Goal: Information Seeking & Learning: Learn about a topic

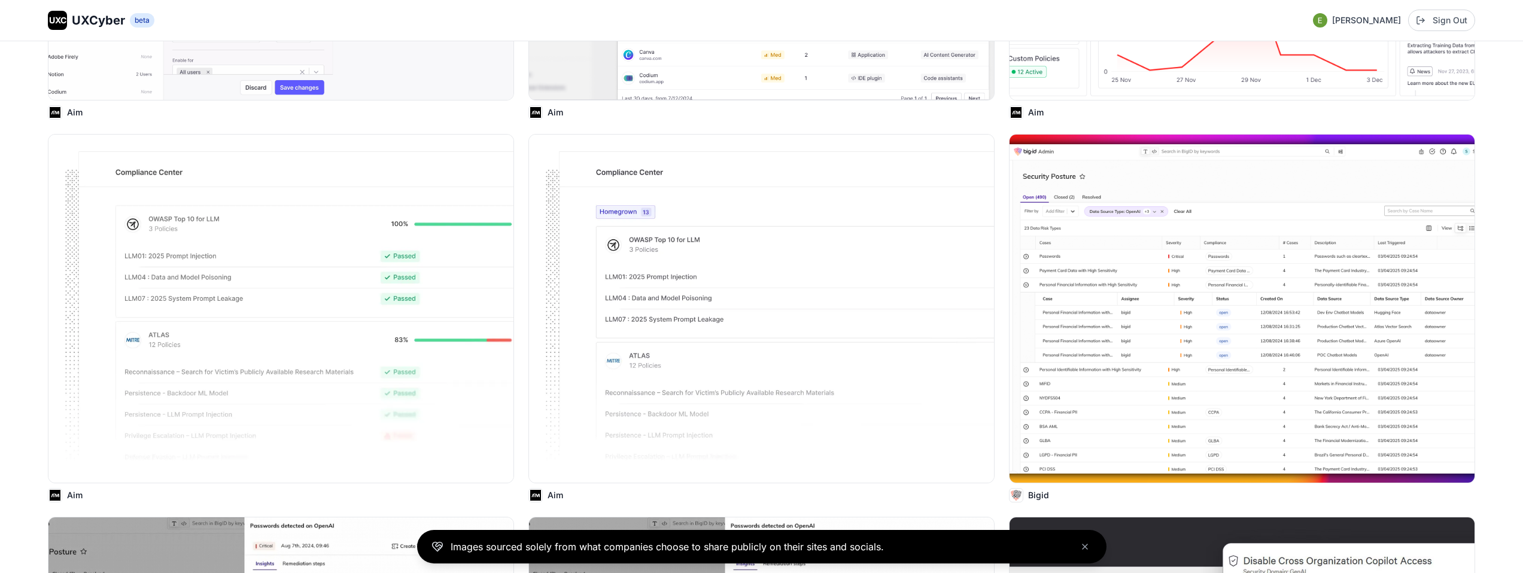
scroll to position [838, 0]
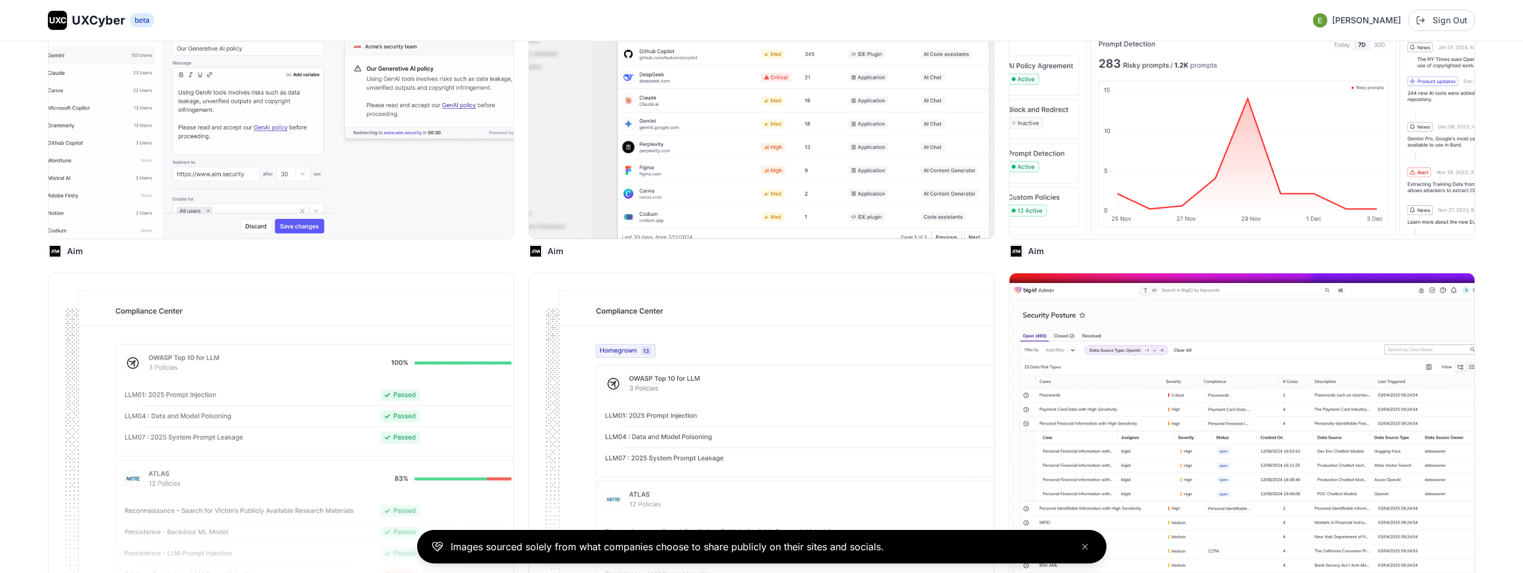
click at [112, 16] on span "UXCyber" at bounding box center [98, 20] width 53 height 17
click at [96, 22] on span "UXCyber" at bounding box center [98, 20] width 53 height 17
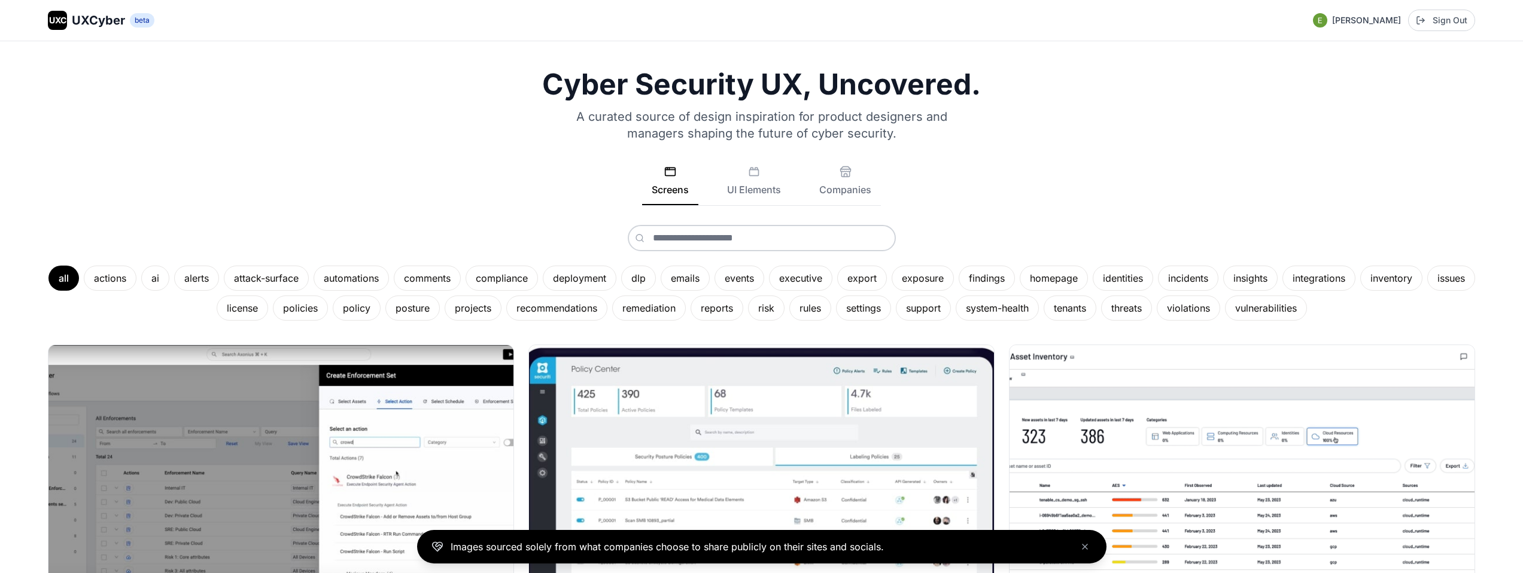
click at [672, 175] on icon at bounding box center [670, 172] width 12 height 12
click at [721, 239] on input "text" at bounding box center [762, 238] width 268 height 26
type input "****"
click at [946, 248] on div "**** all actions ai alerts attack-surface automations comments compliance deplo…" at bounding box center [761, 273] width 1427 height 96
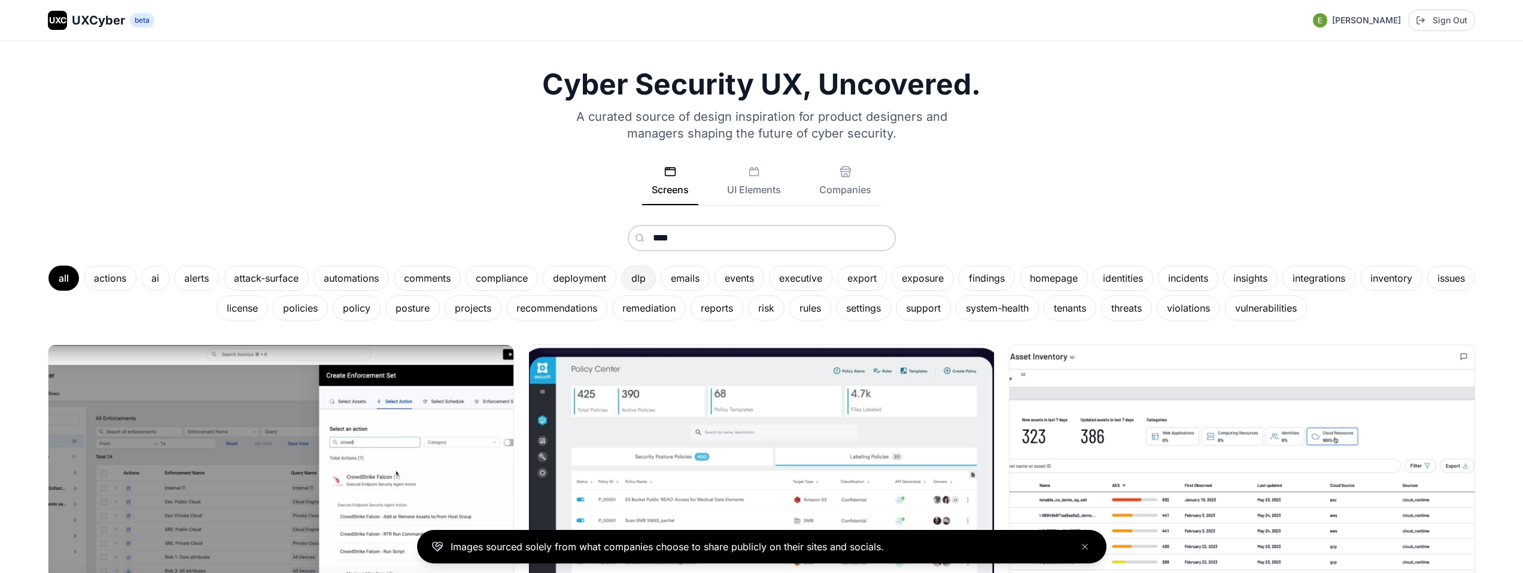
click at [656, 276] on div "dlp" at bounding box center [638, 278] width 35 height 25
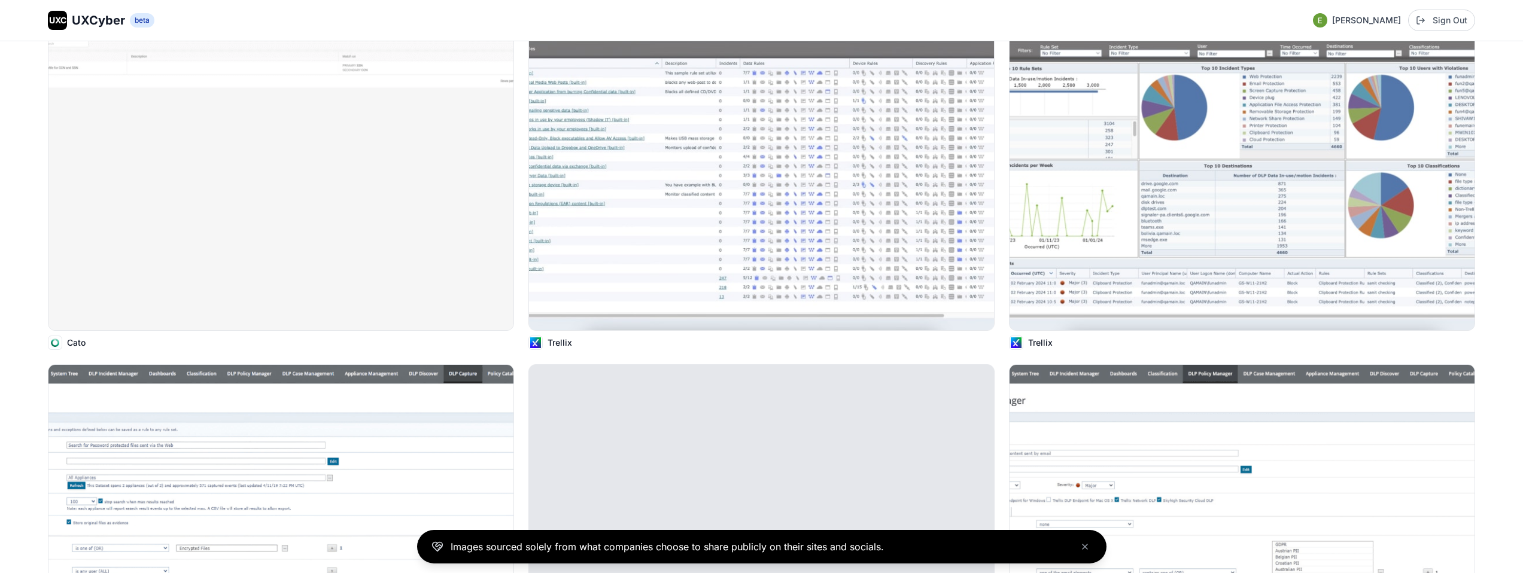
scroll to position [750, 0]
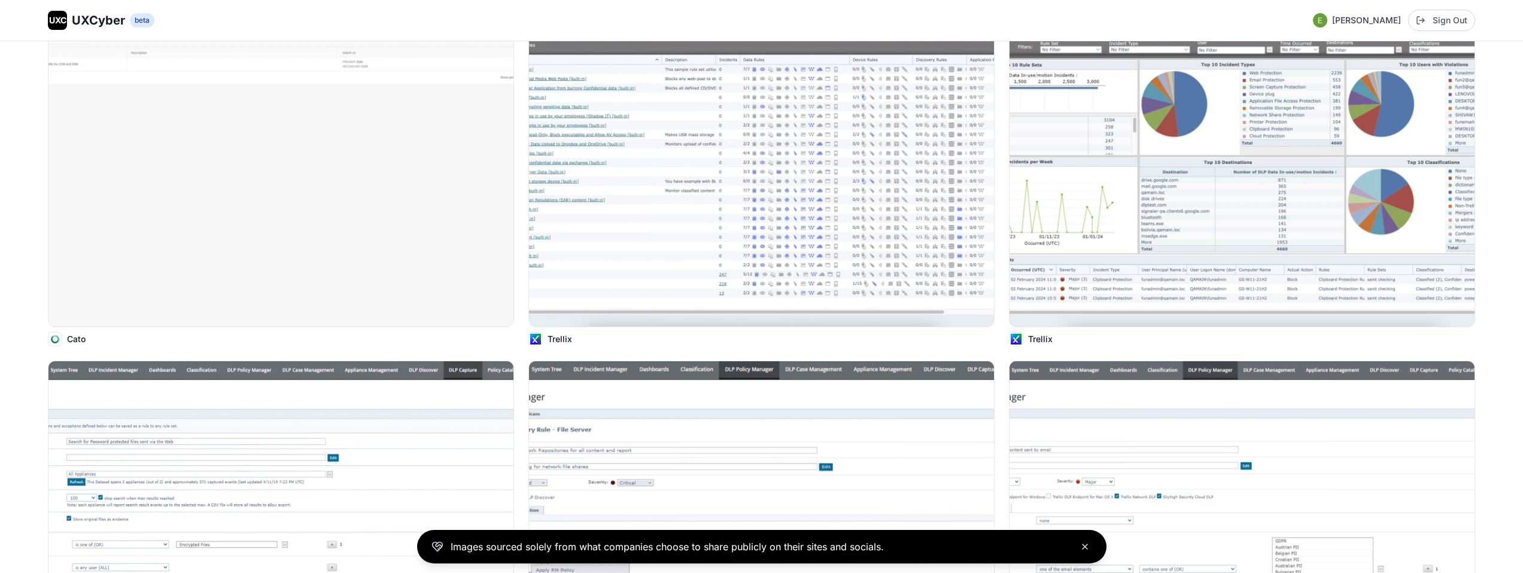
click at [1082, 546] on icon "Close banner" at bounding box center [1085, 547] width 10 height 10
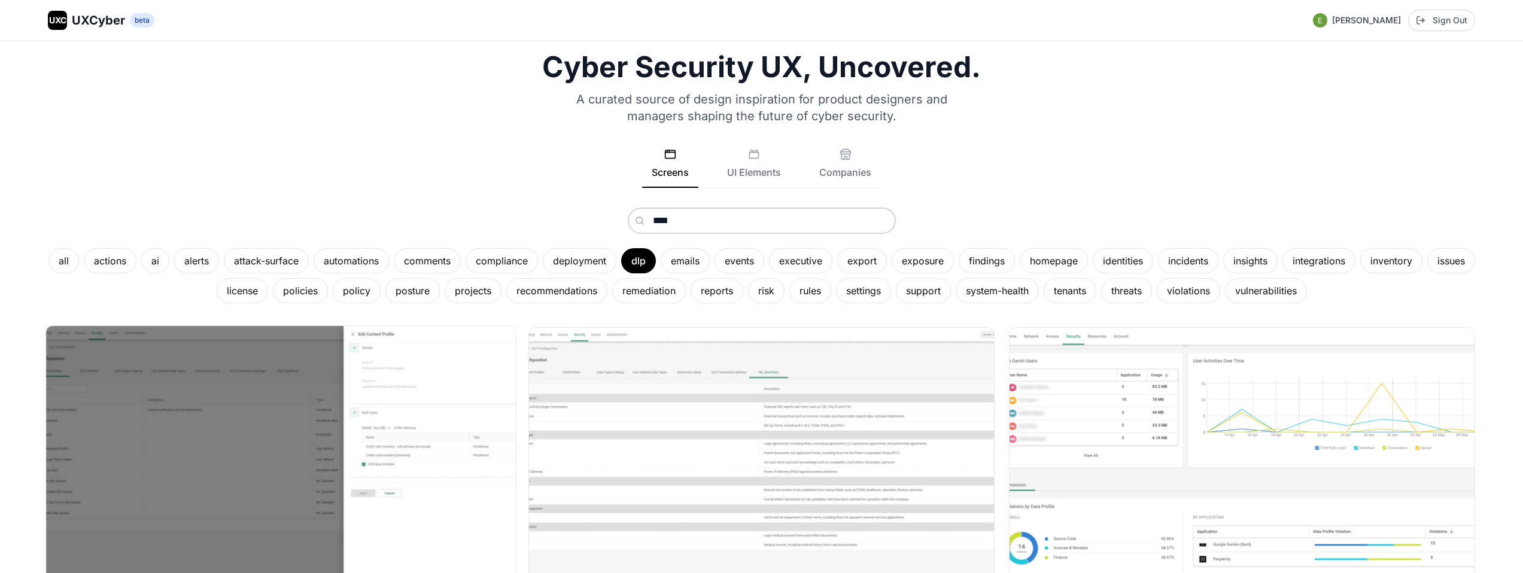
scroll to position [0, 0]
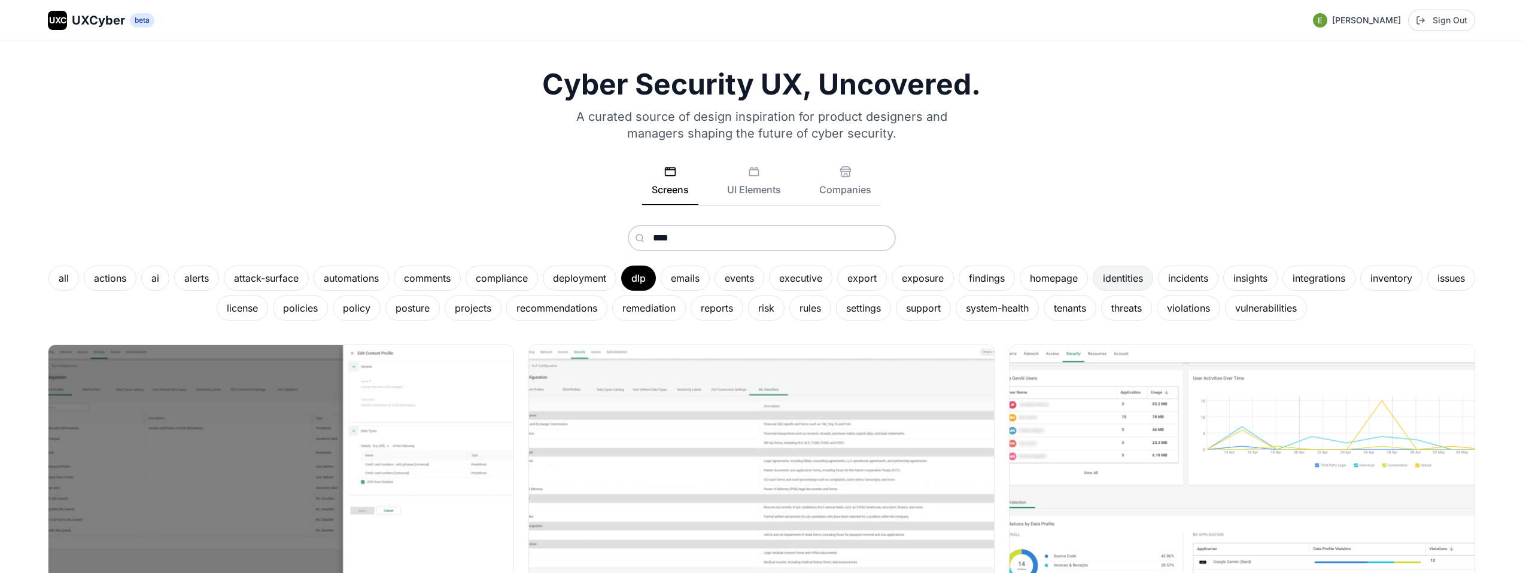
click at [1135, 273] on div "identities" at bounding box center [1122, 278] width 60 height 25
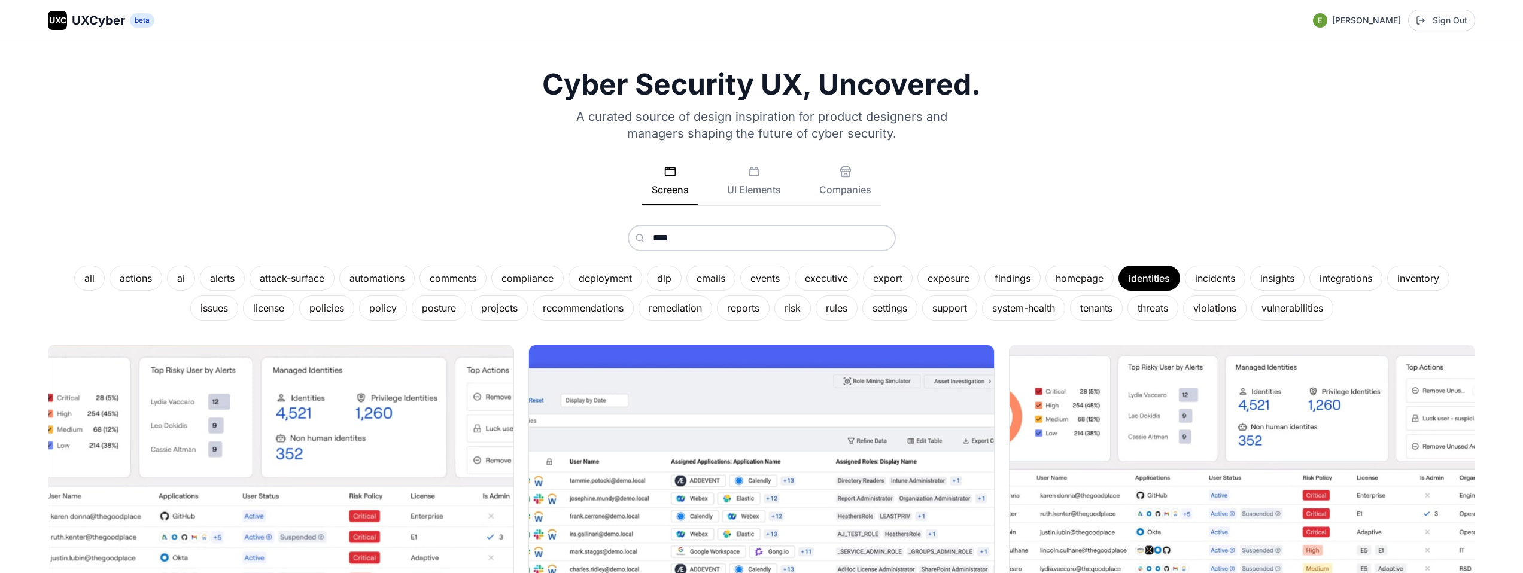
click at [1247, 135] on div "Cyber Security UX, Uncovered. A curated source of design inspiration for produc…" at bounding box center [761, 195] width 1427 height 251
click at [819, 86] on h1 "Cyber Security UX, Uncovered." at bounding box center [761, 84] width 1427 height 29
click at [786, 141] on p "A curated source of design inspiration for product designers and managers shapi…" at bounding box center [762, 125] width 402 height 34
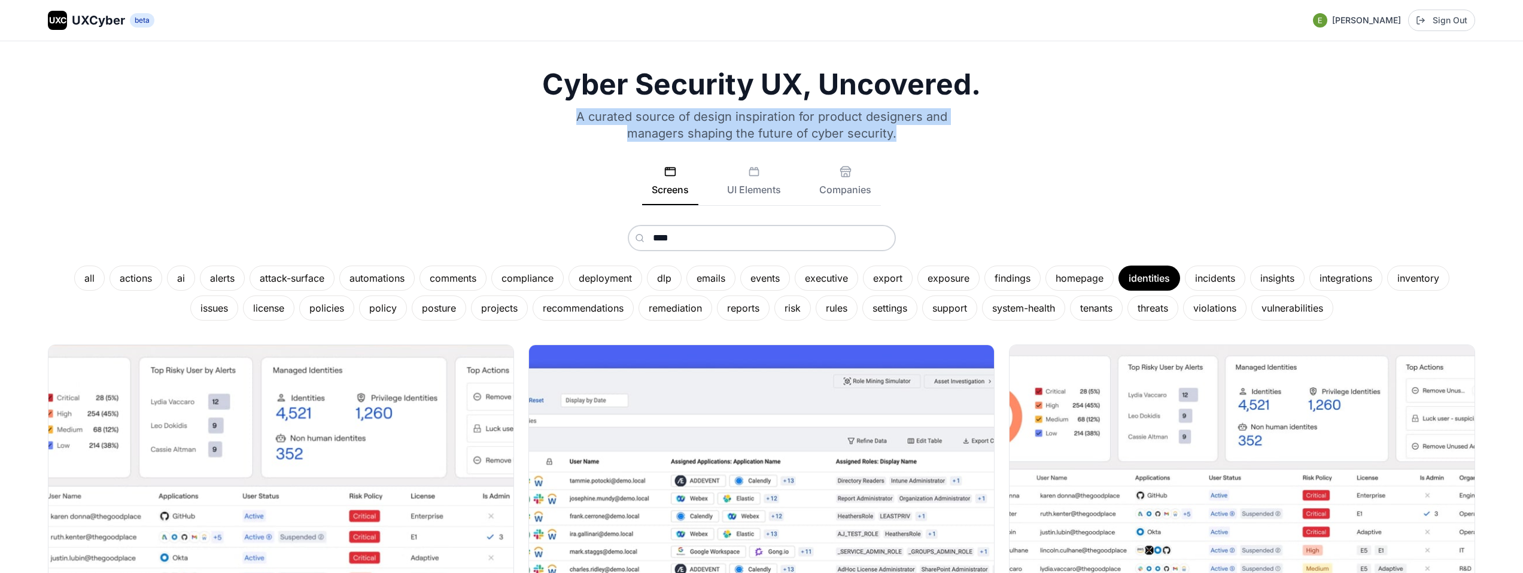
drag, startPoint x: 921, startPoint y: 135, endPoint x: 477, endPoint y: 108, distance: 445.3
click at [477, 108] on div "Cyber Security UX, Uncovered. A curated source of design inspiration for produc…" at bounding box center [761, 195] width 1427 height 251
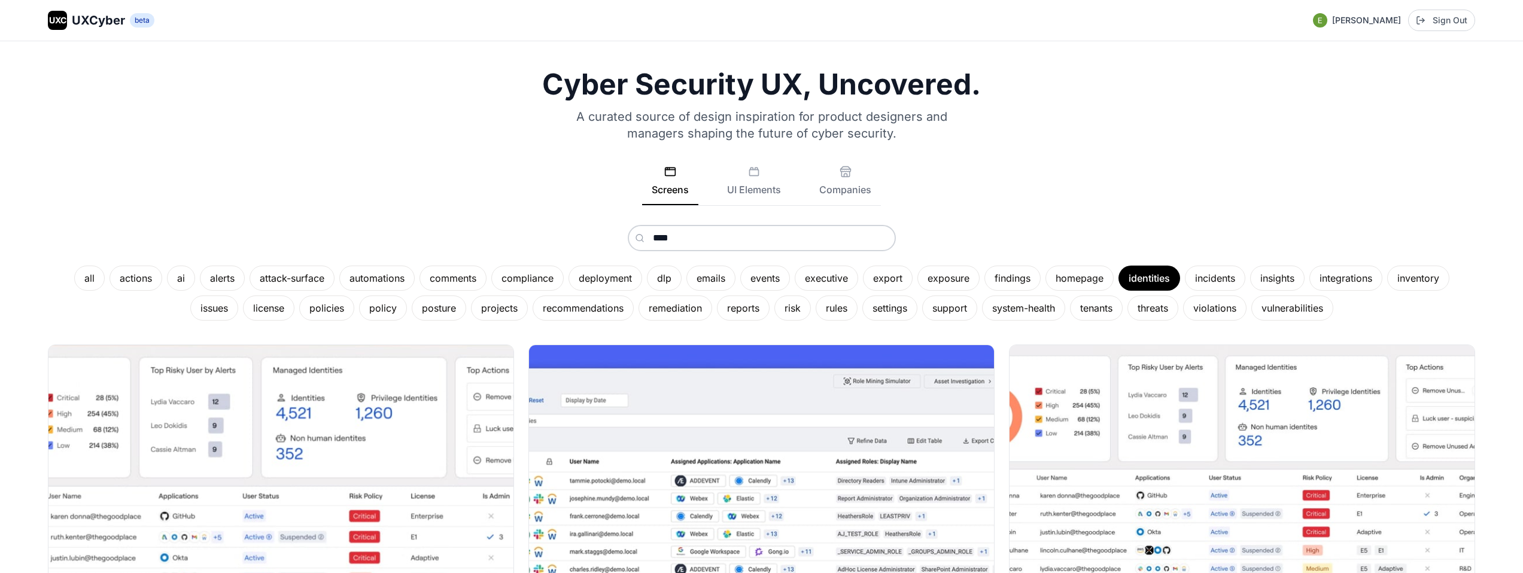
click at [479, 138] on div "Cyber Security UX, Uncovered. A curated source of design inspiration for produc…" at bounding box center [761, 195] width 1427 height 251
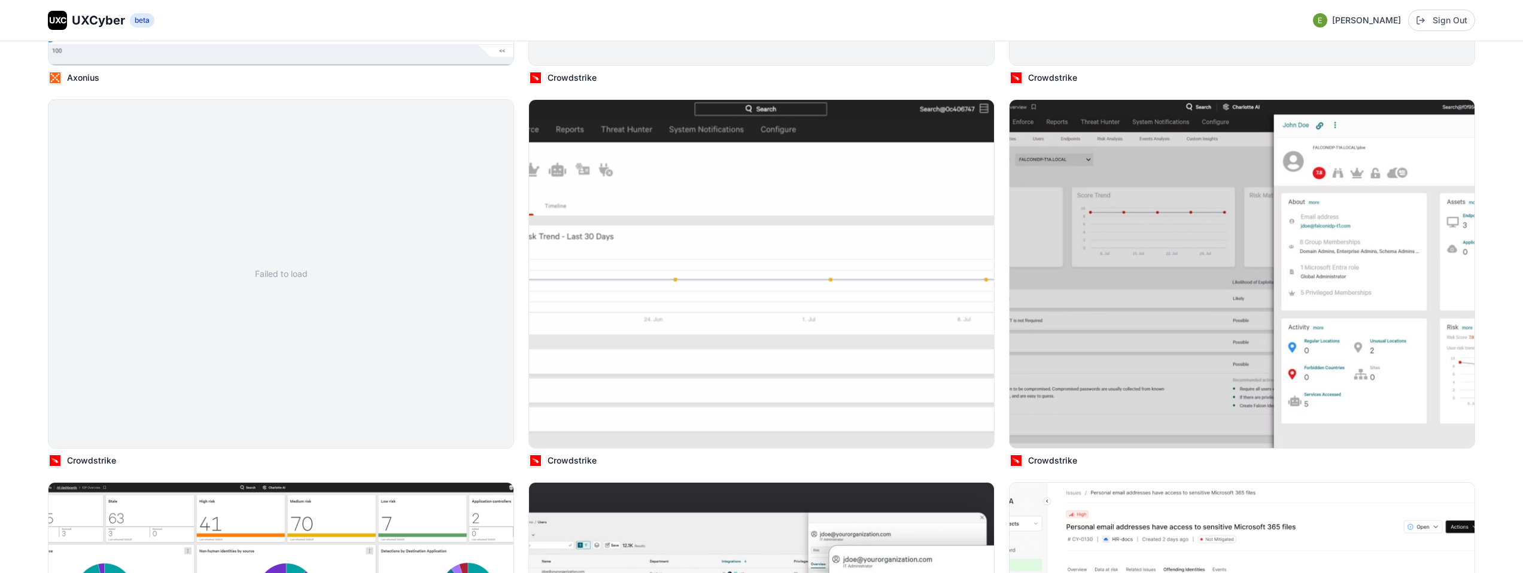
scroll to position [1560, 0]
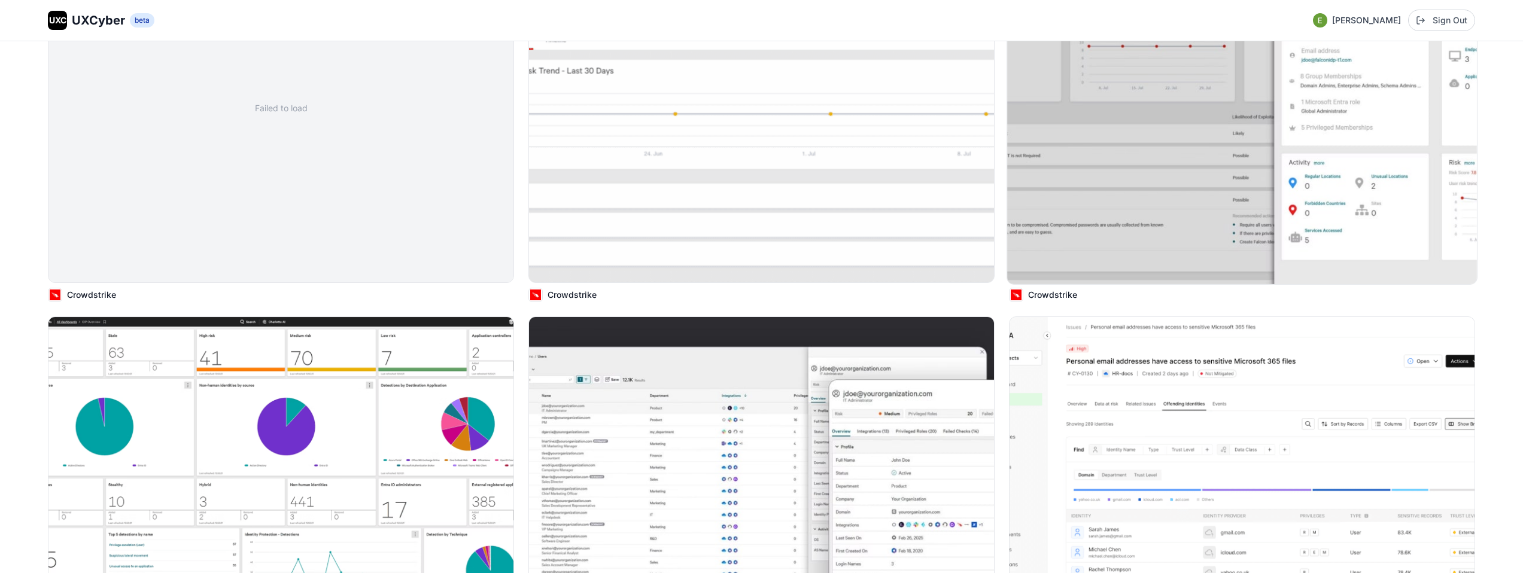
click at [1275, 106] on img at bounding box center [1242, 108] width 470 height 352
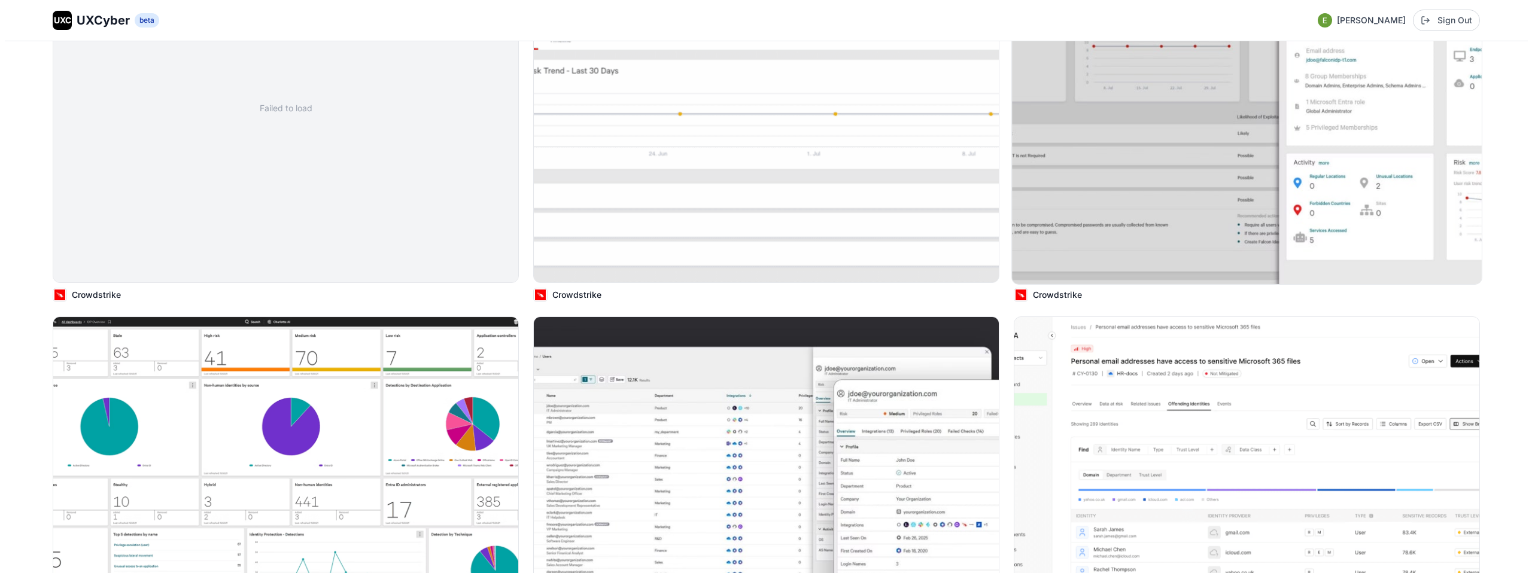
scroll to position [1568, 0]
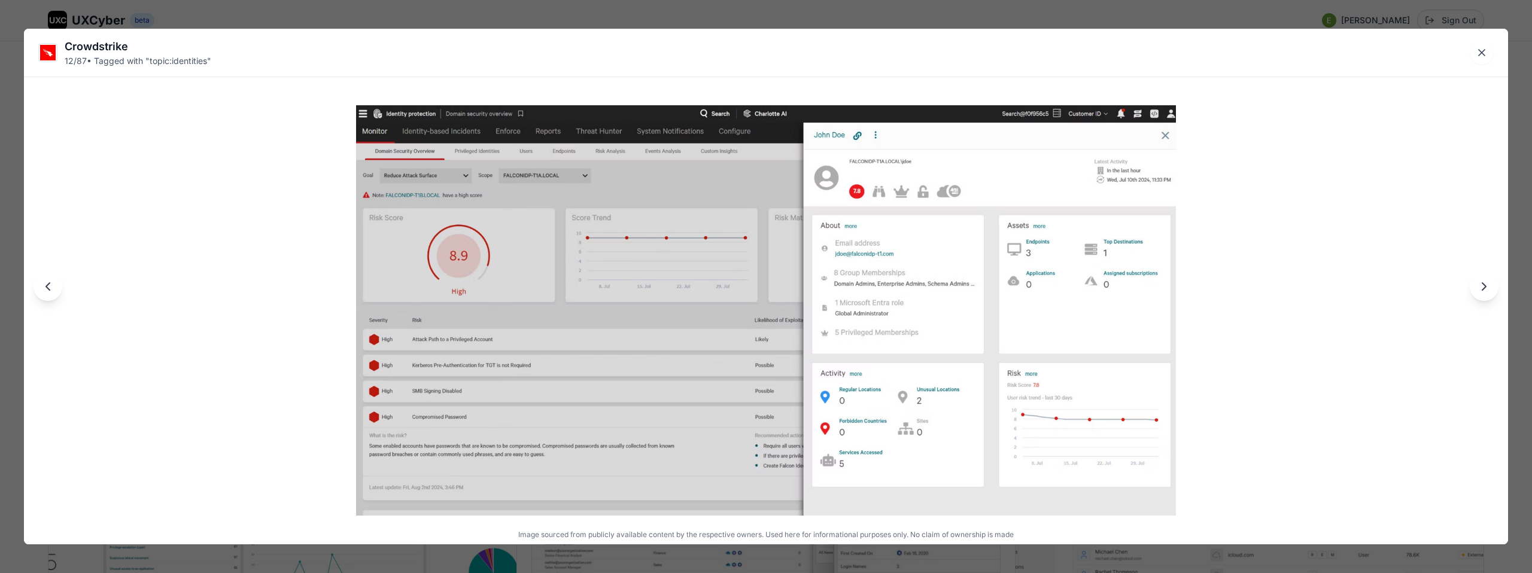
click at [1151, 17] on div "Crowdstrike 12 / 87 • Tagged with " topic:identities " Image sourced from publi…" at bounding box center [766, 286] width 1532 height 573
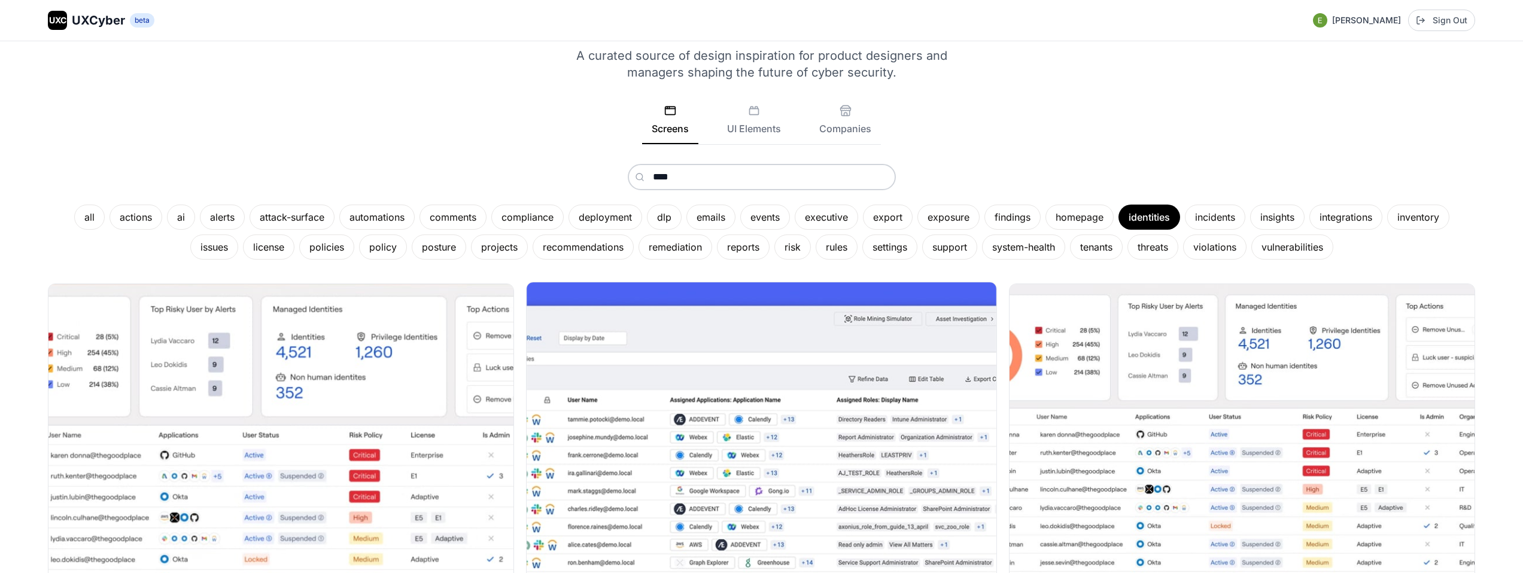
scroll to position [0, 0]
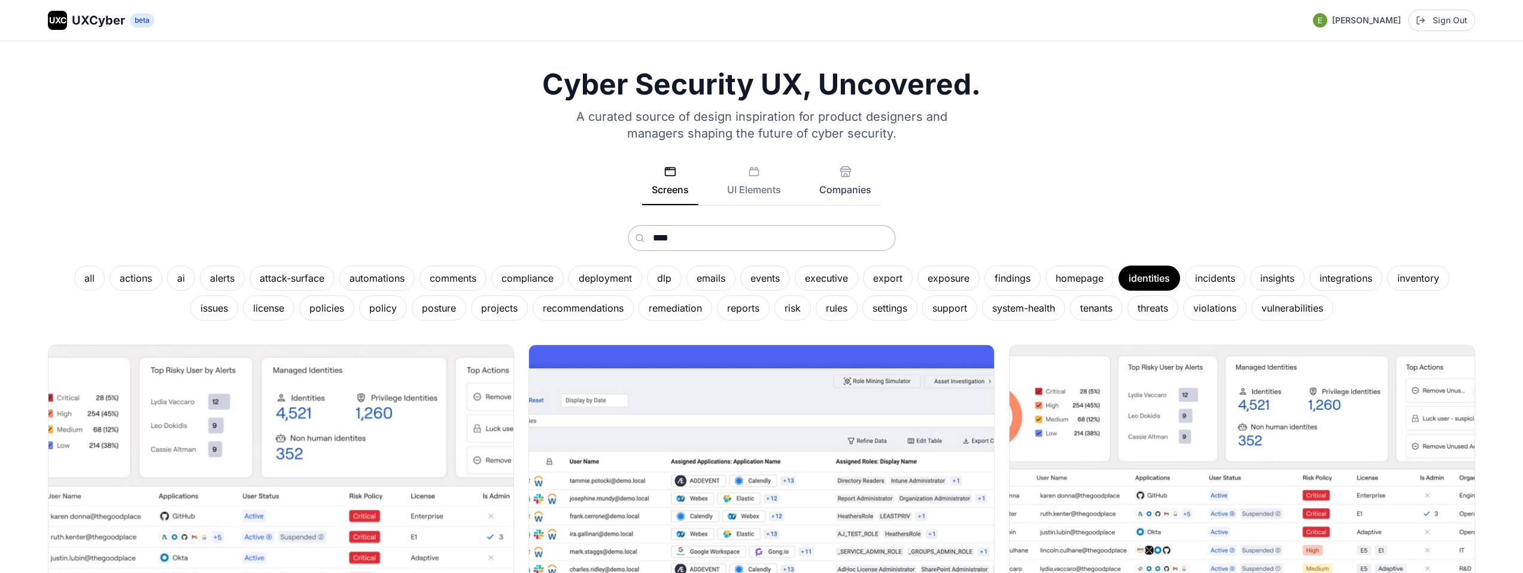
click at [828, 186] on button "Companies" at bounding box center [844, 185] width 71 height 39
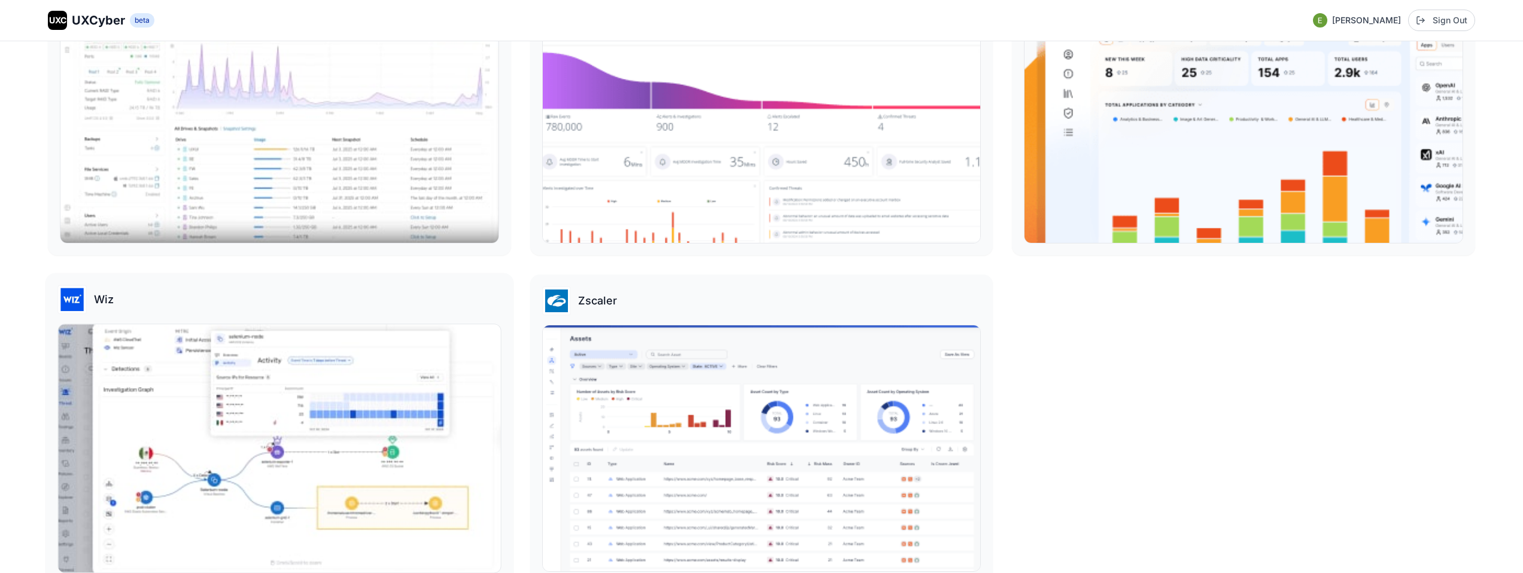
scroll to position [3928, 0]
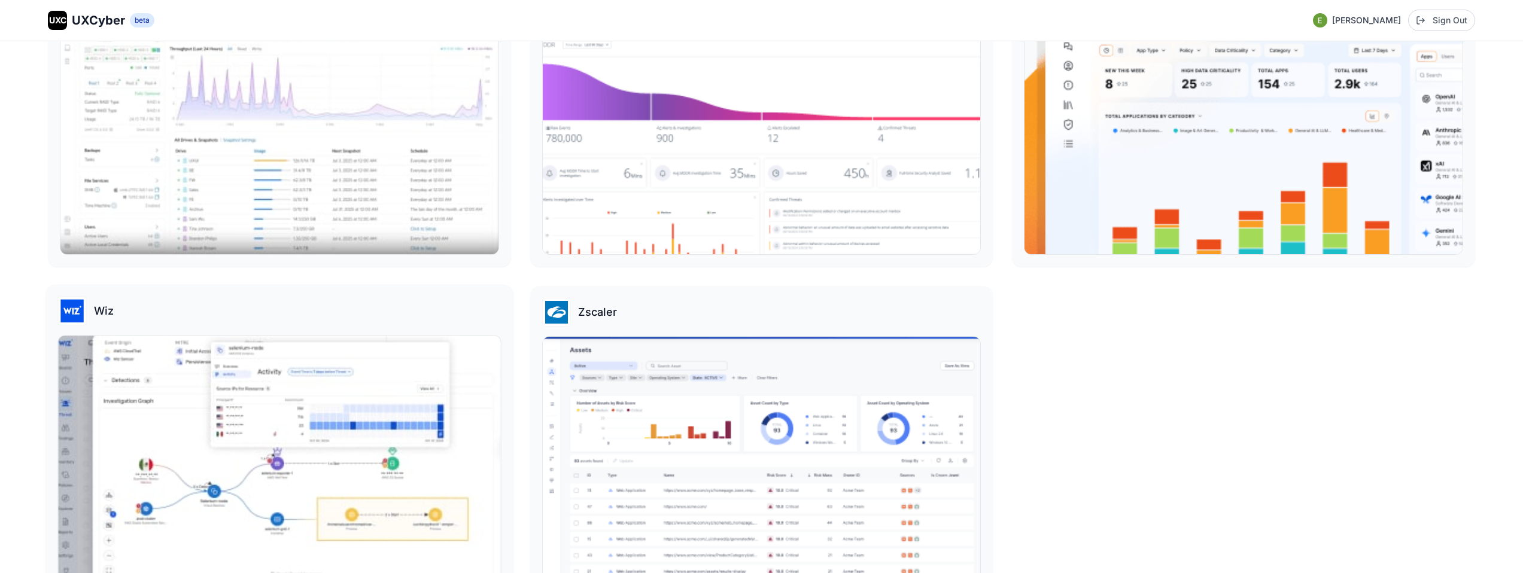
click at [424, 378] on img at bounding box center [279, 460] width 442 height 248
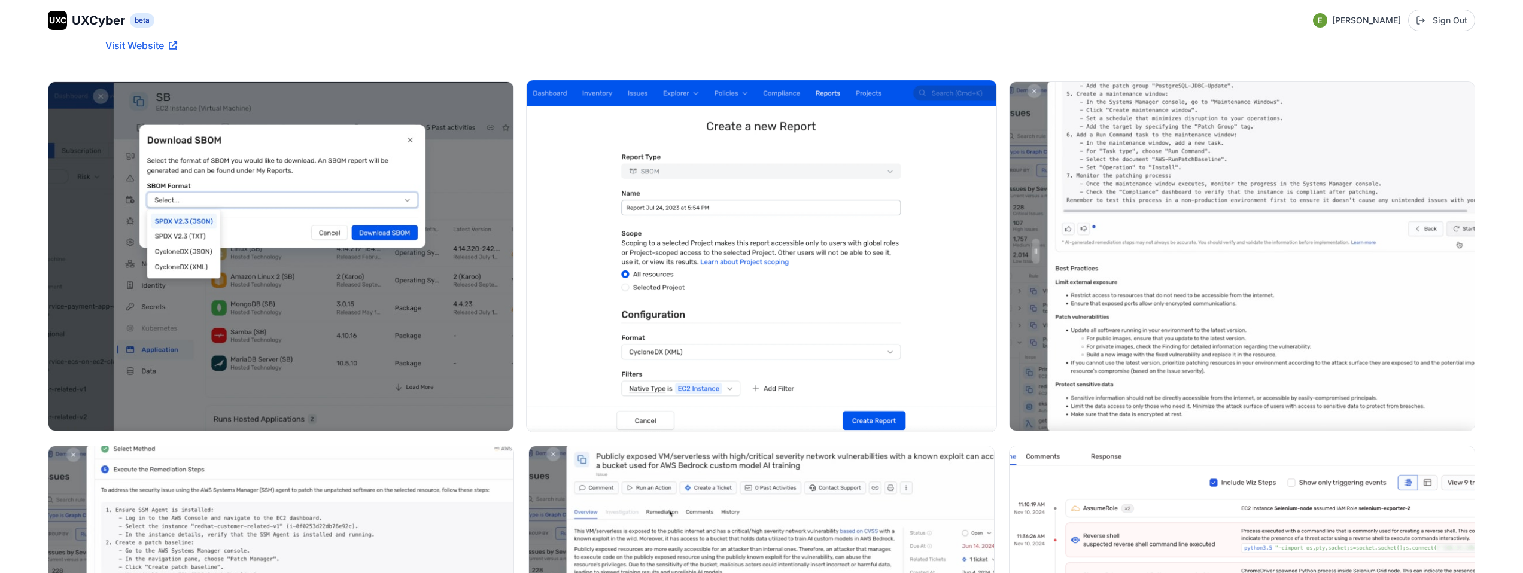
scroll to position [975, 0]
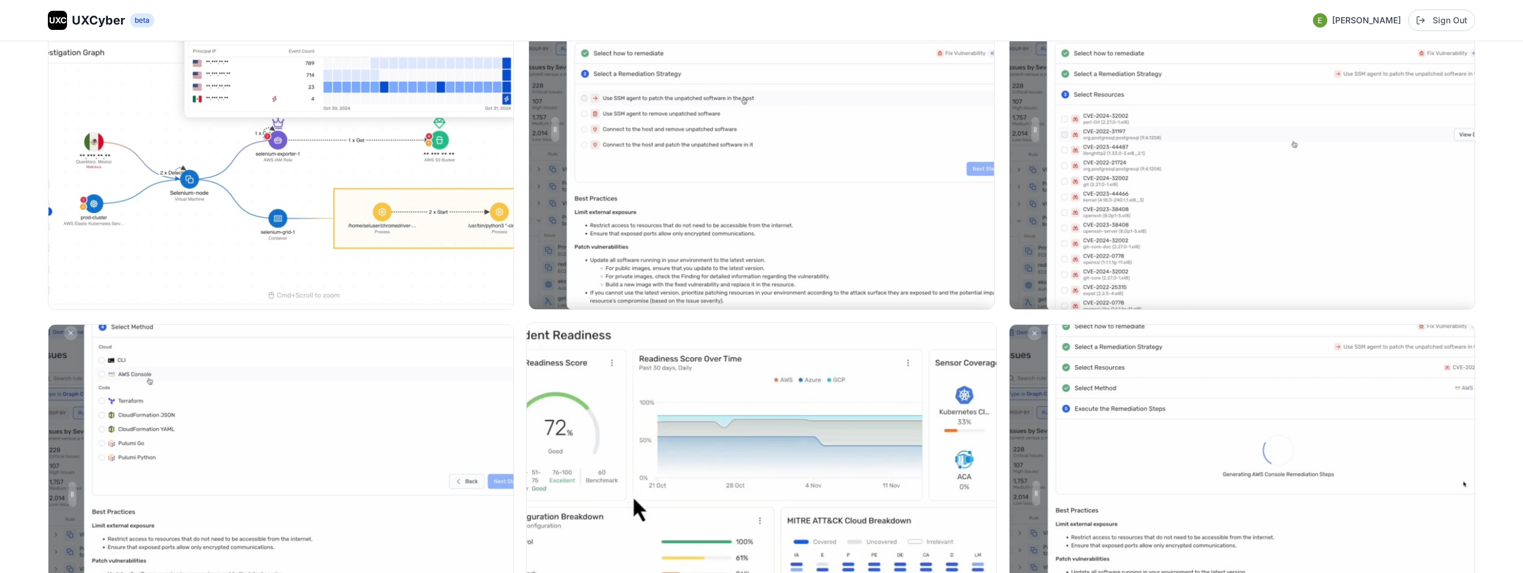
click at [793, 401] on img at bounding box center [761, 499] width 470 height 352
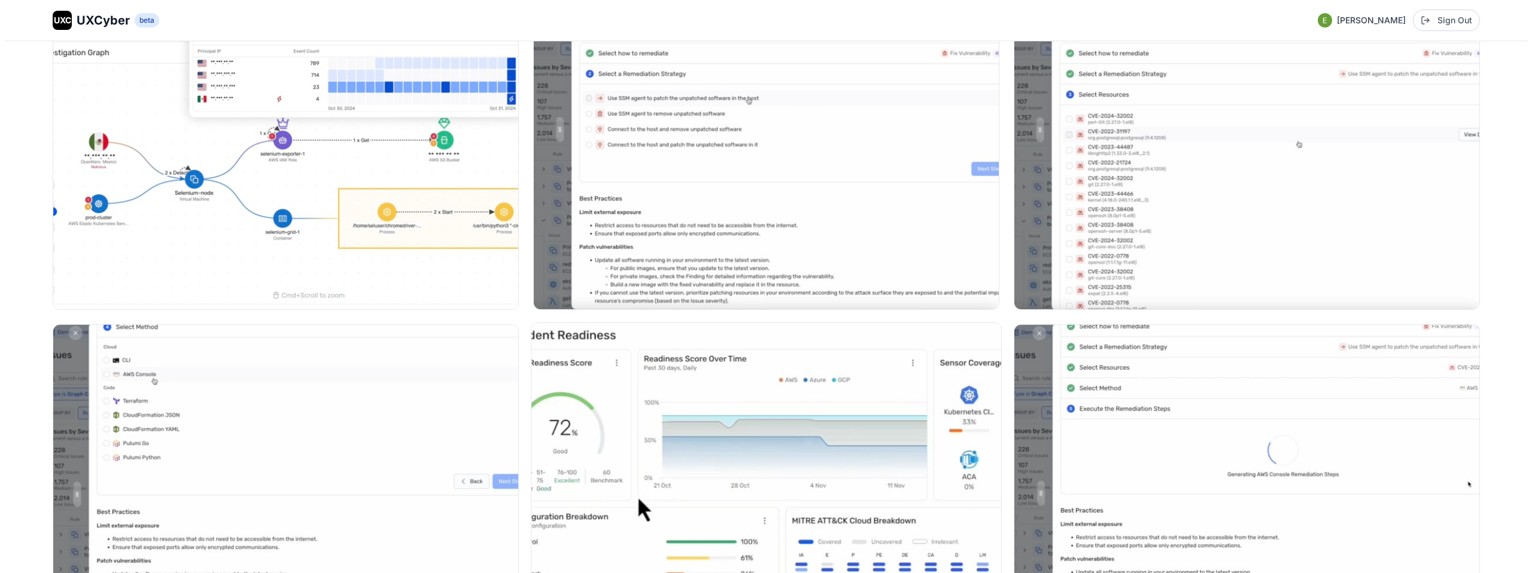
scroll to position [979, 0]
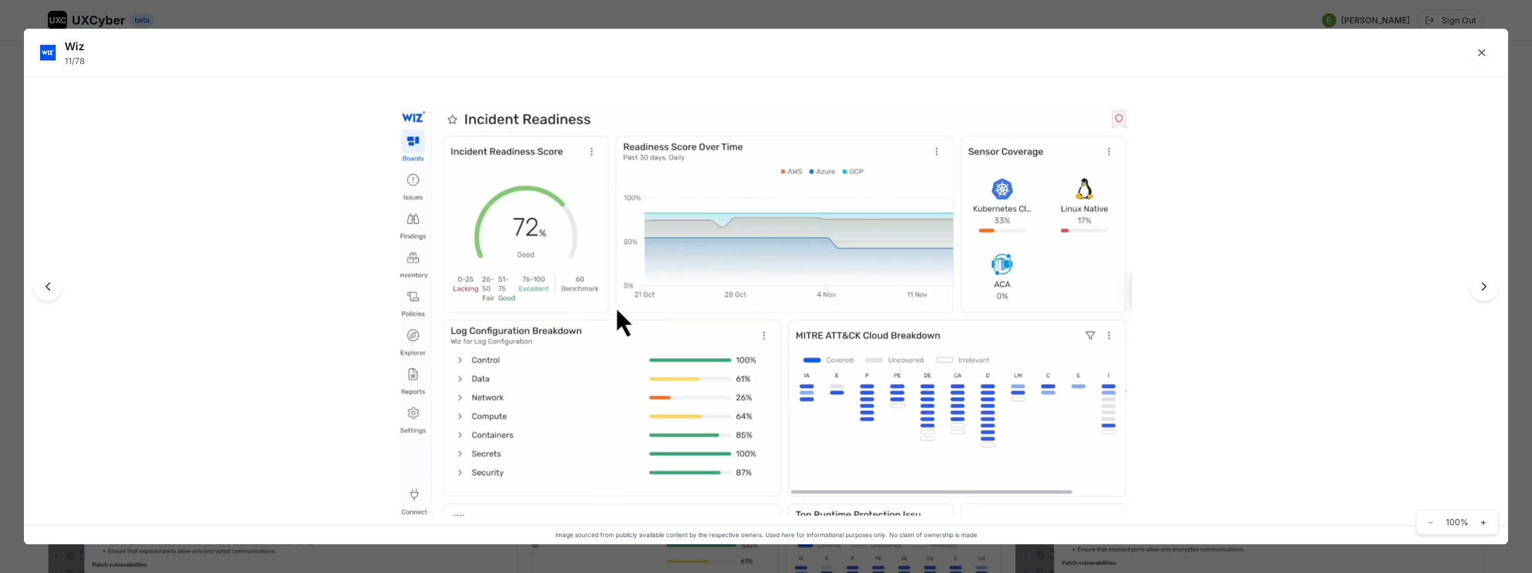
click at [829, 20] on div "Wiz 11 / 78 Image sourced from publicly available content by the respective own…" at bounding box center [766, 286] width 1532 height 573
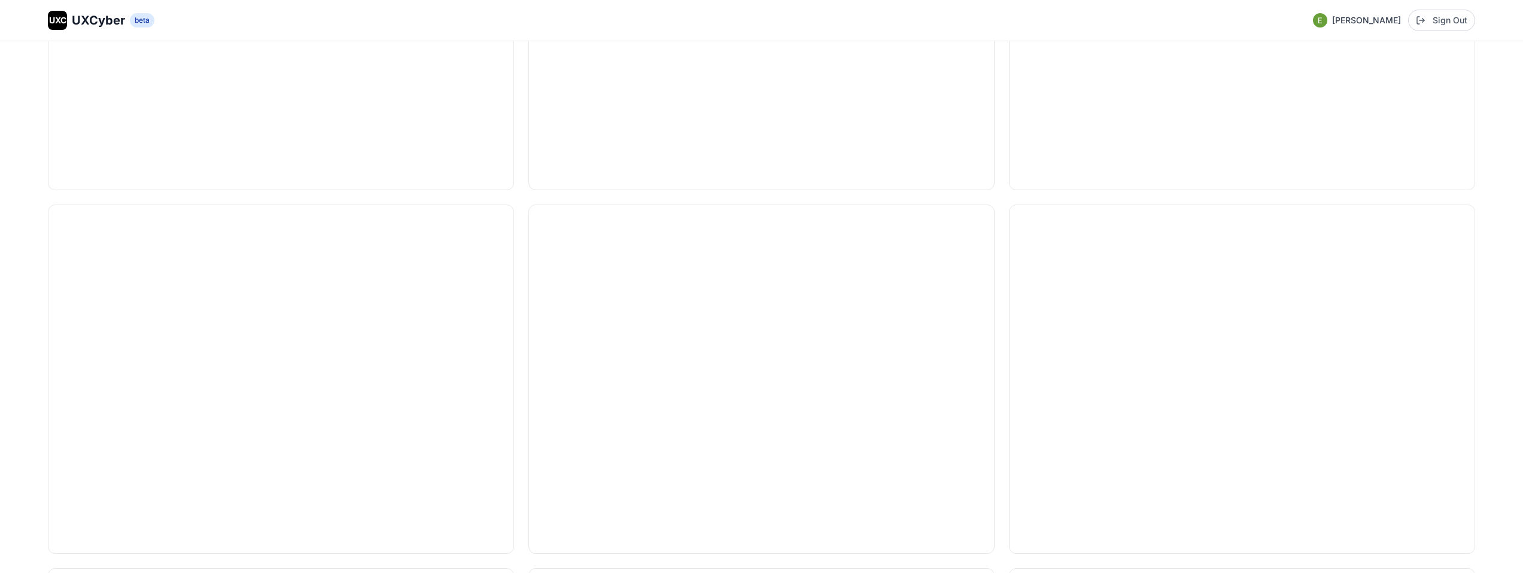
scroll to position [2205, 0]
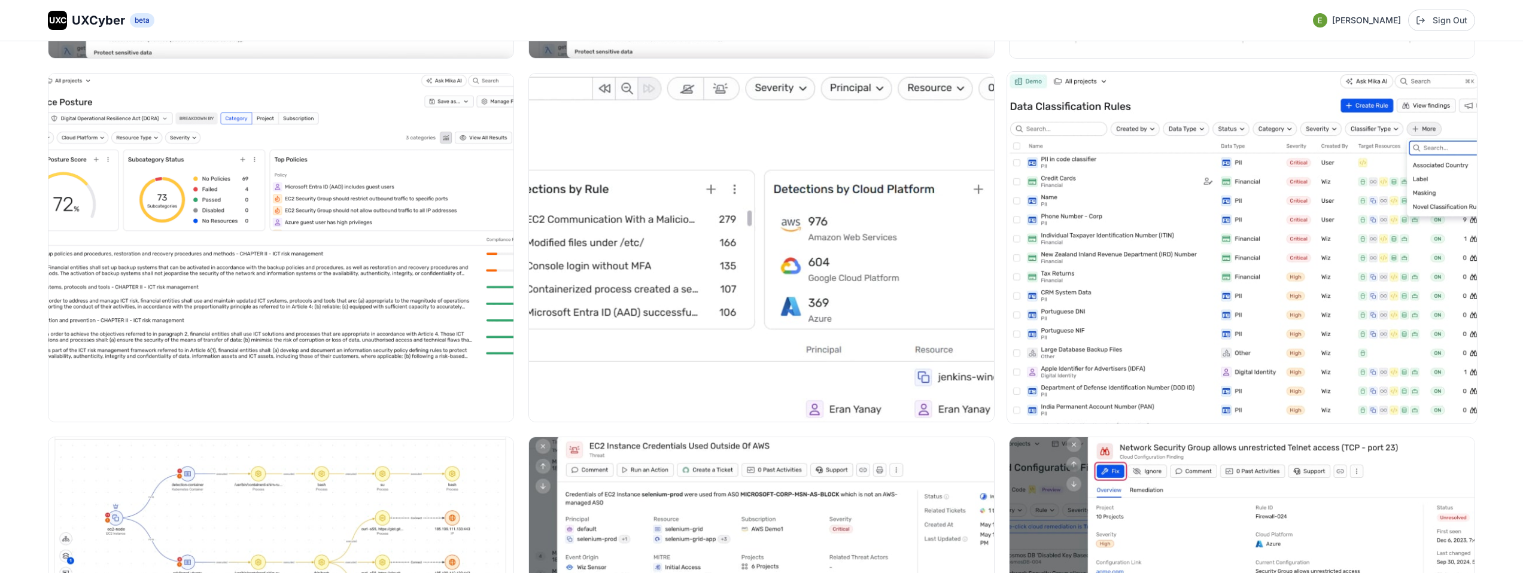
click at [1207, 238] on img at bounding box center [1242, 248] width 470 height 352
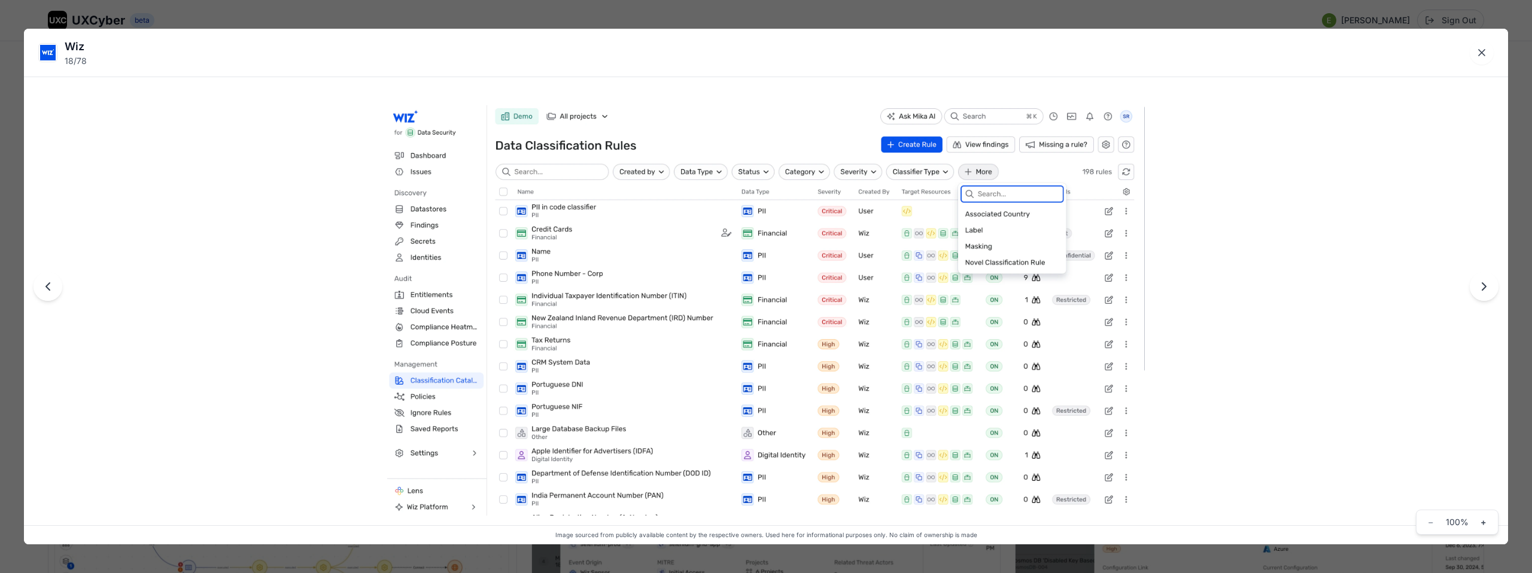
click at [807, 17] on div "Wiz 18 / 78 Image sourced from publicly available content by the respective own…" at bounding box center [766, 286] width 1532 height 573
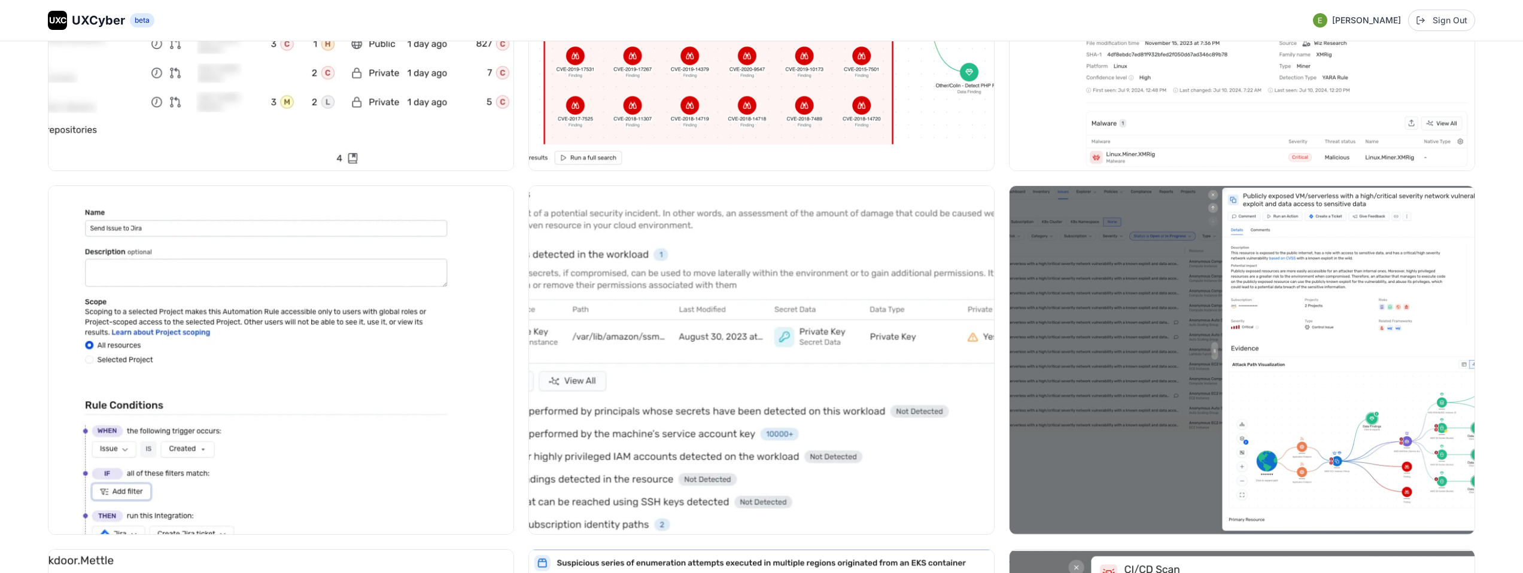
scroll to position [6574, 0]
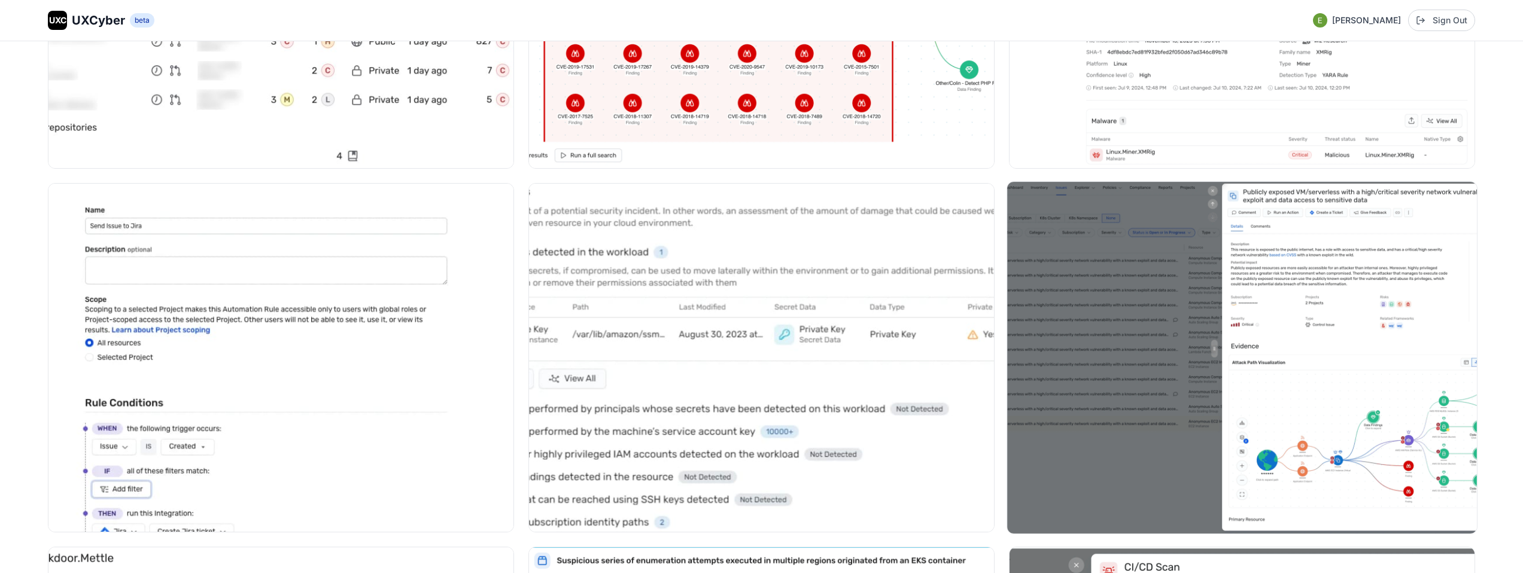
click at [1155, 254] on img at bounding box center [1242, 358] width 470 height 352
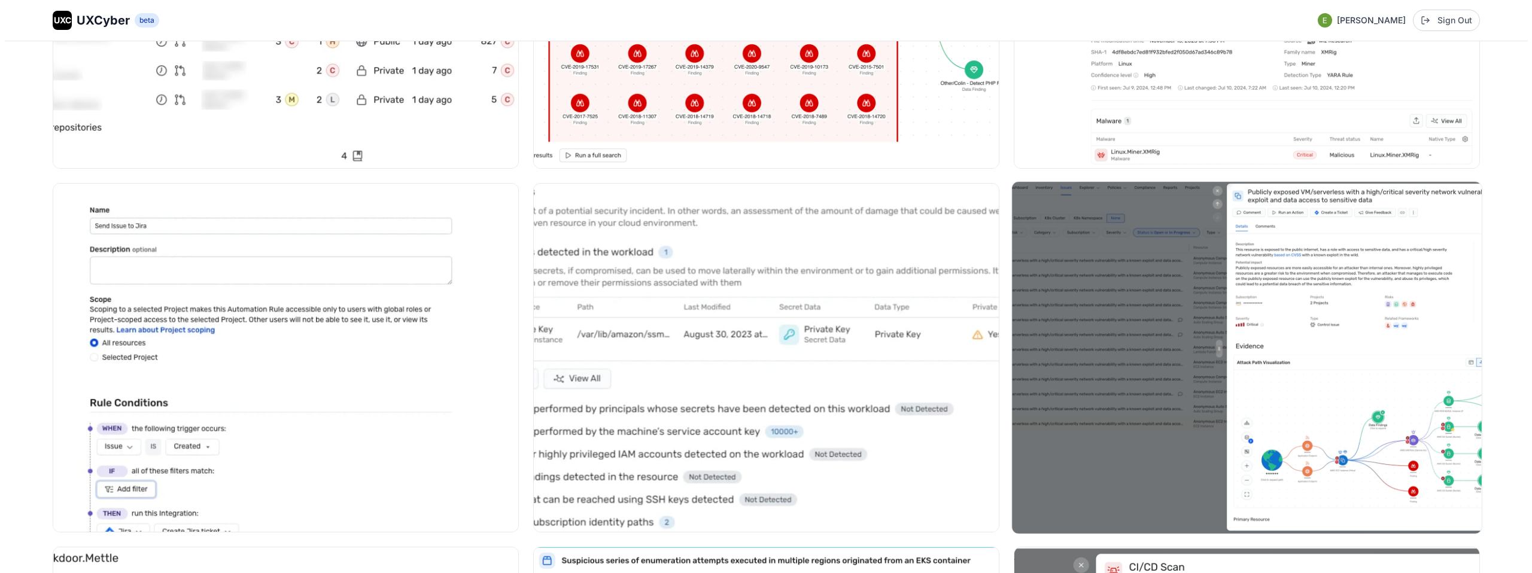
scroll to position [6612, 0]
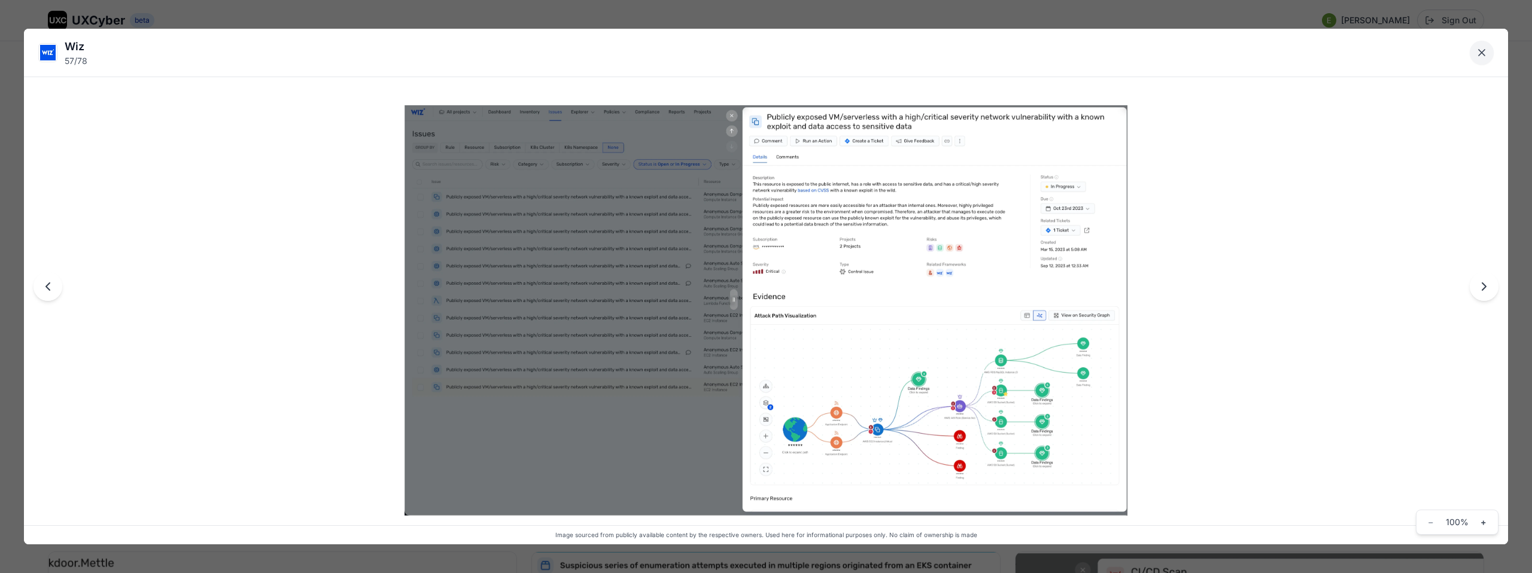
click at [1484, 55] on icon "Close lightbox" at bounding box center [1481, 53] width 6 height 6
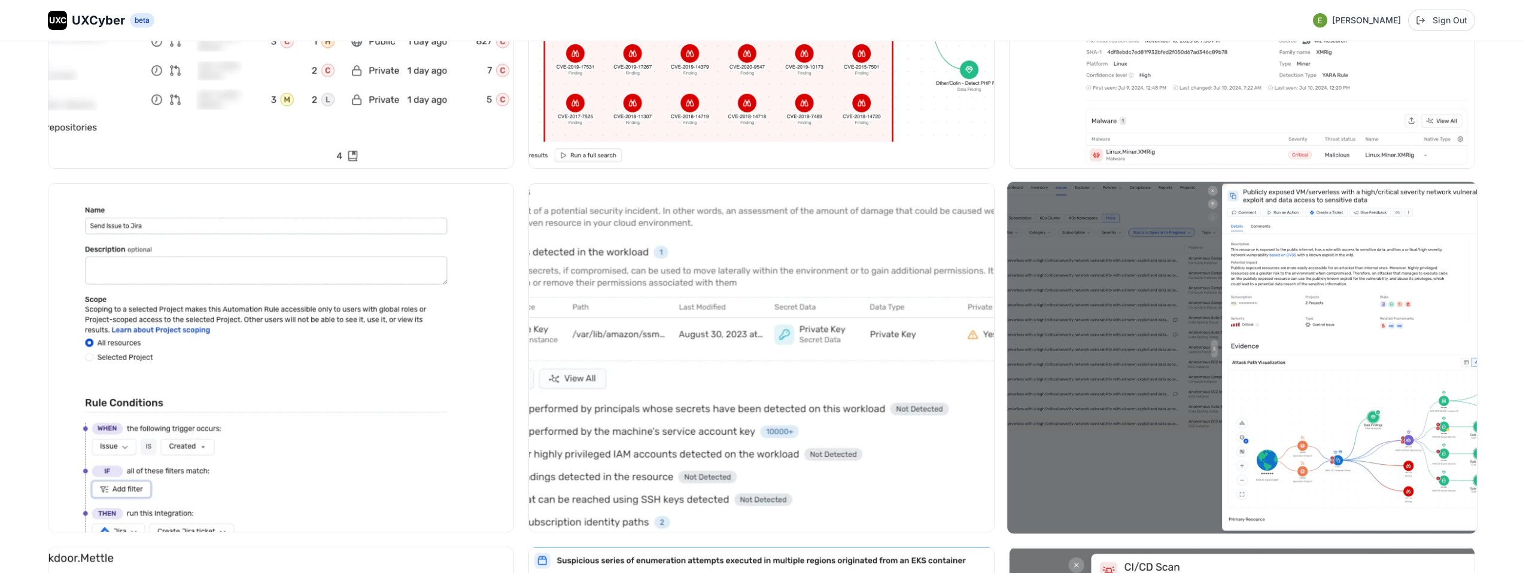
click at [1463, 273] on img at bounding box center [1242, 358] width 470 height 352
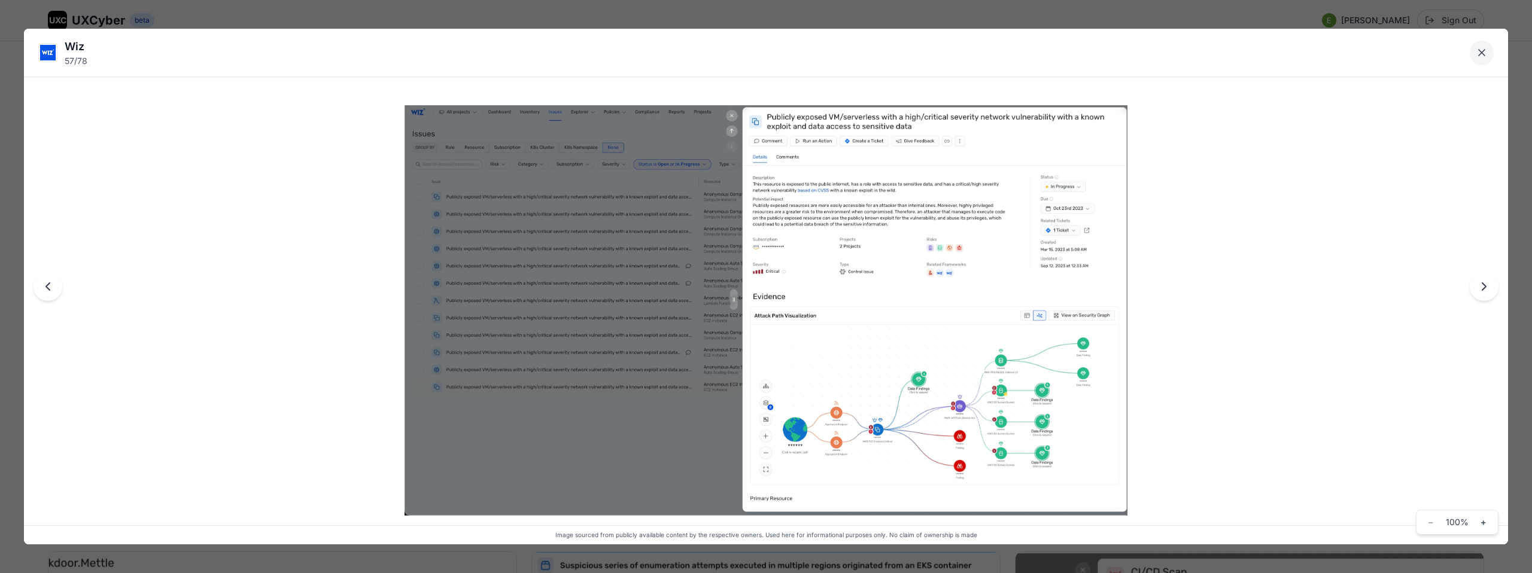
click at [1479, 53] on icon "Close lightbox" at bounding box center [1481, 53] width 12 height 12
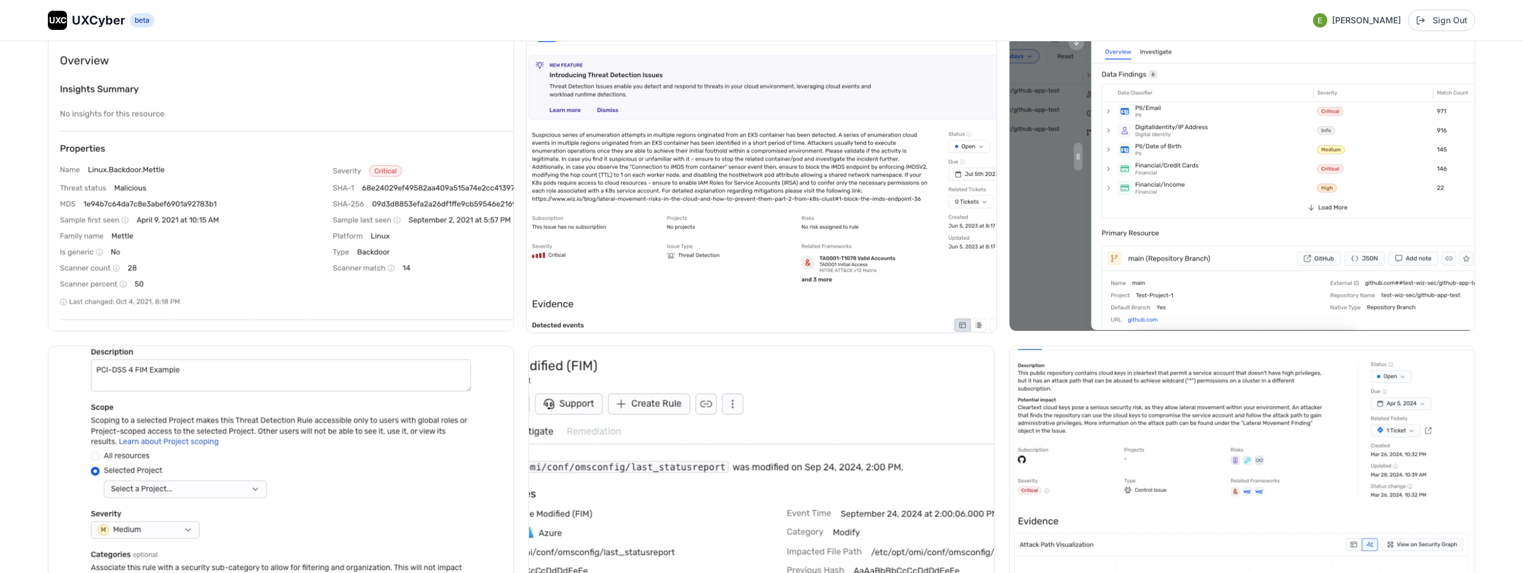
click at [754, 197] on img at bounding box center [761, 157] width 470 height 352
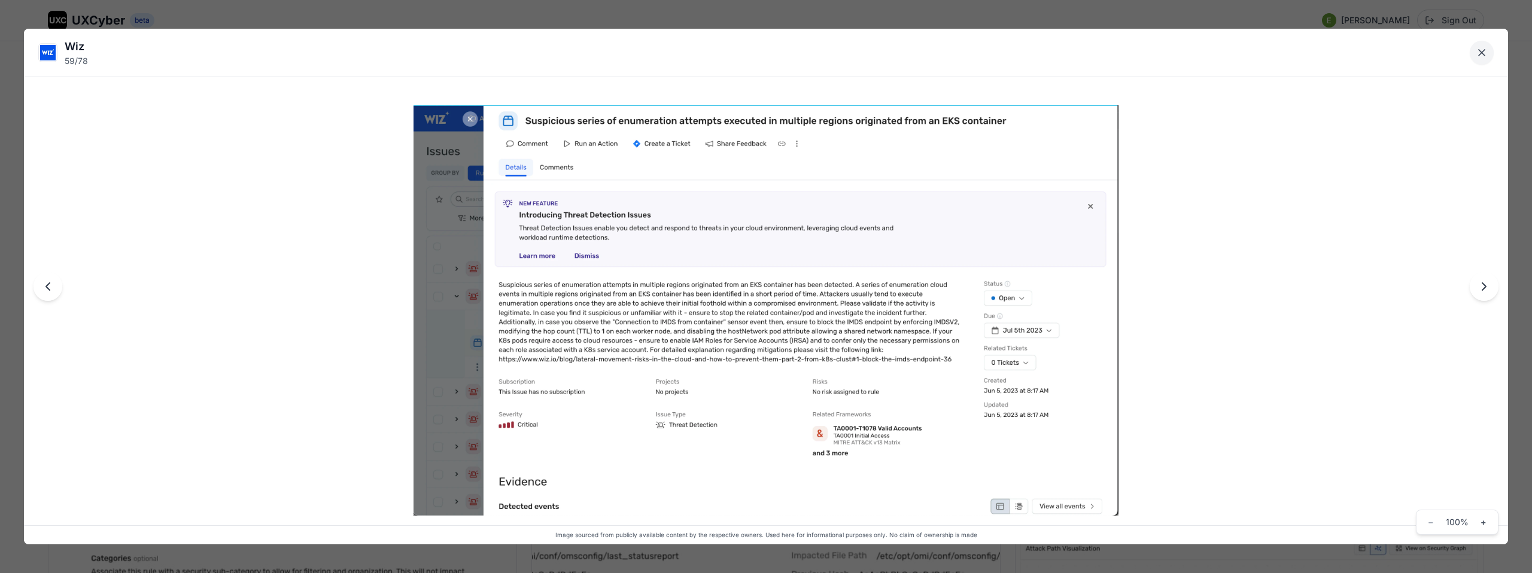
click at [1482, 50] on icon "Close lightbox" at bounding box center [1481, 53] width 12 height 12
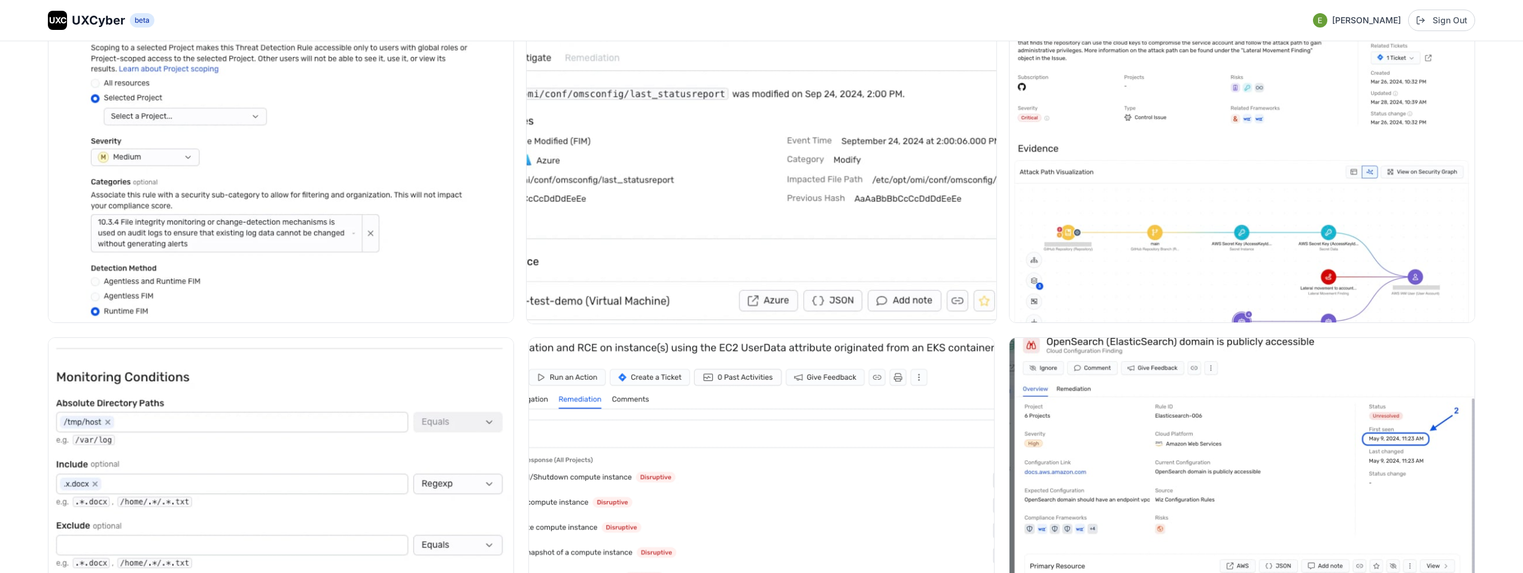
scroll to position [7515, 0]
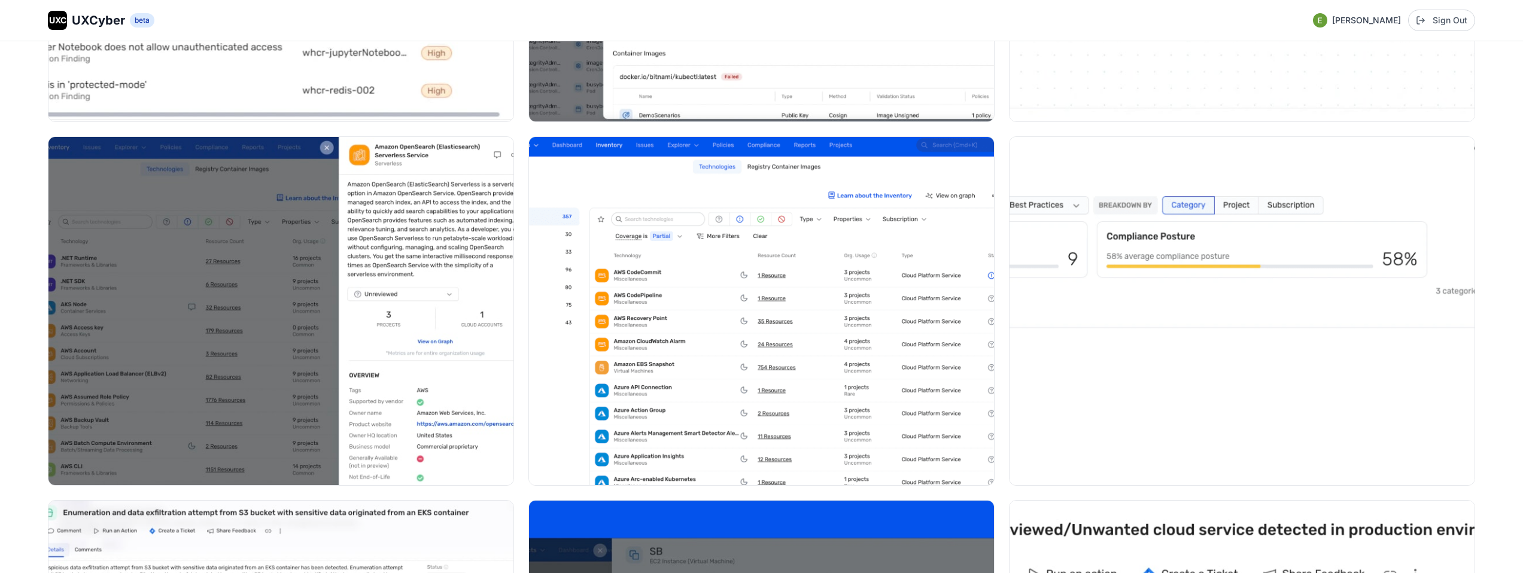
scroll to position [8444, 0]
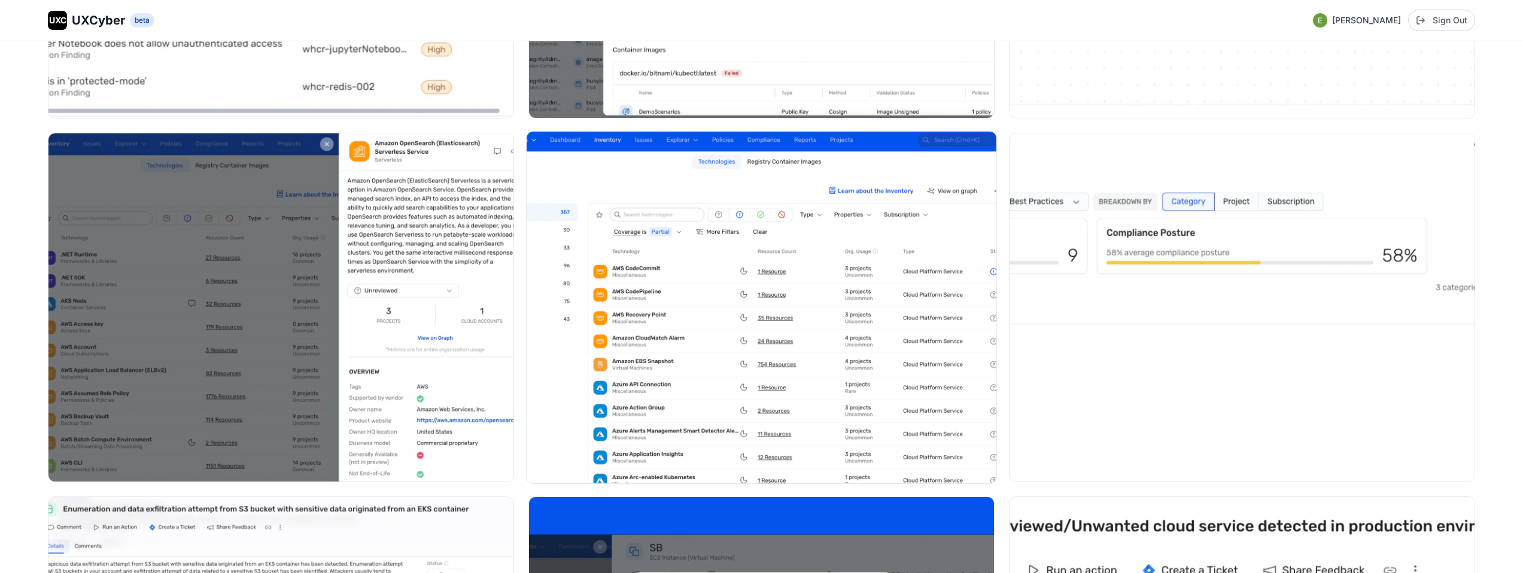
click at [625, 275] on img at bounding box center [761, 308] width 470 height 352
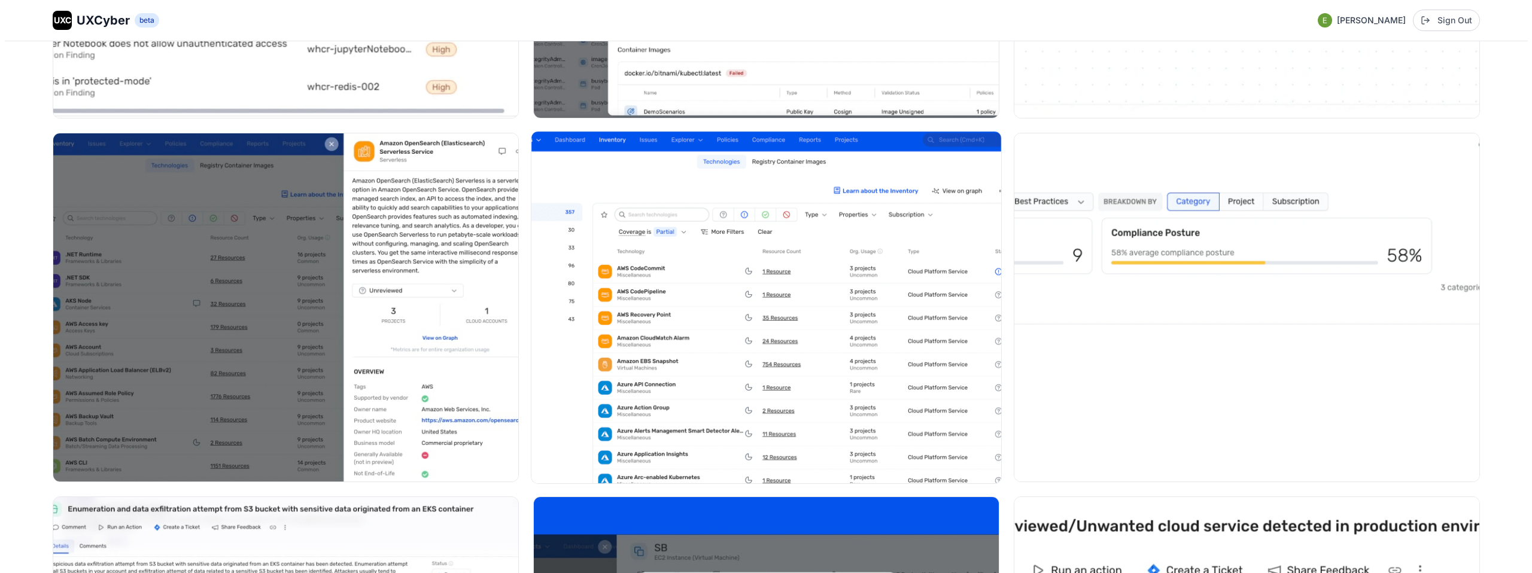
scroll to position [8493, 0]
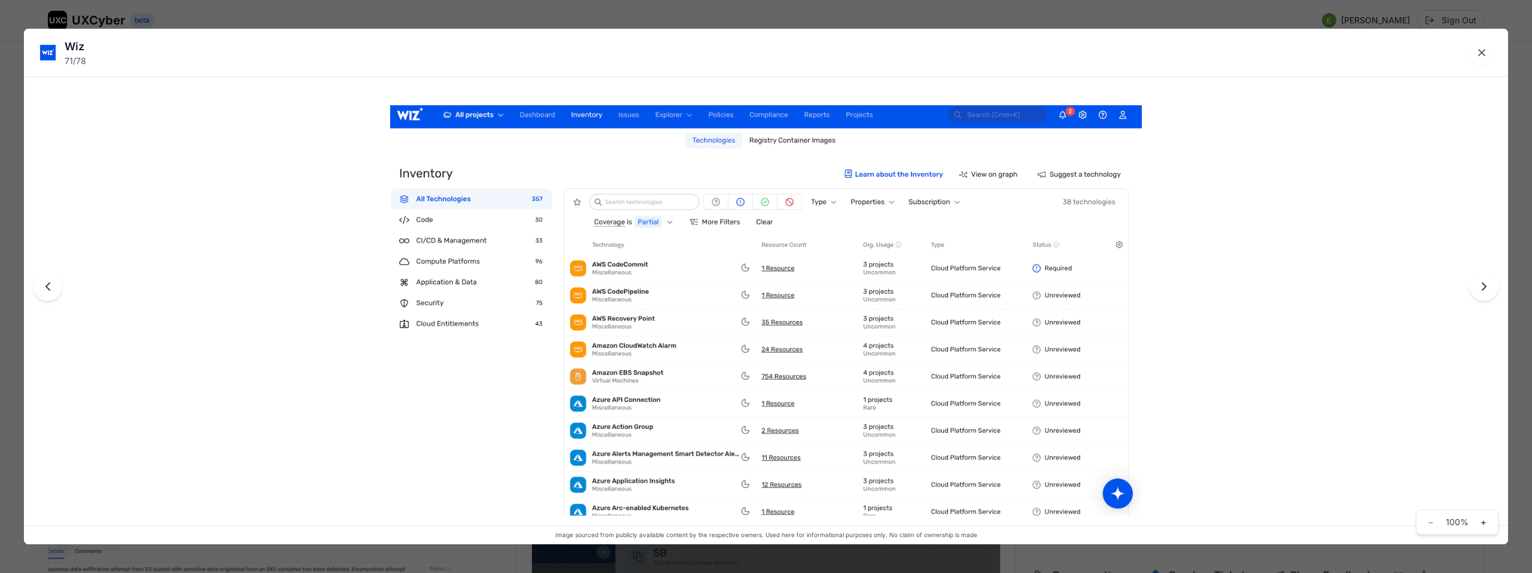
click at [567, 278] on img at bounding box center [766, 310] width 752 height 410
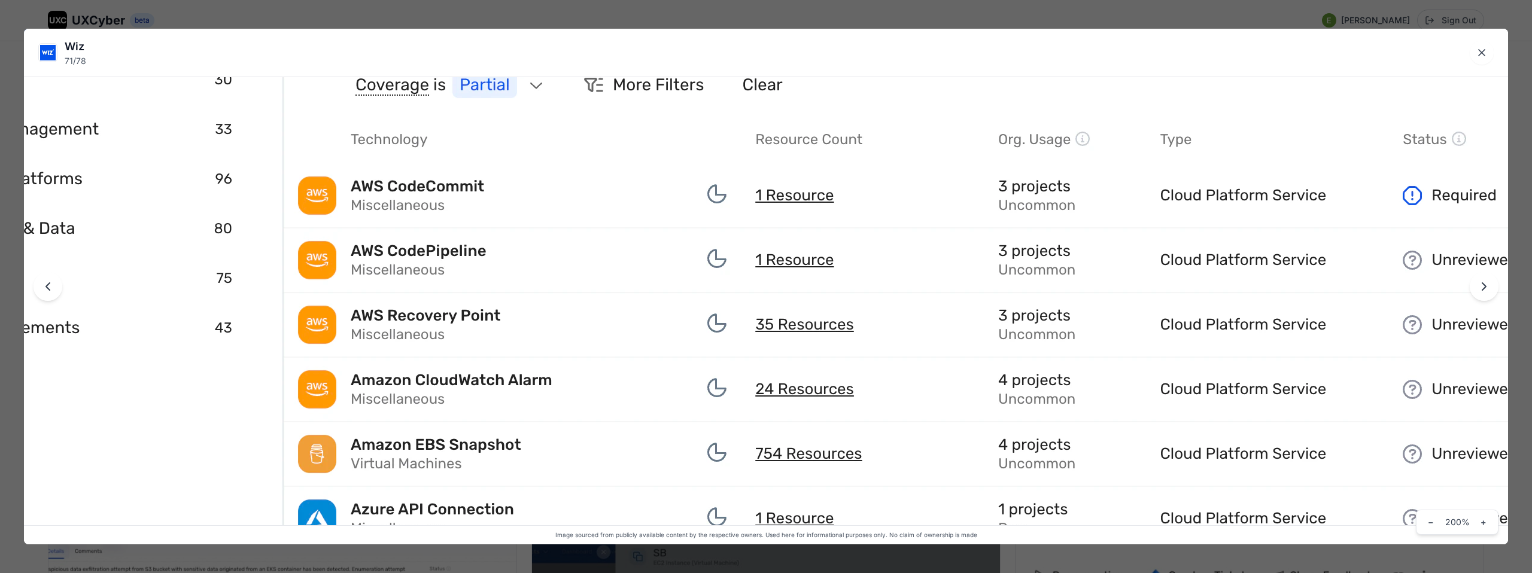
click at [567, 279] on img at bounding box center [765, 296] width 1795 height 980
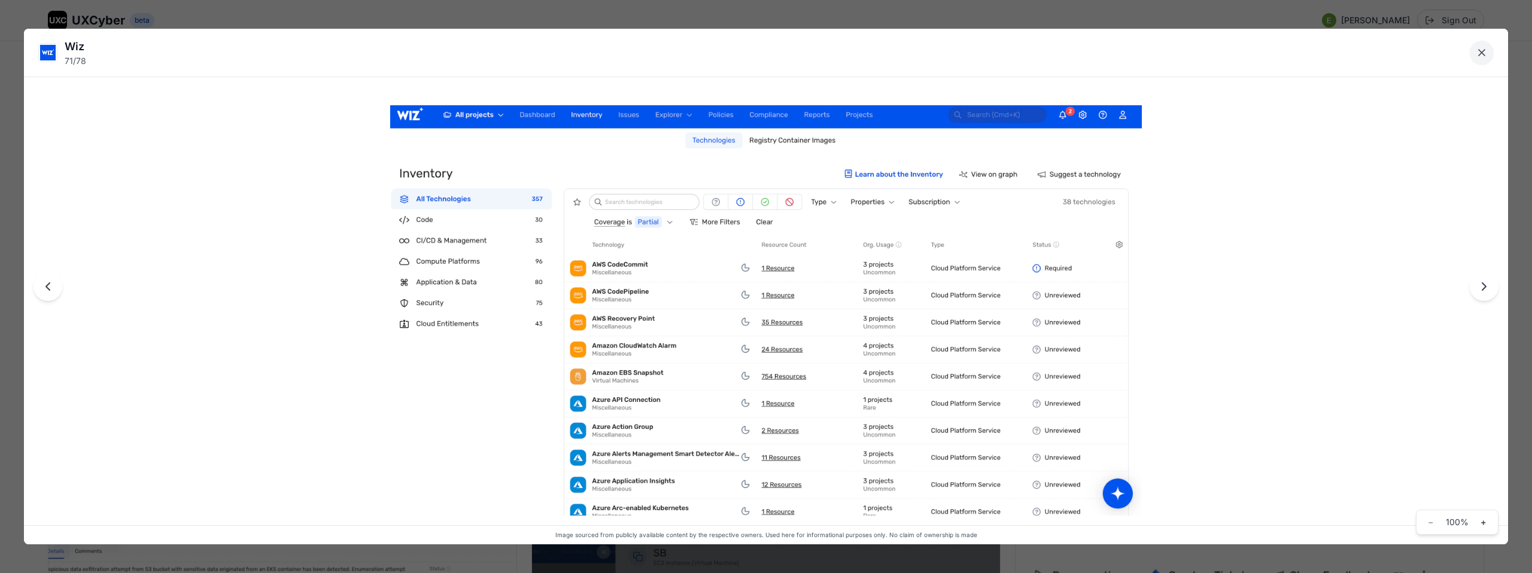
click at [1487, 51] on button "Close lightbox" at bounding box center [1481, 53] width 24 height 24
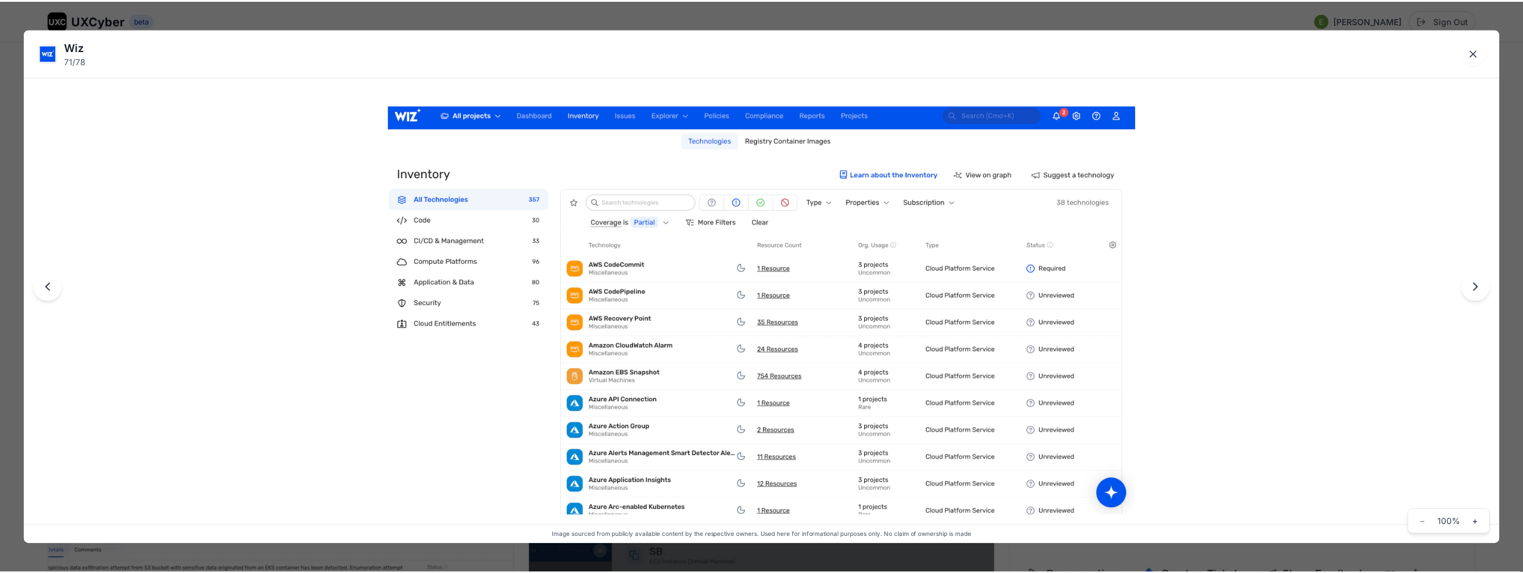
scroll to position [8444, 0]
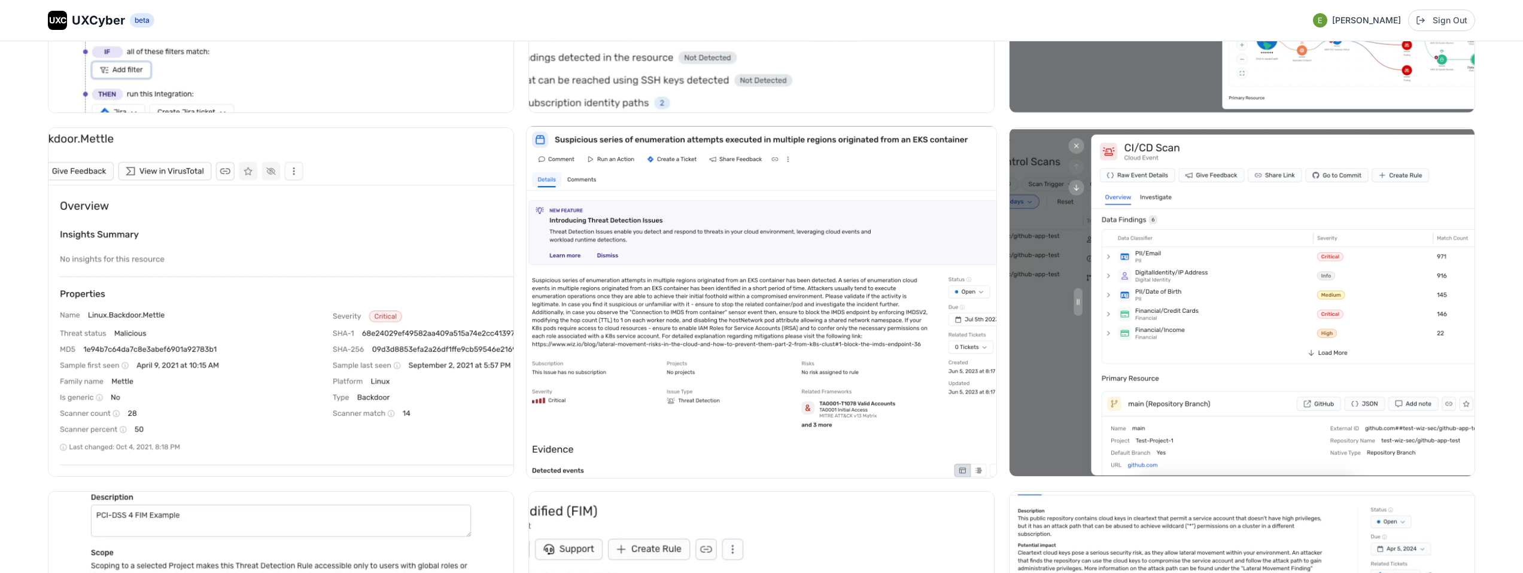
click at [685, 355] on img at bounding box center [761, 302] width 470 height 352
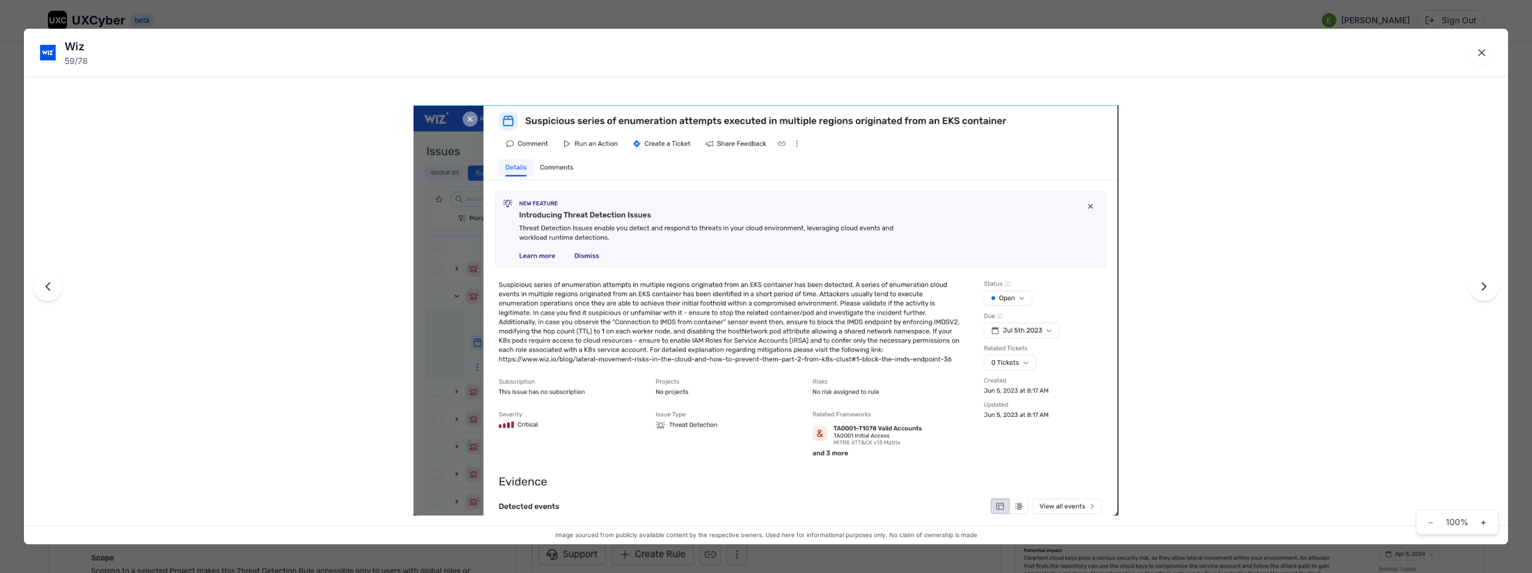
click at [356, 309] on div at bounding box center [766, 287] width 1484 height 516
click at [1486, 51] on icon "Close lightbox" at bounding box center [1481, 53] width 12 height 12
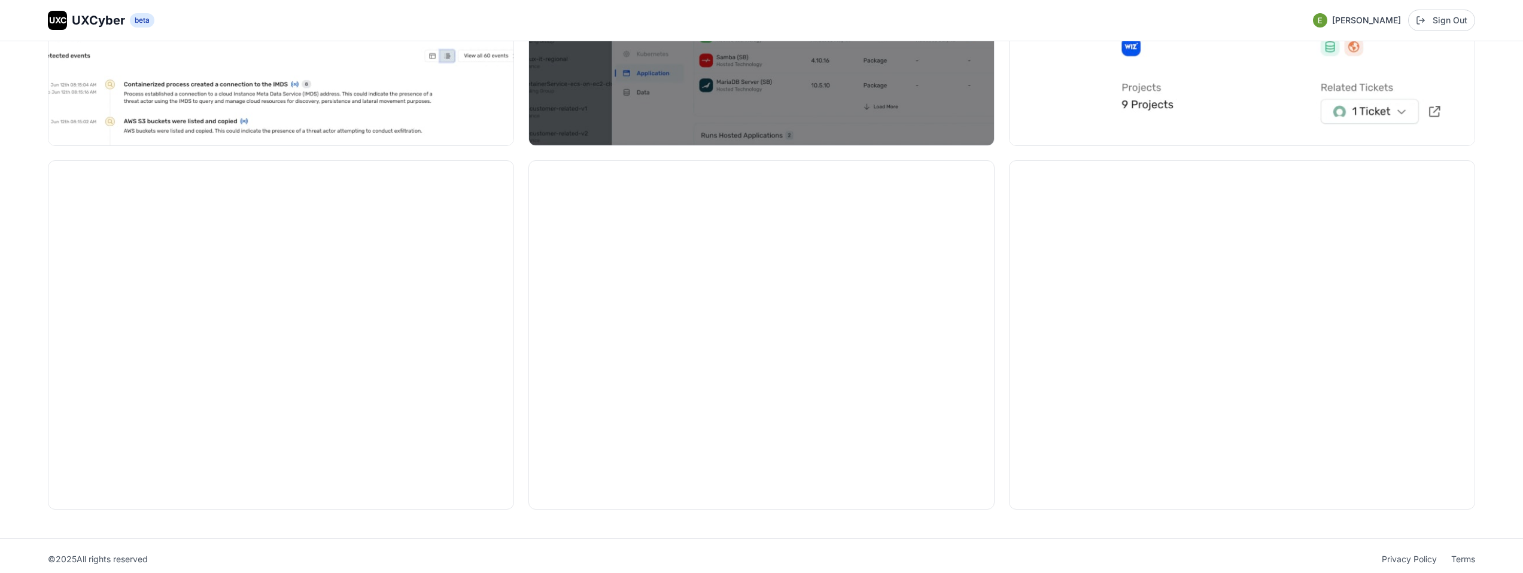
scroll to position [9151, 0]
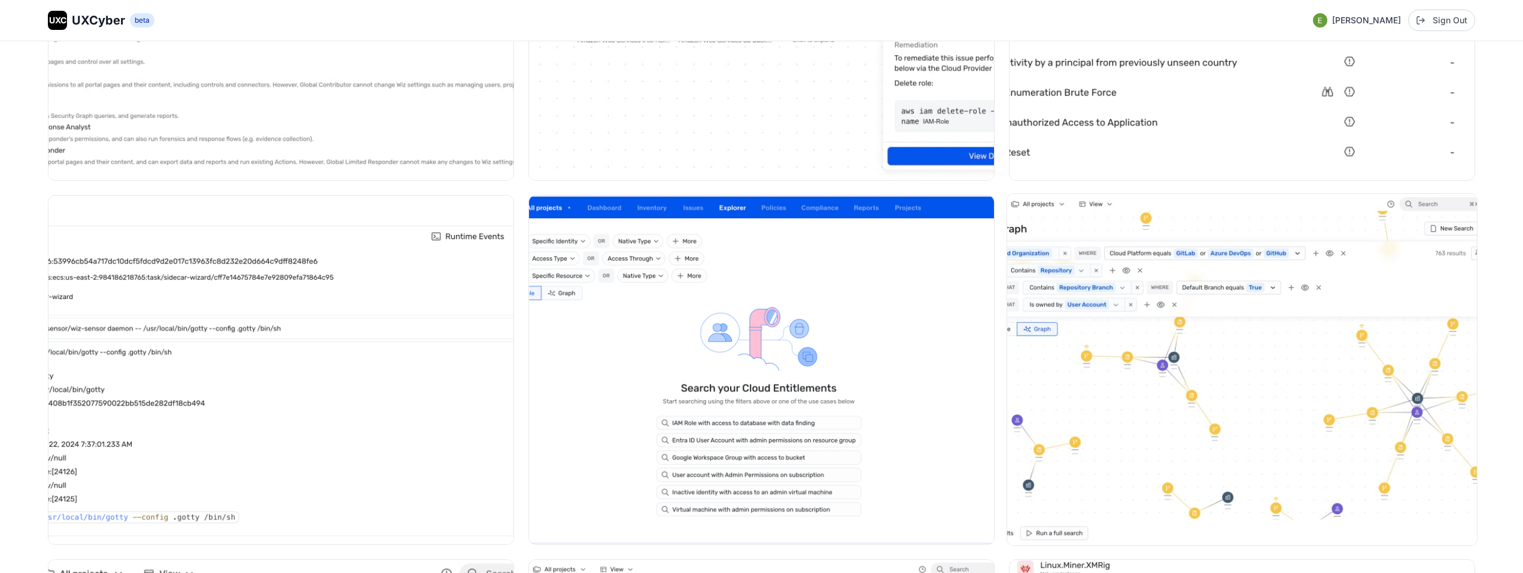
click at [1109, 304] on img at bounding box center [1242, 370] width 470 height 352
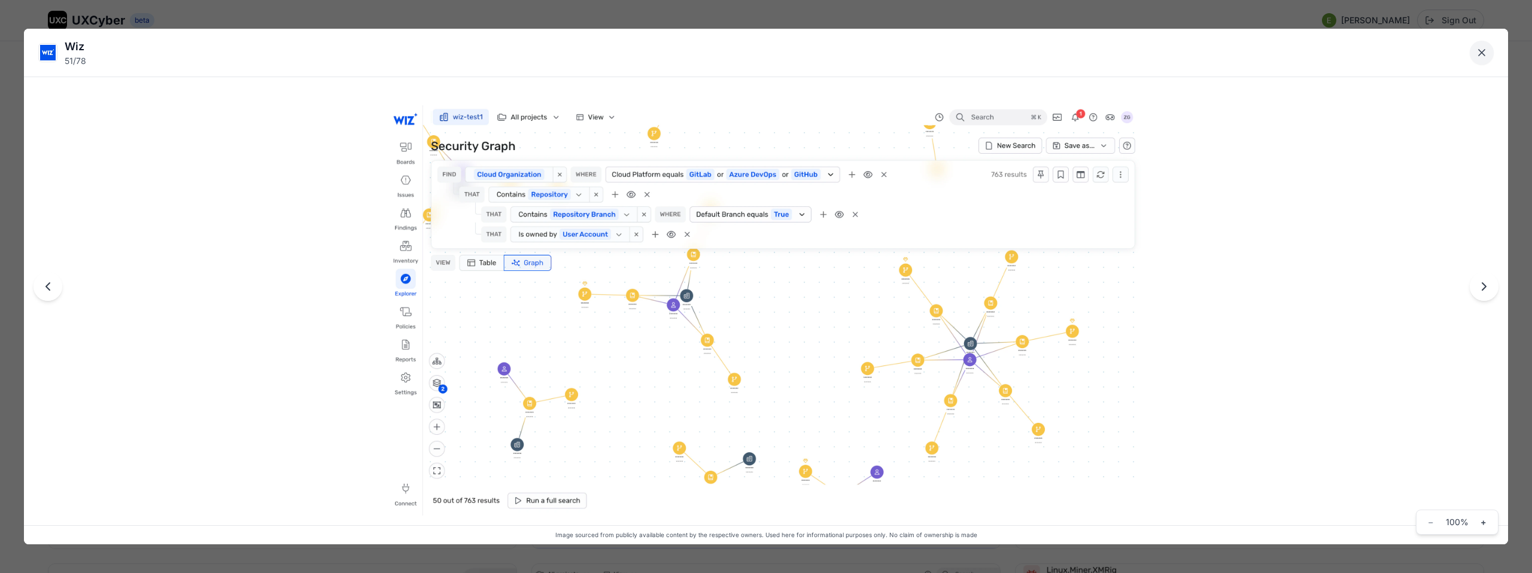
click at [1485, 53] on icon "Close lightbox" at bounding box center [1481, 53] width 12 height 12
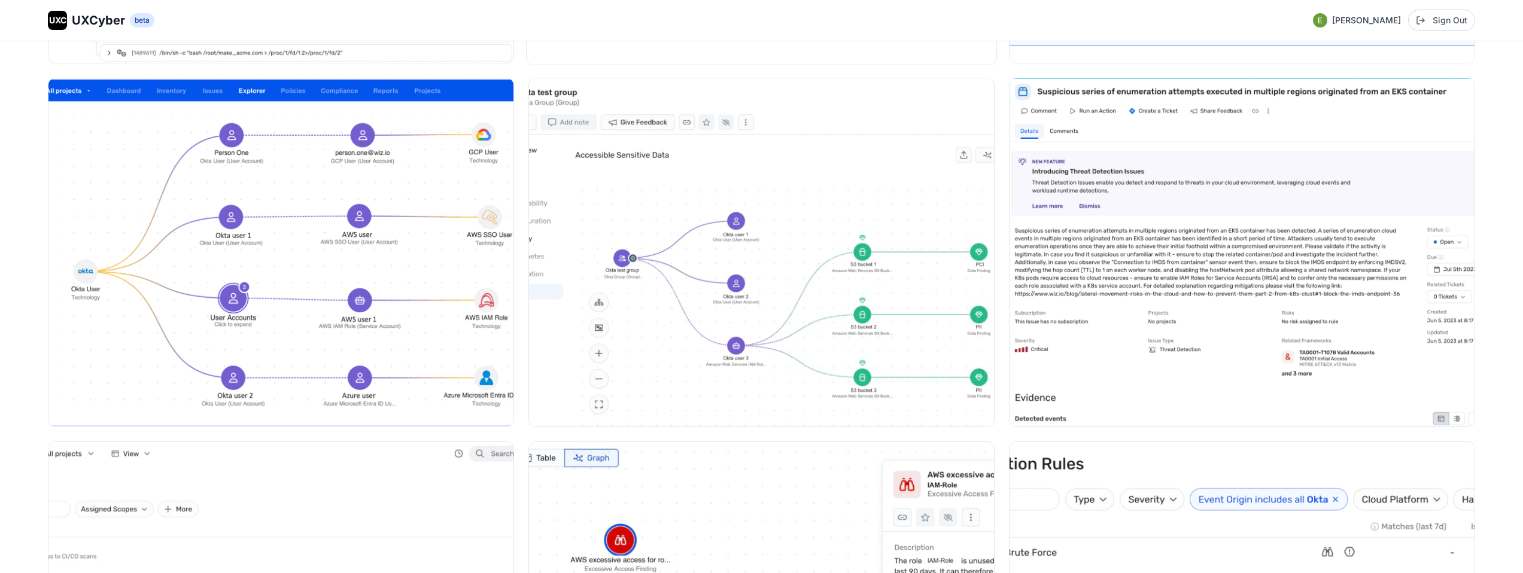
scroll to position [5235, 0]
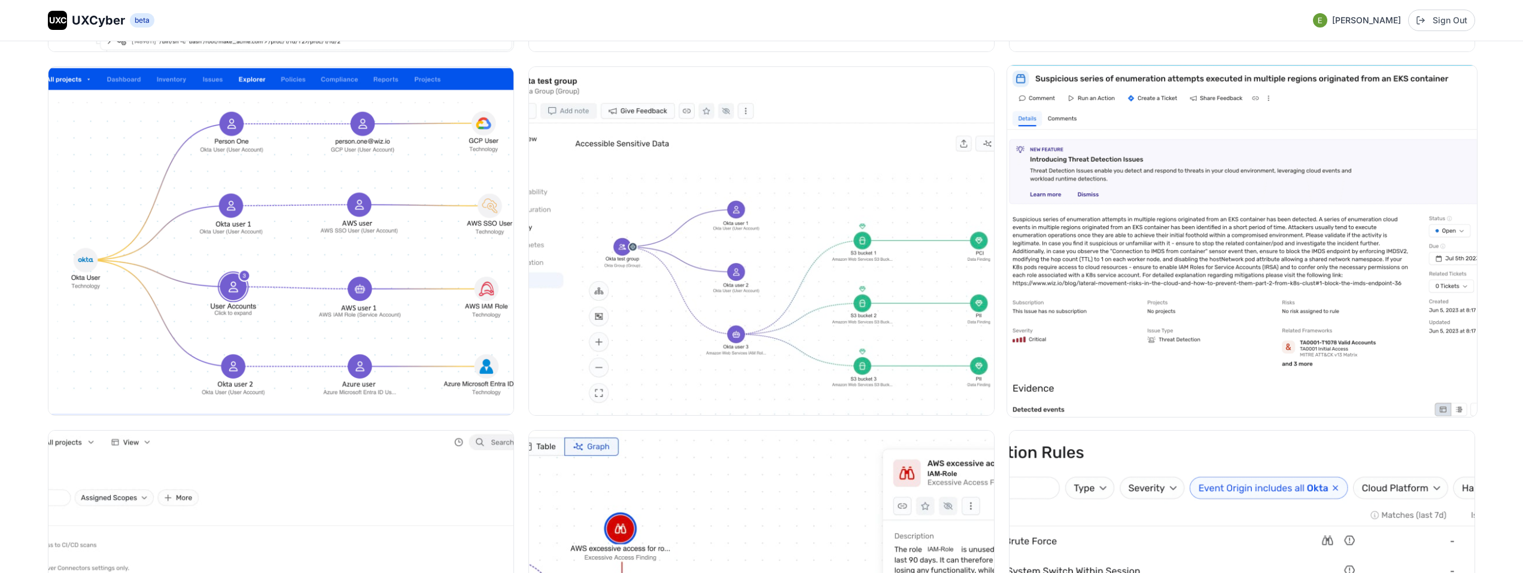
click at [1113, 235] on img at bounding box center [1242, 241] width 470 height 352
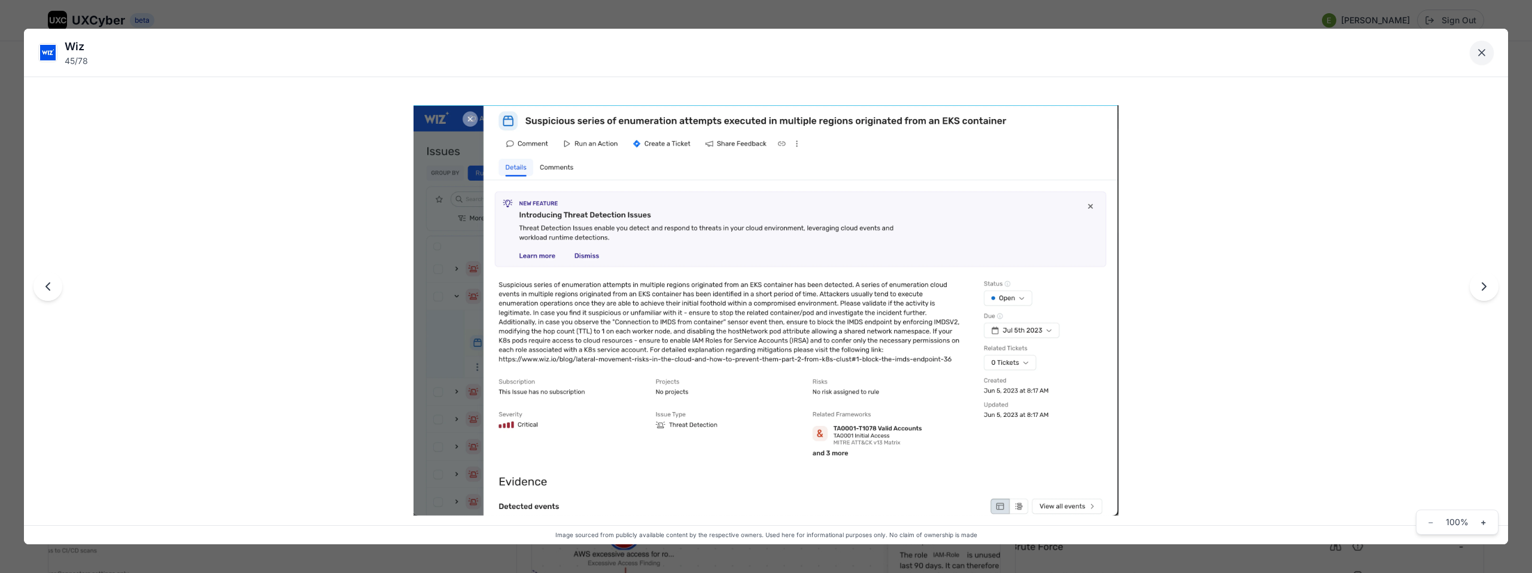
click at [1481, 53] on icon "Close lightbox" at bounding box center [1481, 53] width 6 height 6
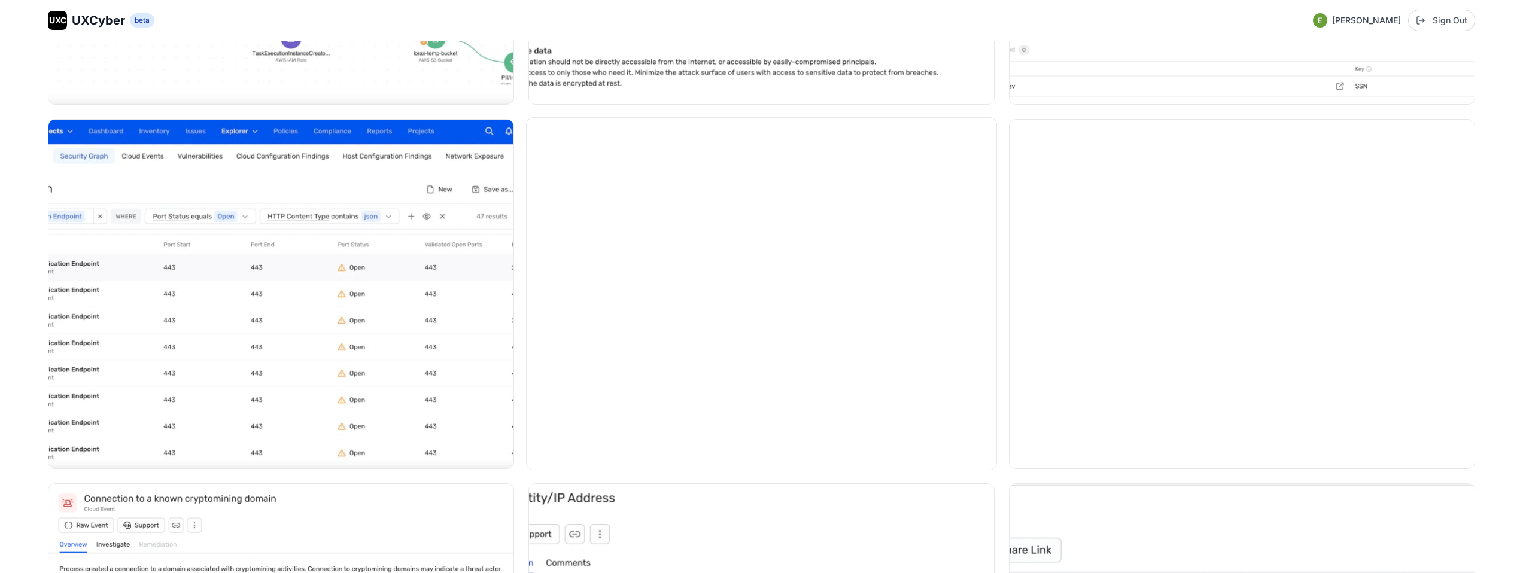
scroll to position [4452, 0]
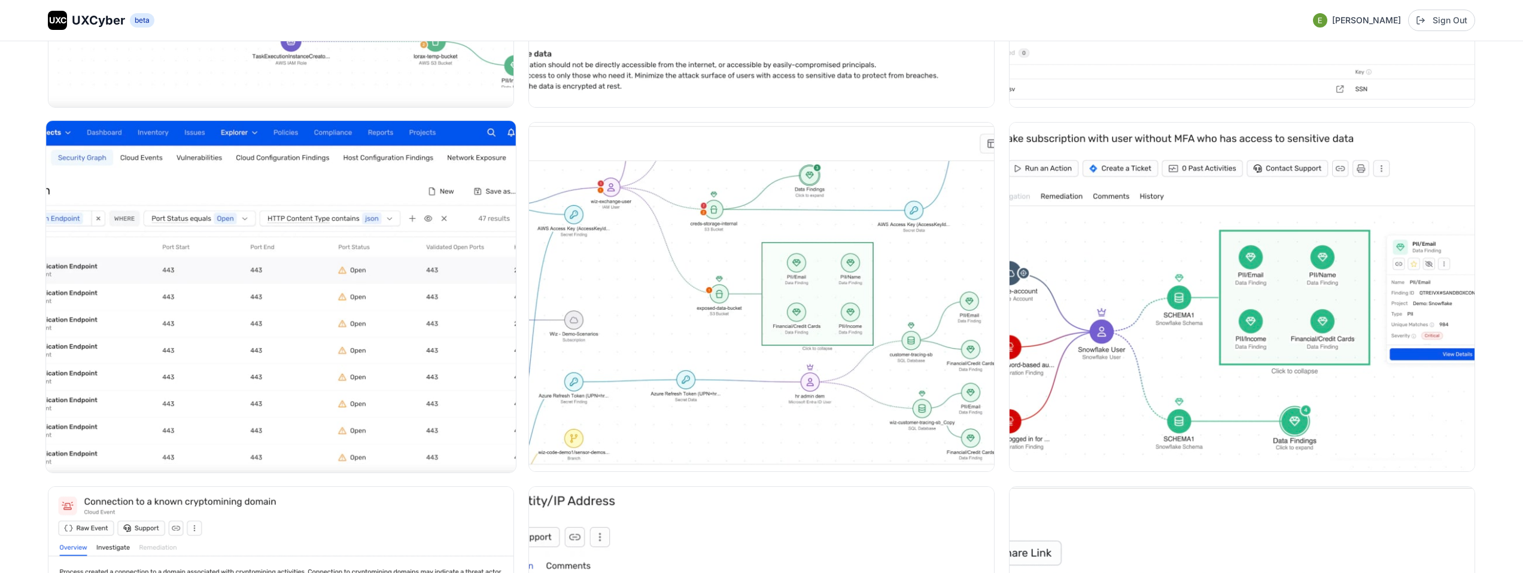
click at [274, 282] on img at bounding box center [281, 297] width 470 height 352
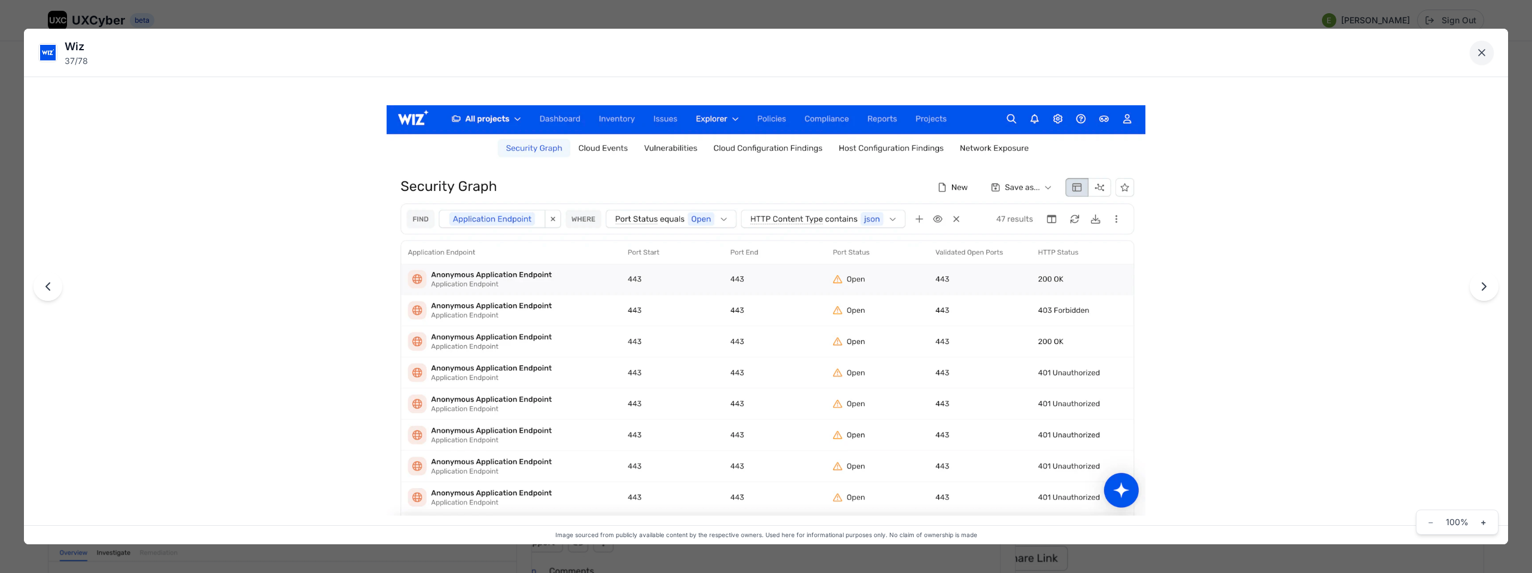
click at [1482, 51] on icon "Close lightbox" at bounding box center [1481, 53] width 6 height 6
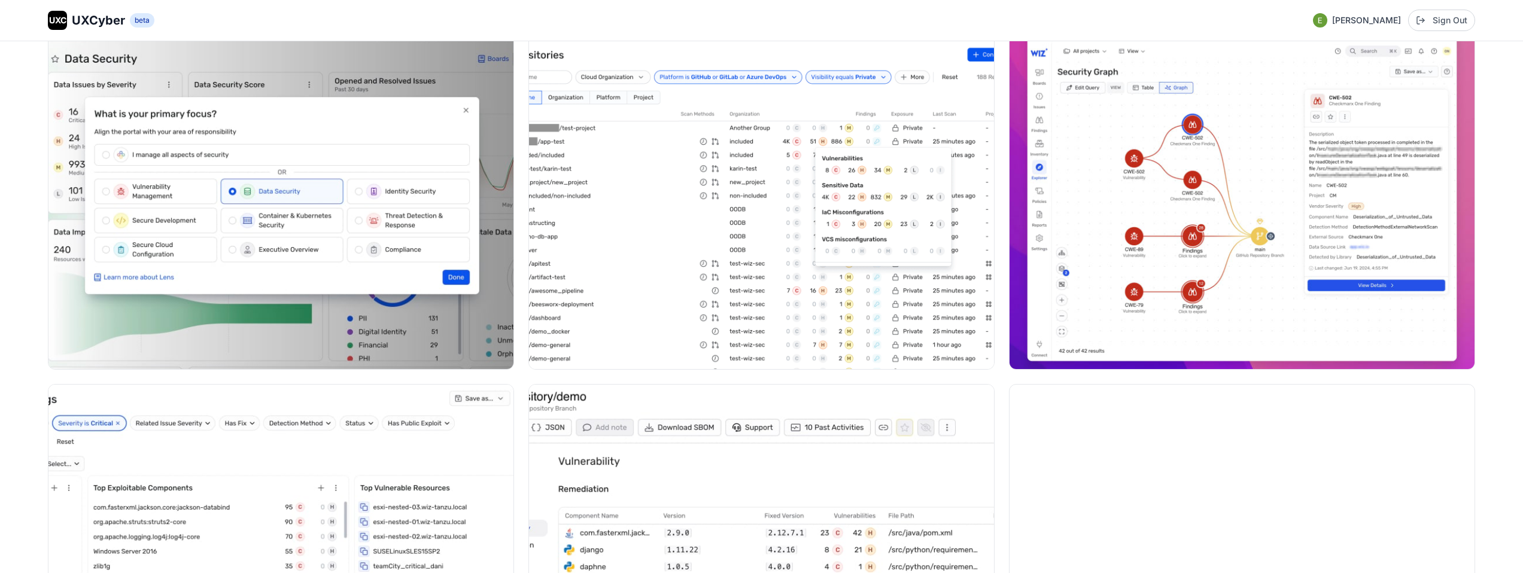
scroll to position [3064, 0]
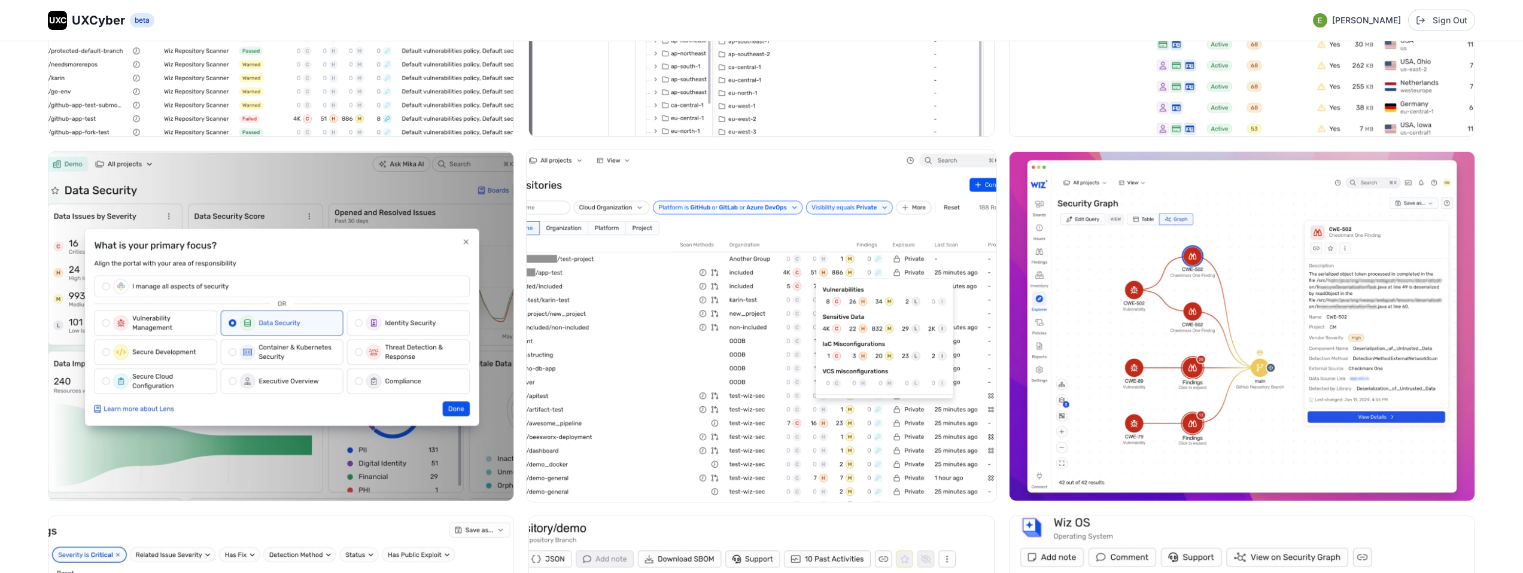
click at [780, 265] on img at bounding box center [761, 326] width 470 height 352
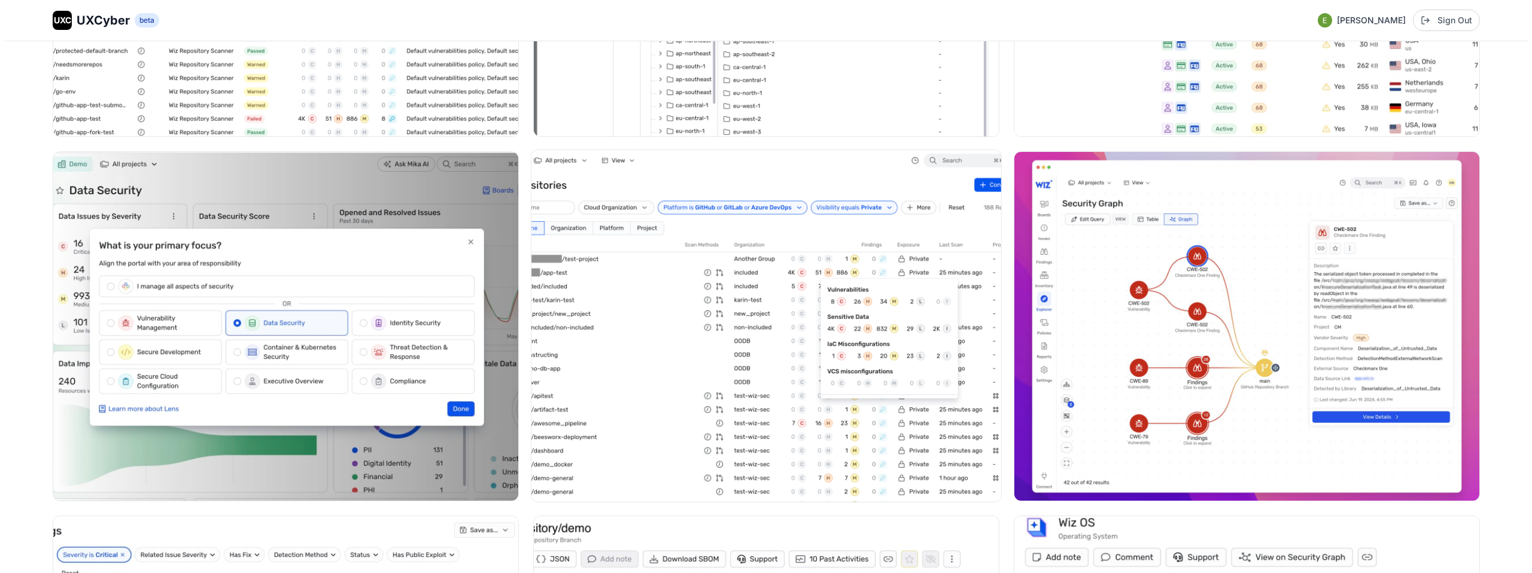
scroll to position [2982, 0]
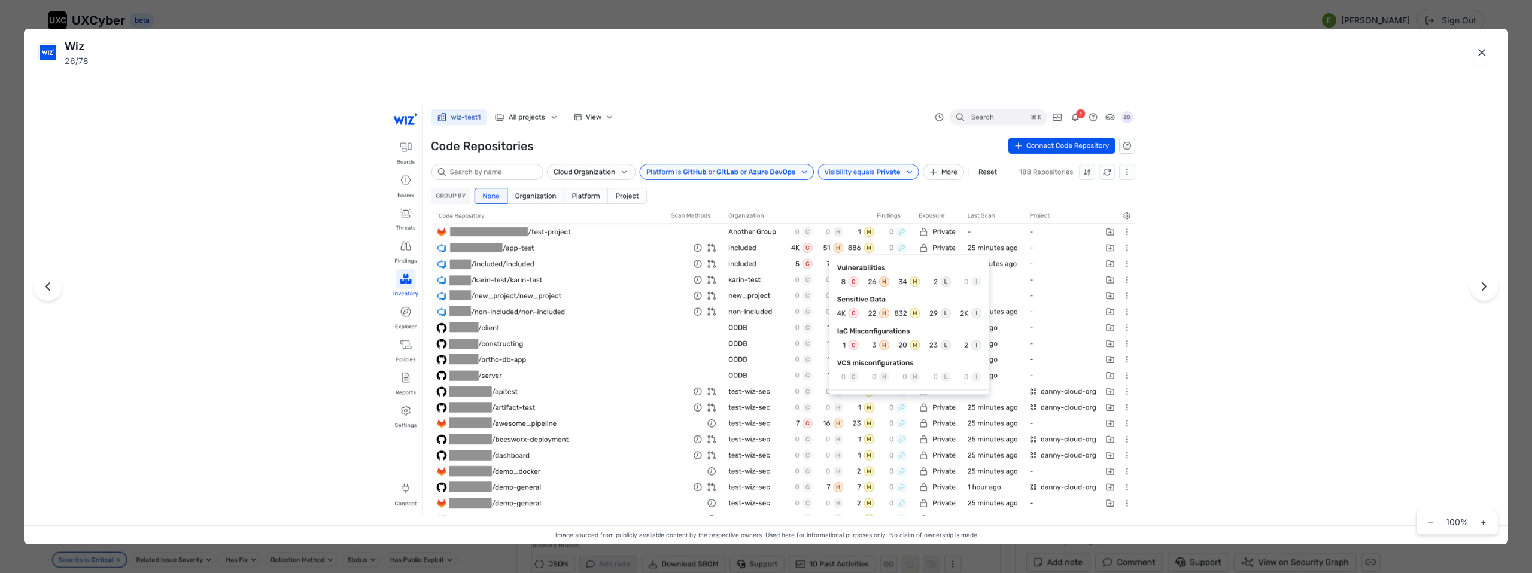
click at [730, 17] on div "Wiz 26 / 78 Image sourced from publicly available content by the respective own…" at bounding box center [766, 286] width 1532 height 573
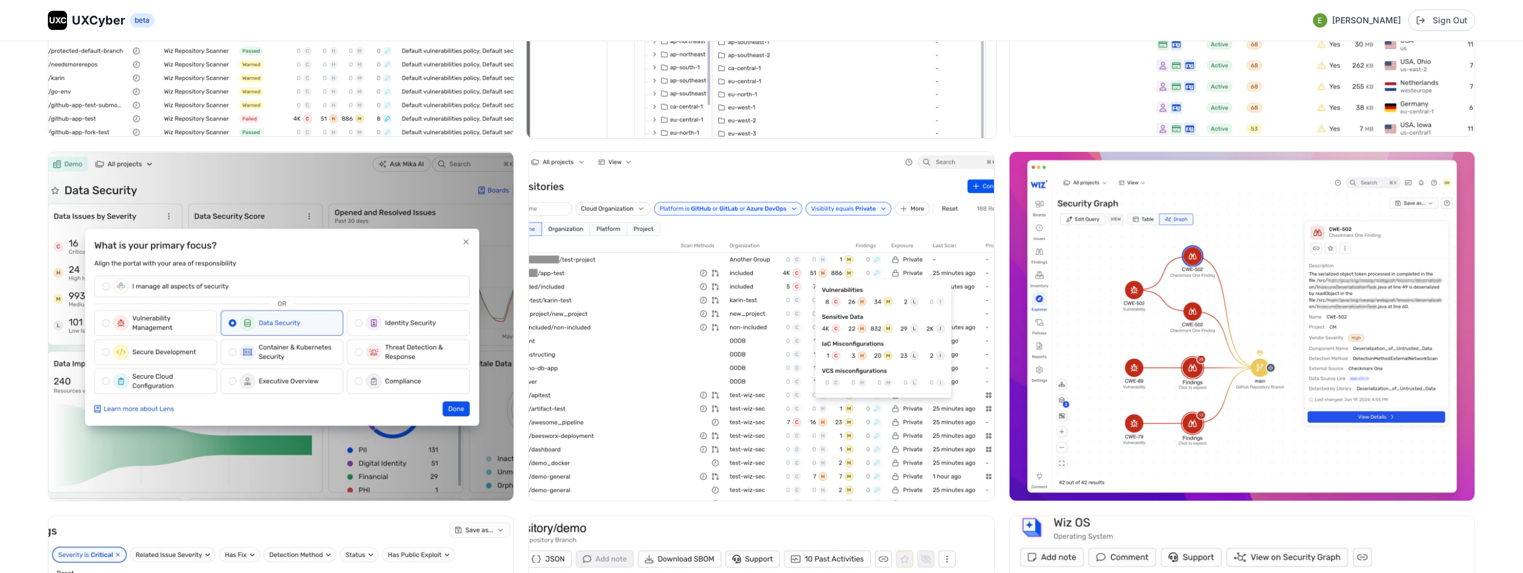
scroll to position [2722, 0]
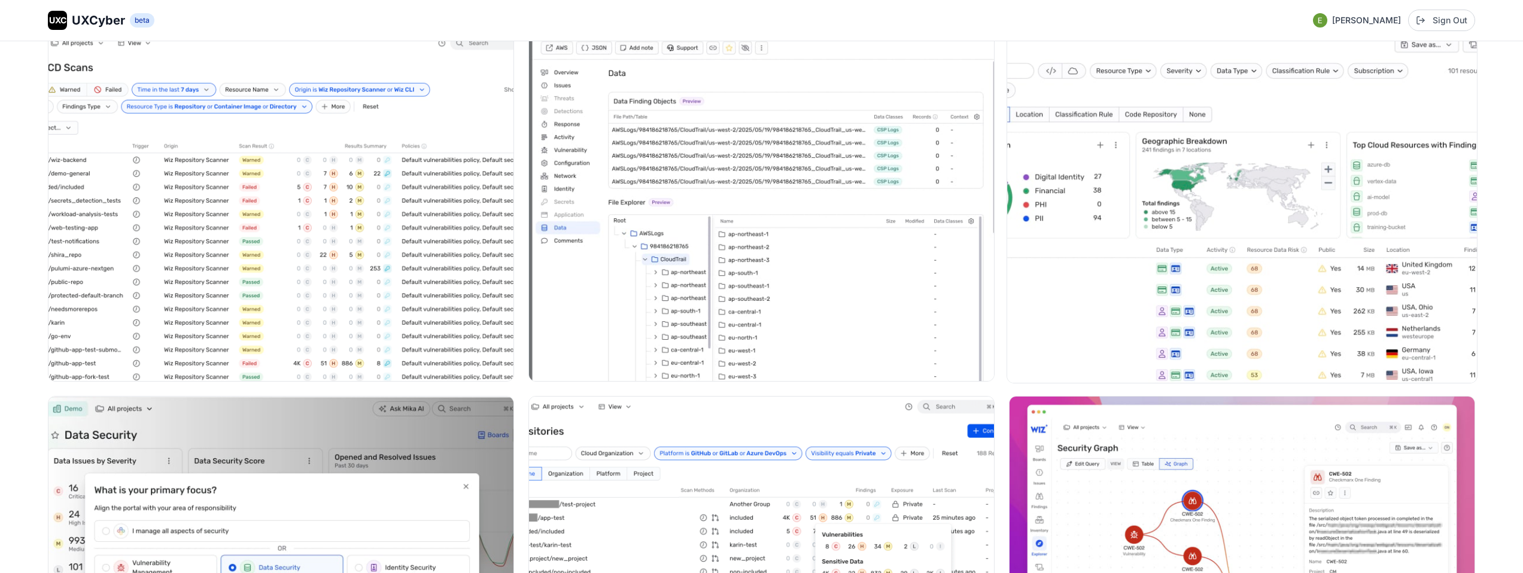
click at [1238, 273] on img at bounding box center [1242, 207] width 470 height 352
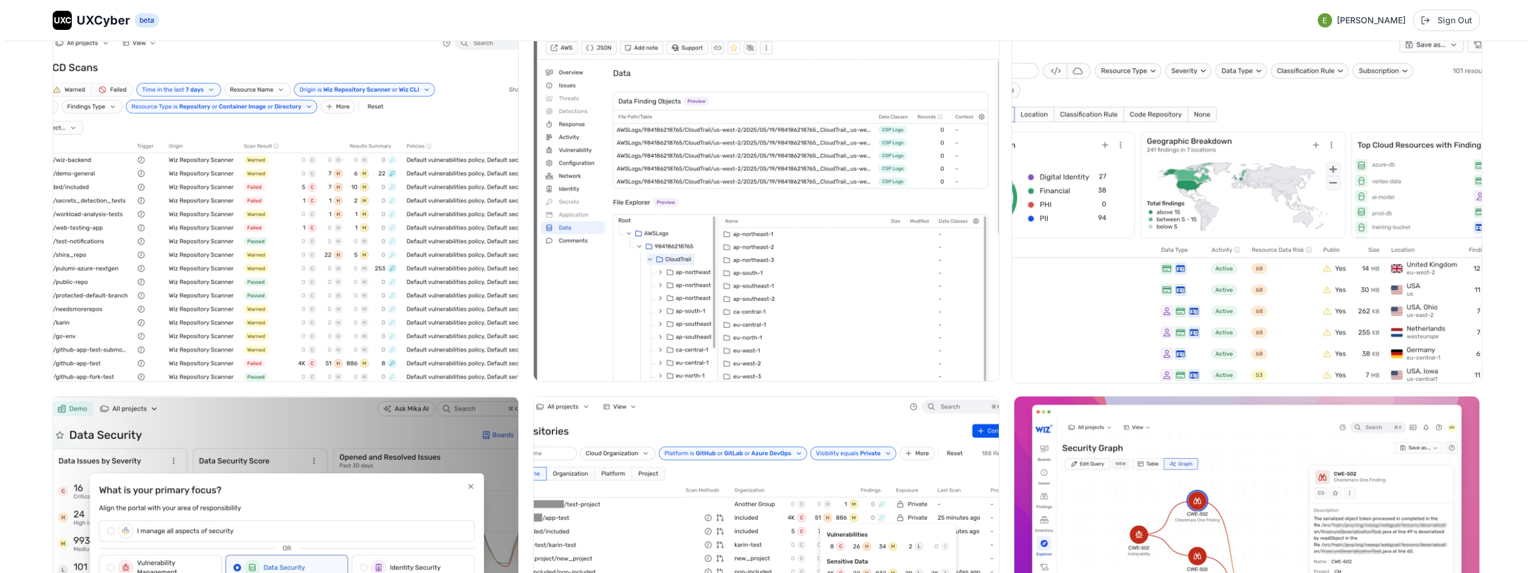
scroll to position [2735, 0]
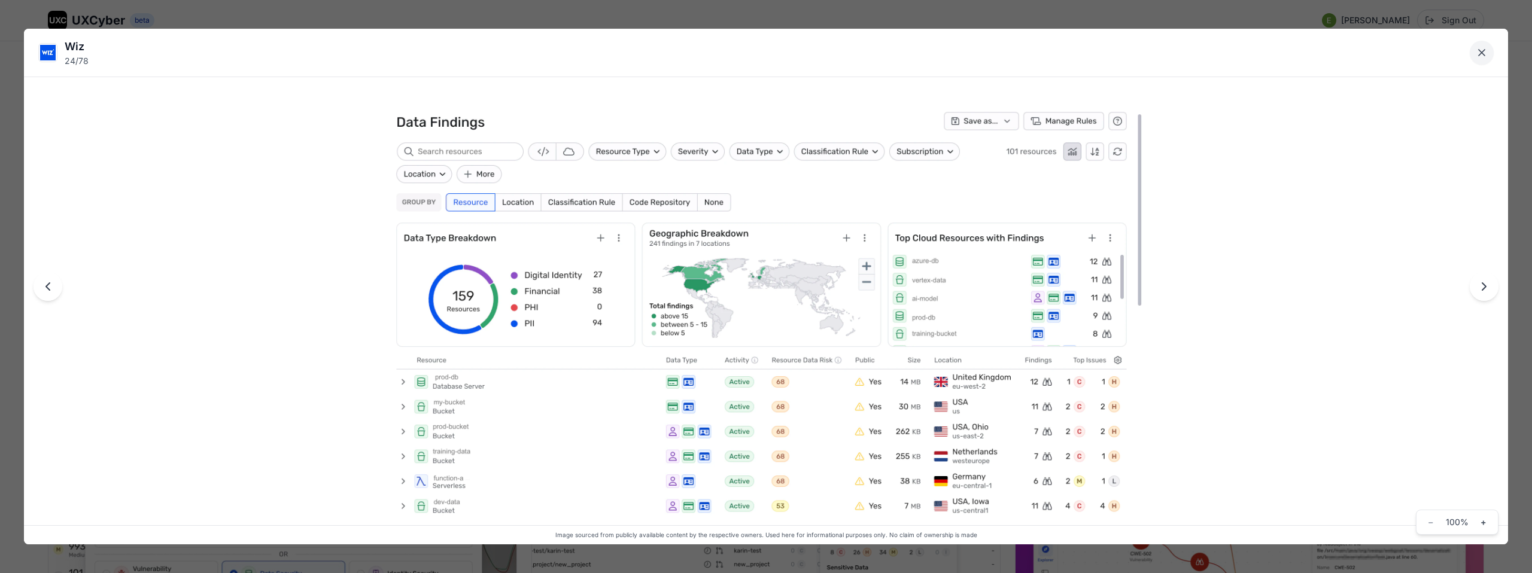
click at [1488, 55] on button "Close lightbox" at bounding box center [1481, 53] width 24 height 24
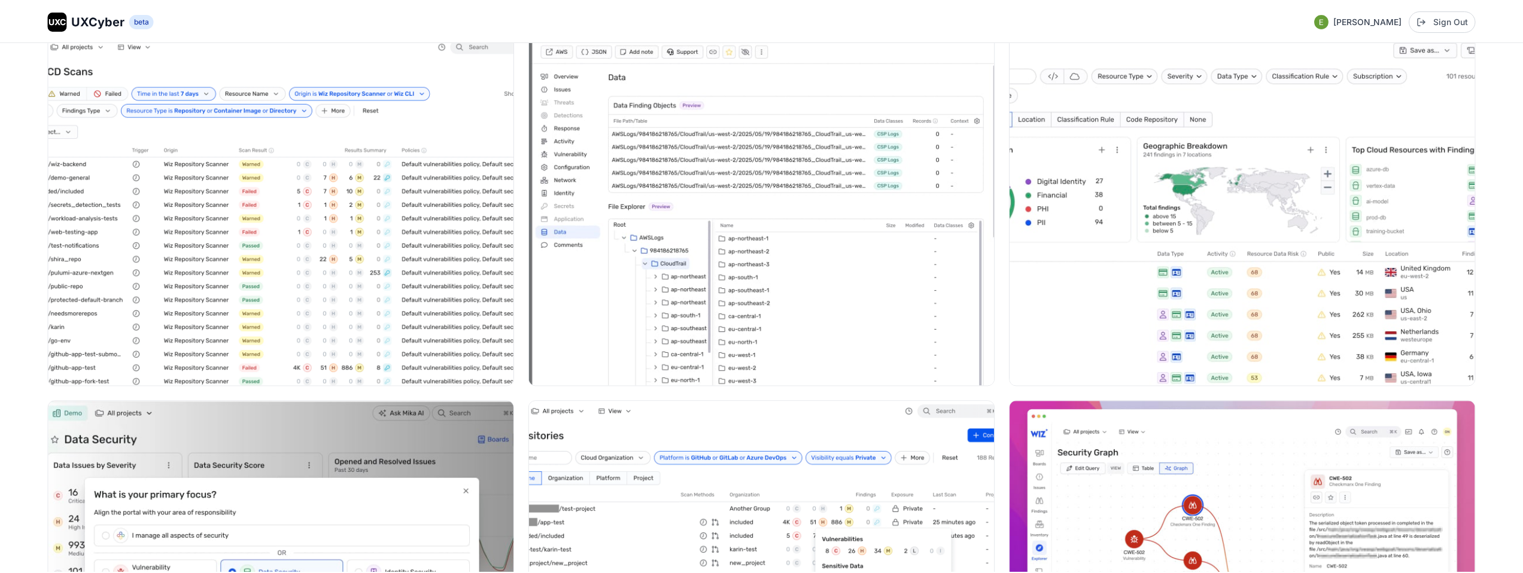
scroll to position [2722, 0]
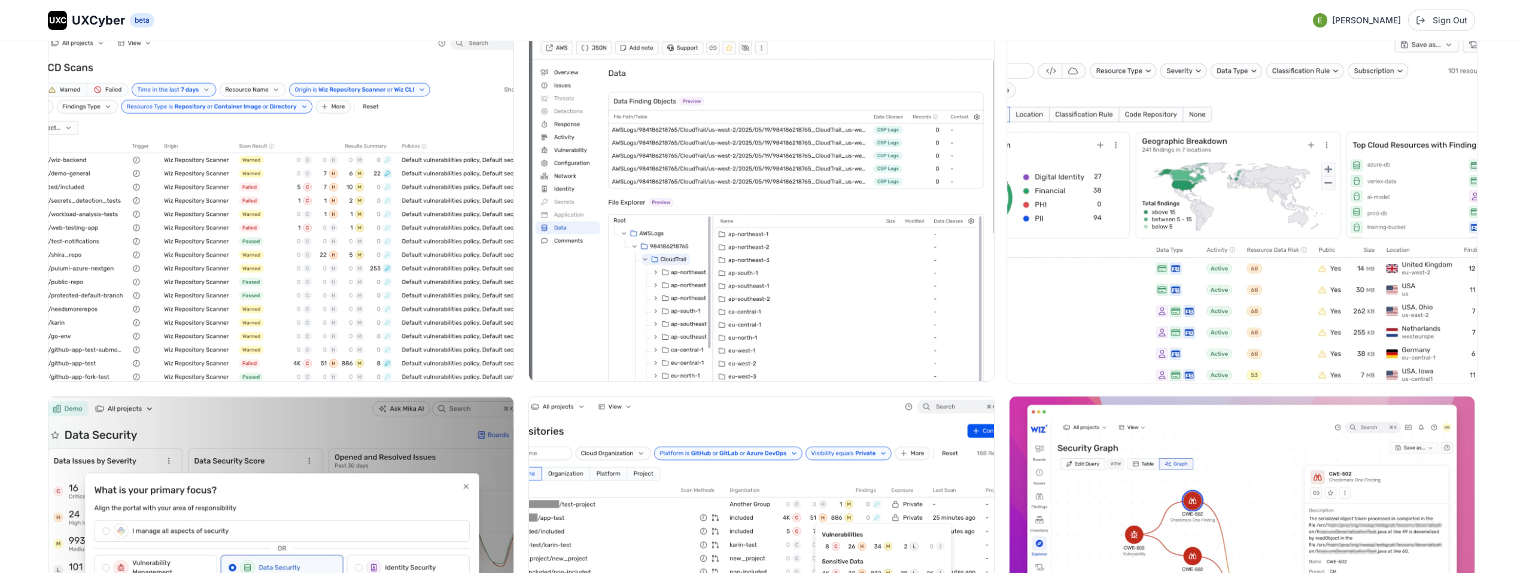
click at [1183, 274] on img at bounding box center [1242, 207] width 470 height 352
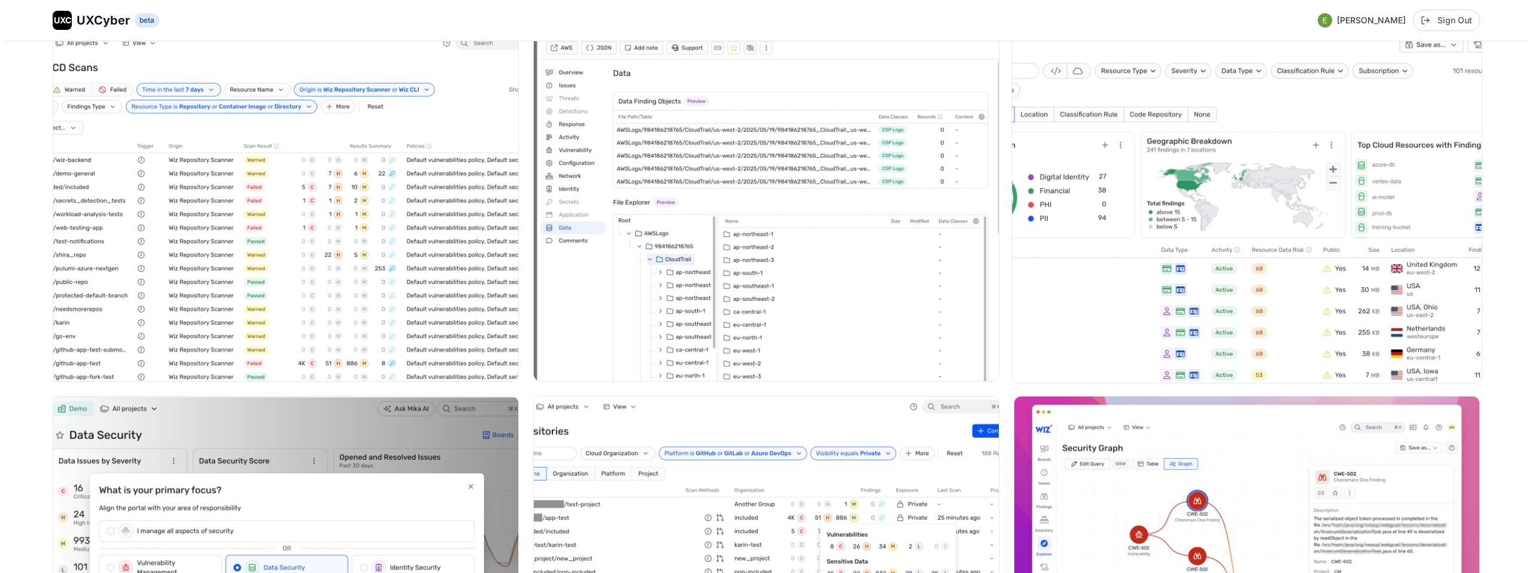
scroll to position [2735, 0]
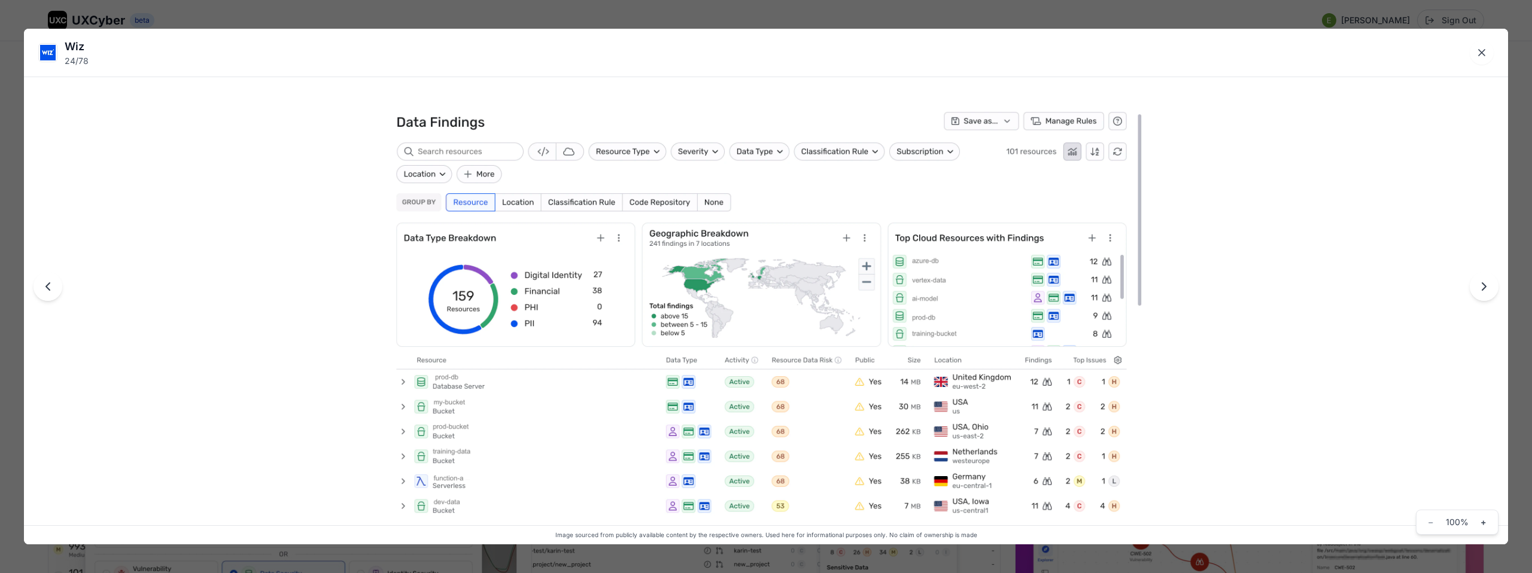
click at [1208, 11] on div "Wiz 24 / 78 Image sourced from publicly available content by the respective own…" at bounding box center [766, 286] width 1532 height 573
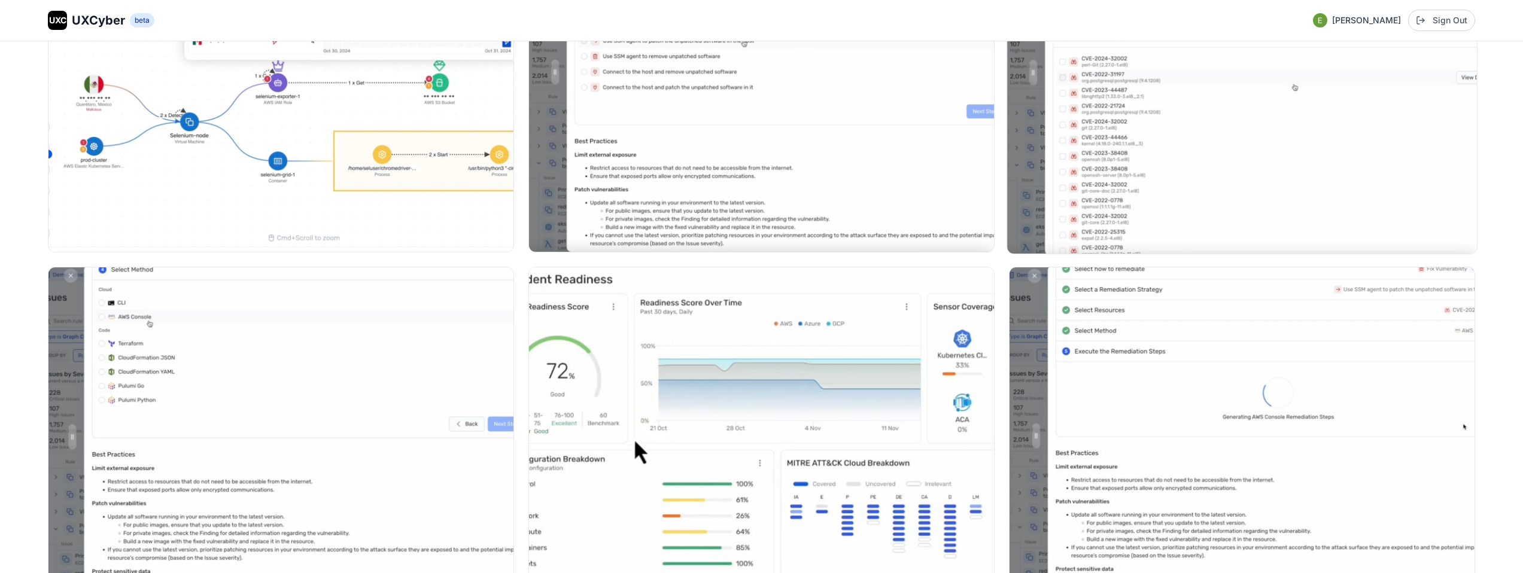
scroll to position [0, 0]
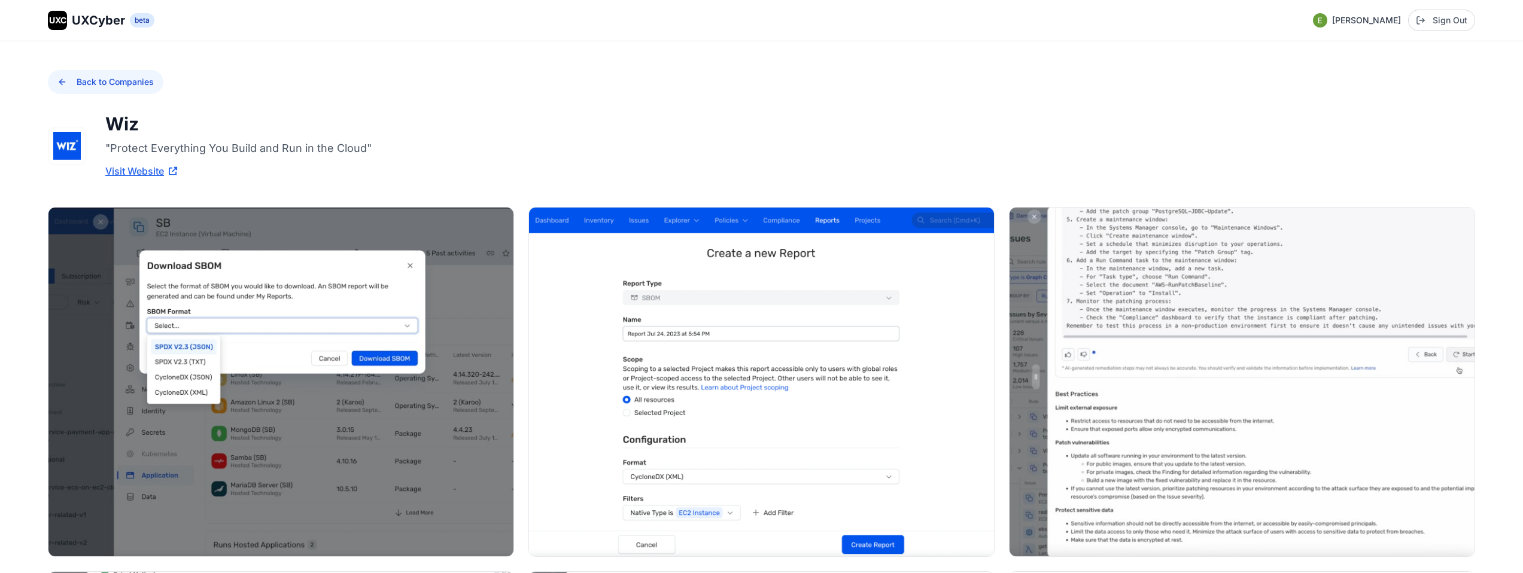
click at [59, 87] on button "Back to Companies" at bounding box center [105, 82] width 115 height 24
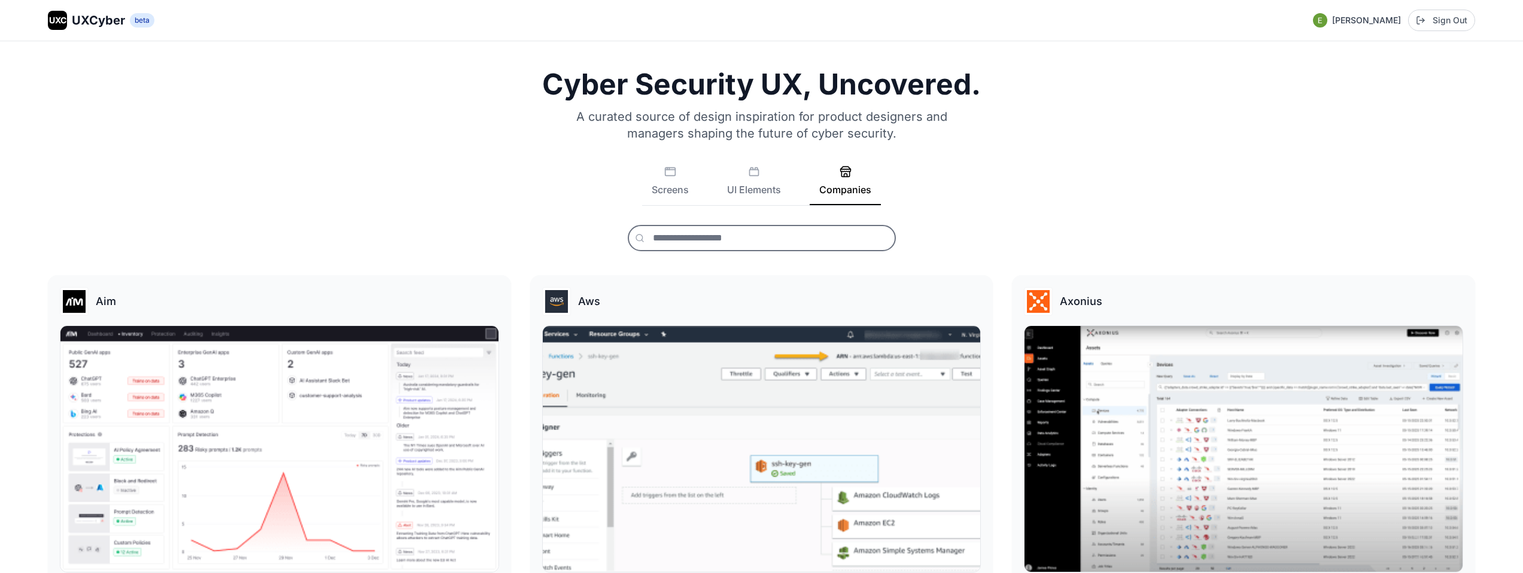
click at [782, 245] on input "text" at bounding box center [762, 238] width 268 height 26
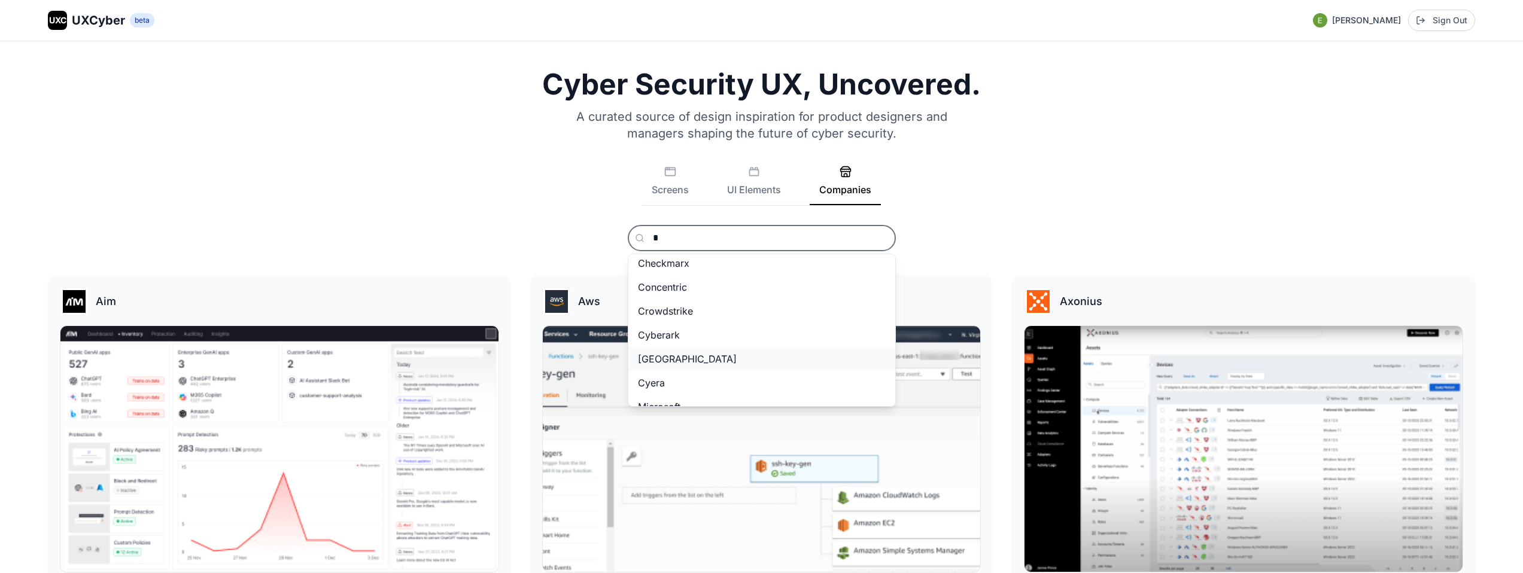
scroll to position [39, 0]
click at [692, 367] on button "Cyera" at bounding box center [761, 370] width 267 height 24
type input "*****"
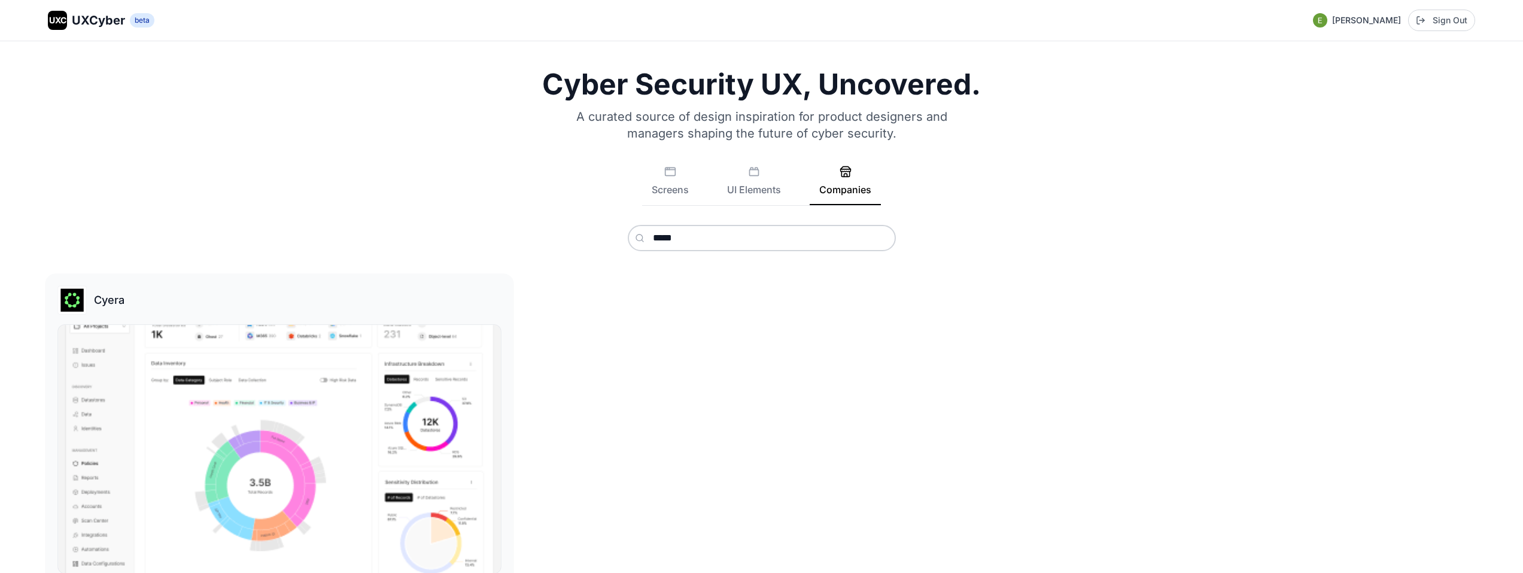
click at [415, 436] on img at bounding box center [279, 449] width 442 height 248
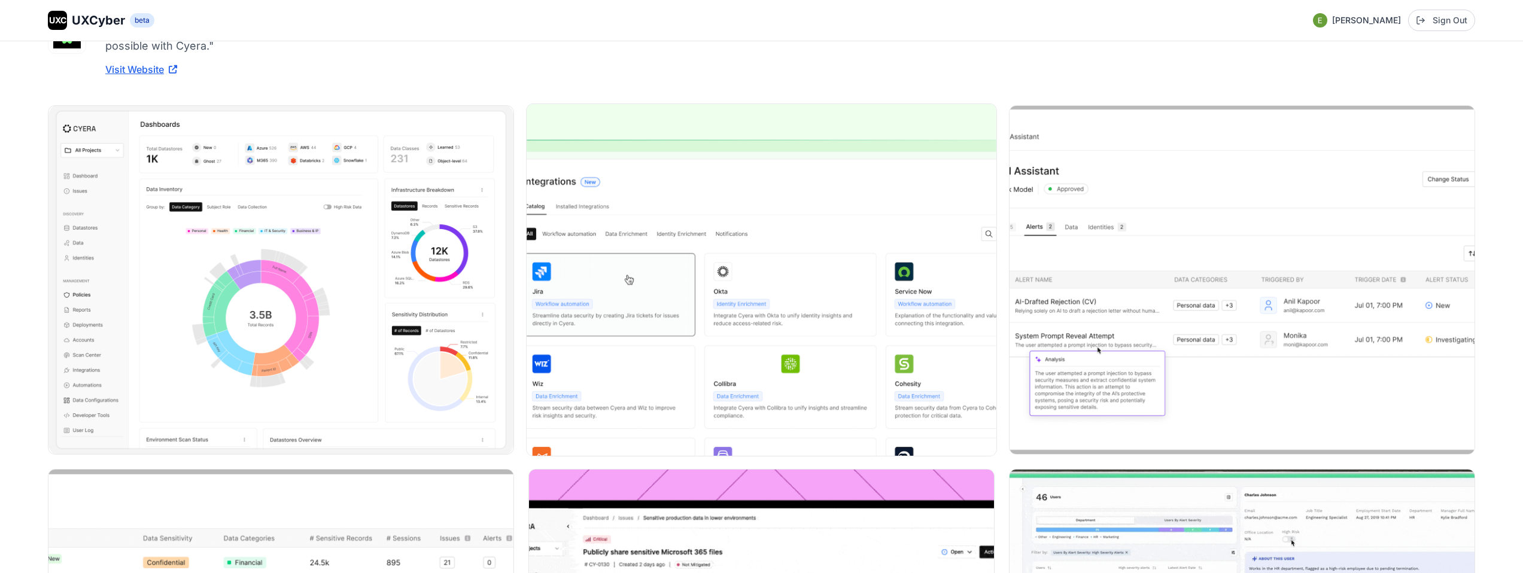
scroll to position [191, 0]
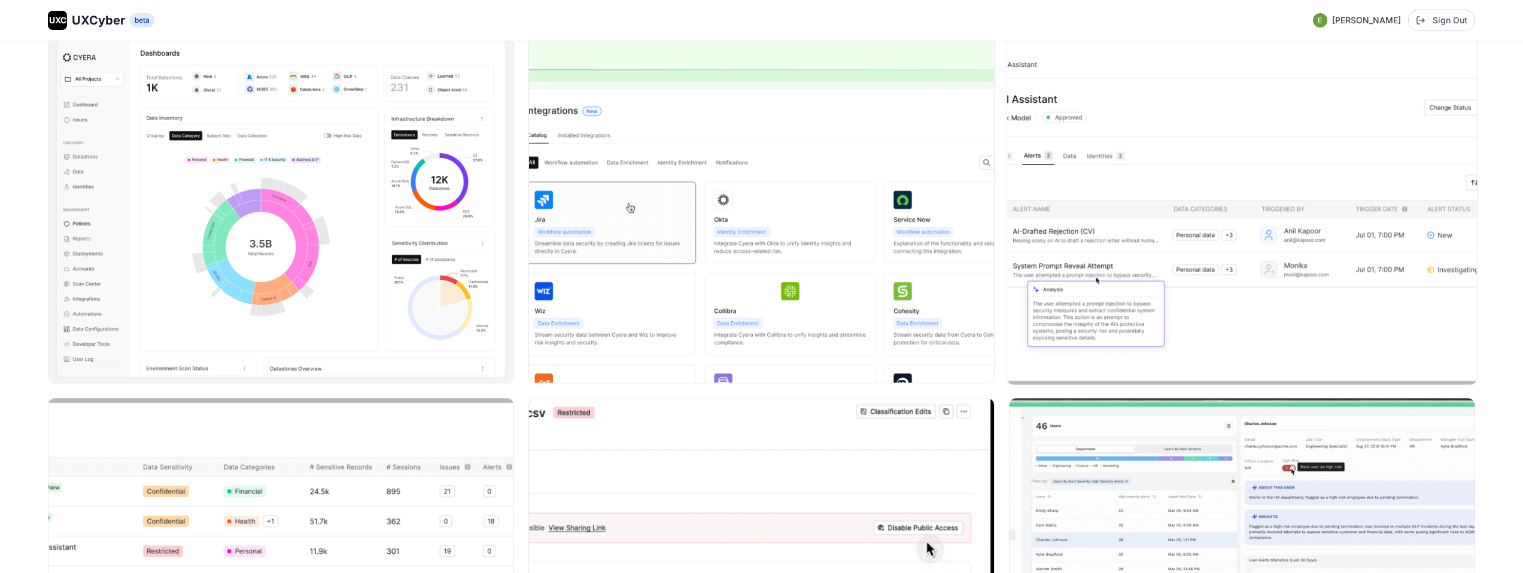
click at [1092, 278] on img at bounding box center [1242, 209] width 470 height 352
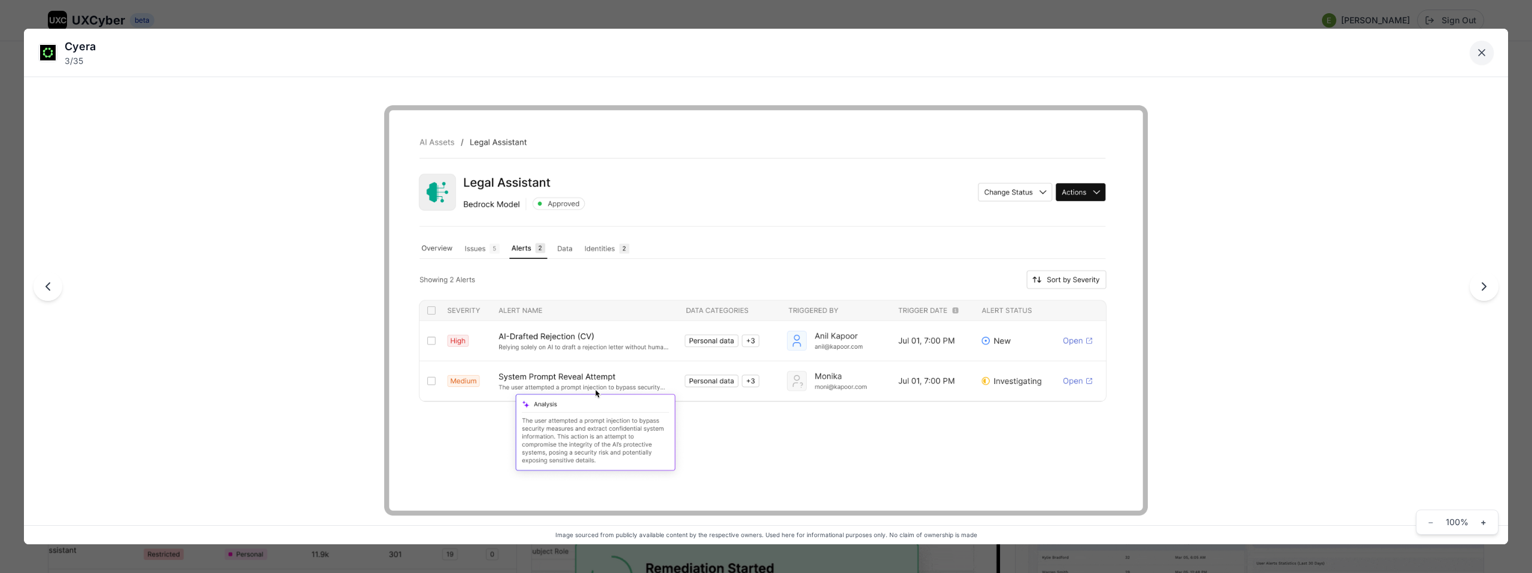
click at [1482, 53] on icon "Close lightbox" at bounding box center [1481, 53] width 6 height 6
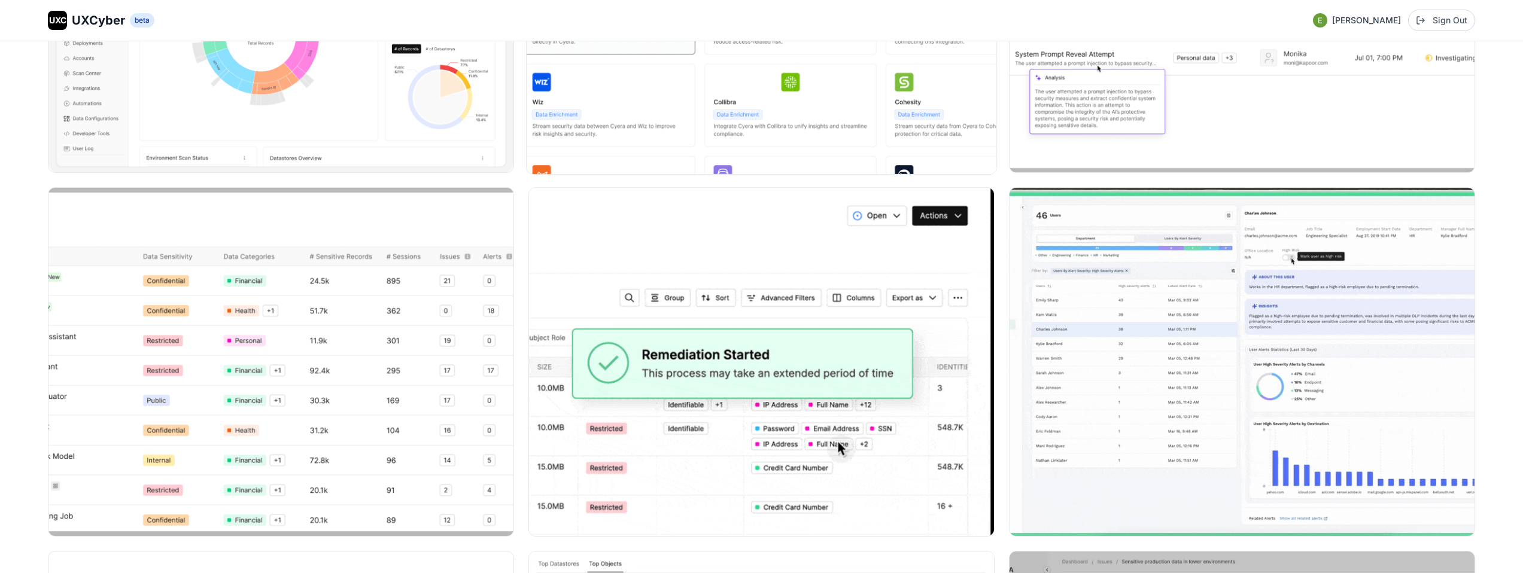
scroll to position [535, 0]
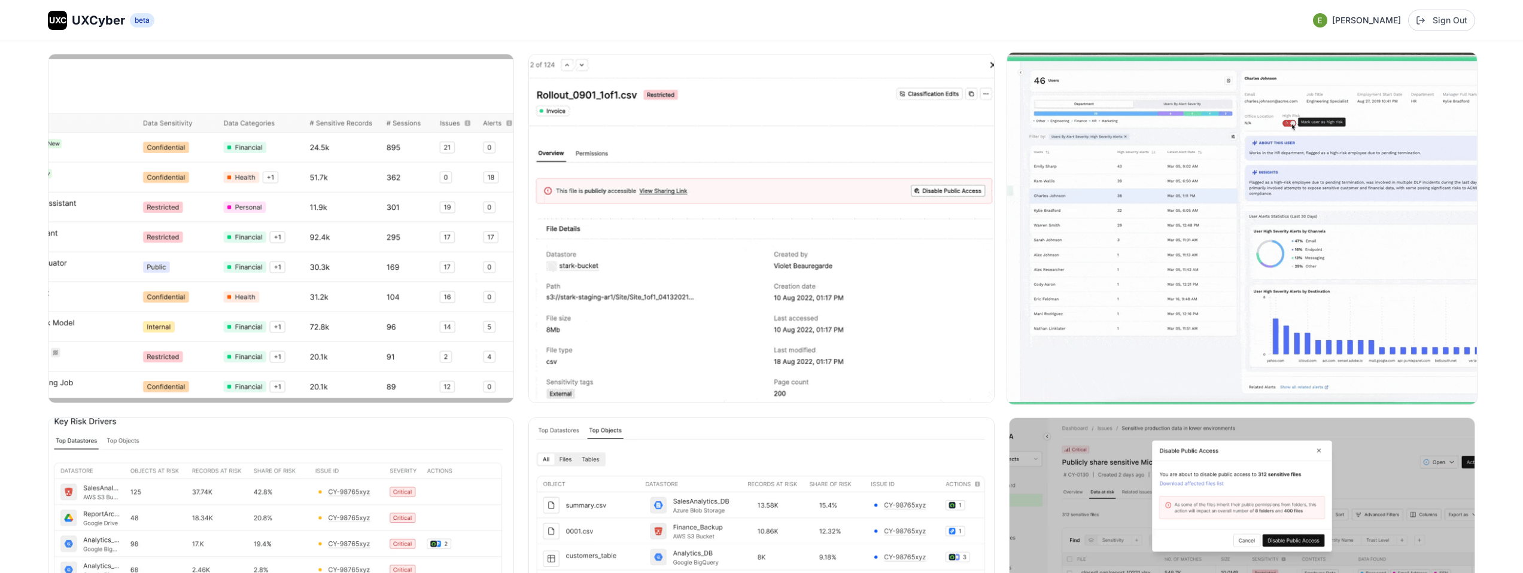
click at [1138, 207] on img at bounding box center [1242, 229] width 470 height 352
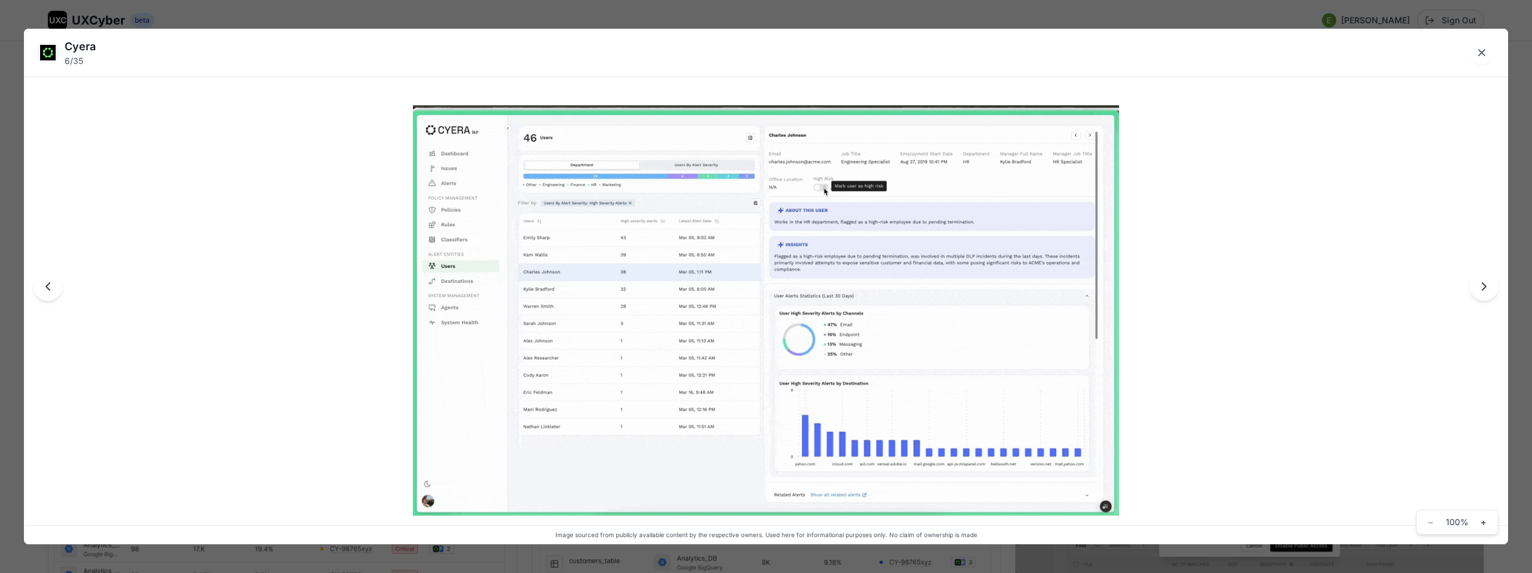
click at [644, 165] on img at bounding box center [766, 310] width 707 height 410
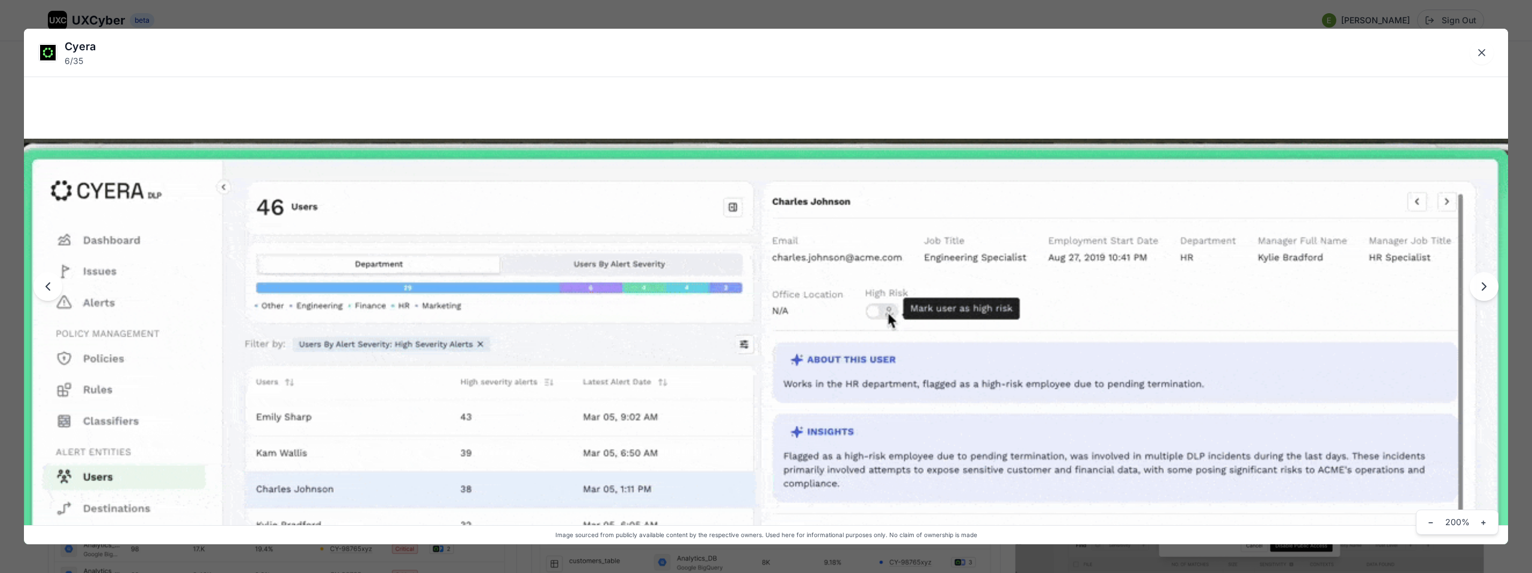
click at [691, 224] on img at bounding box center [766, 570] width 1484 height 863
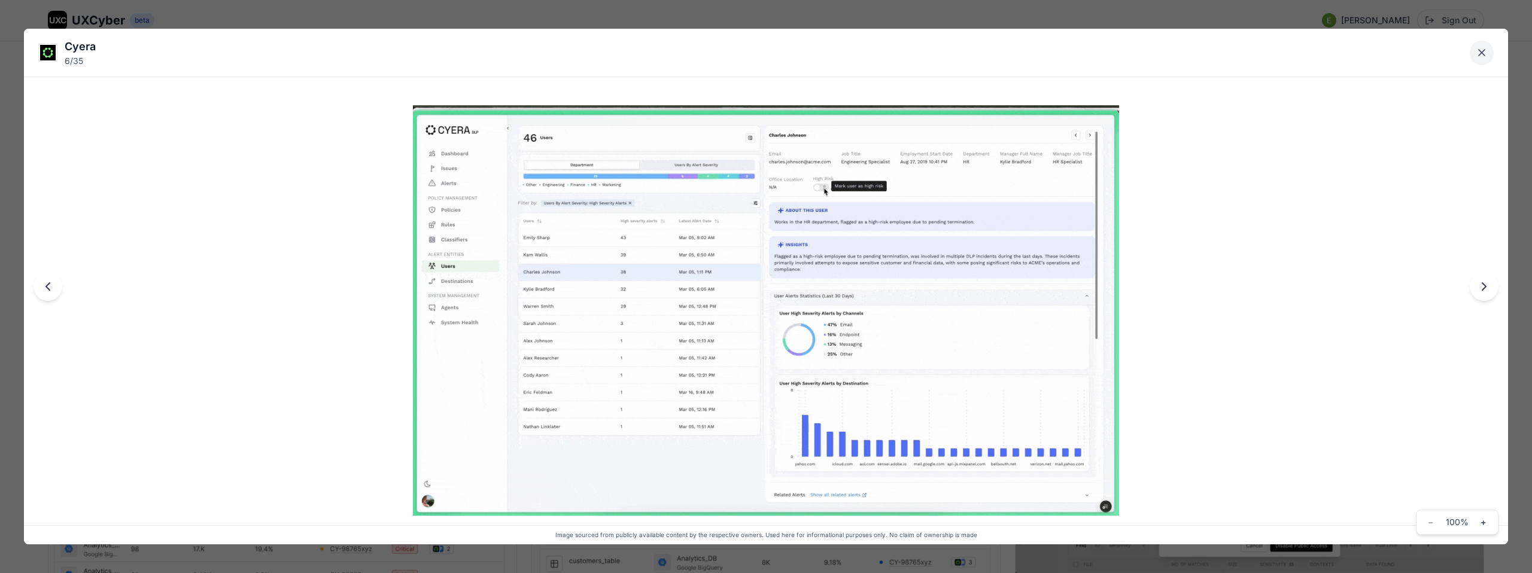
click at [1485, 51] on icon "Close lightbox" at bounding box center [1481, 53] width 12 height 12
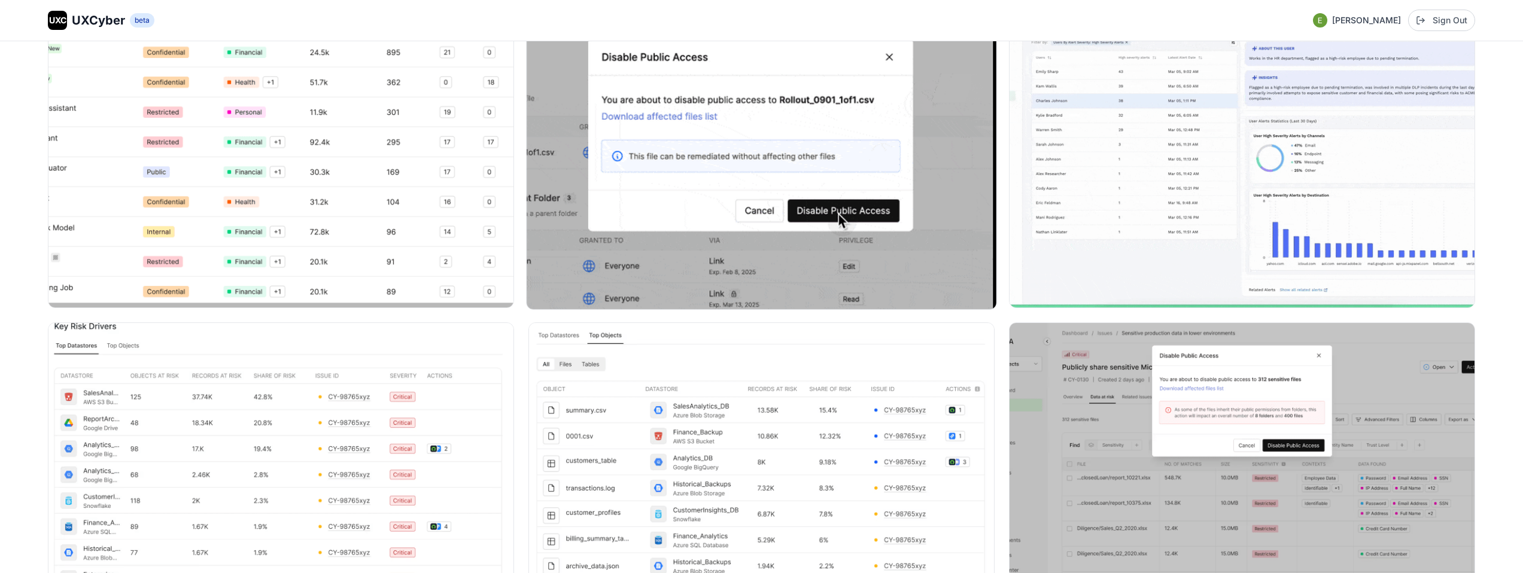
click at [751, 191] on img at bounding box center [761, 134] width 470 height 352
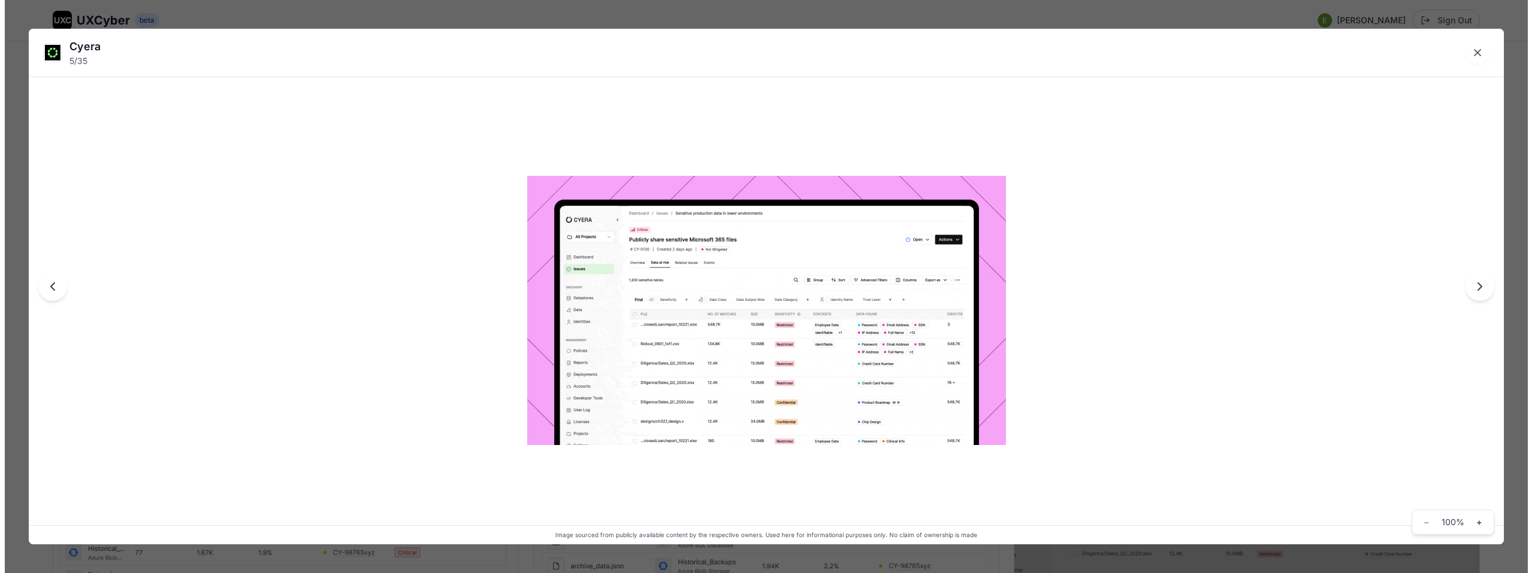
scroll to position [632, 0]
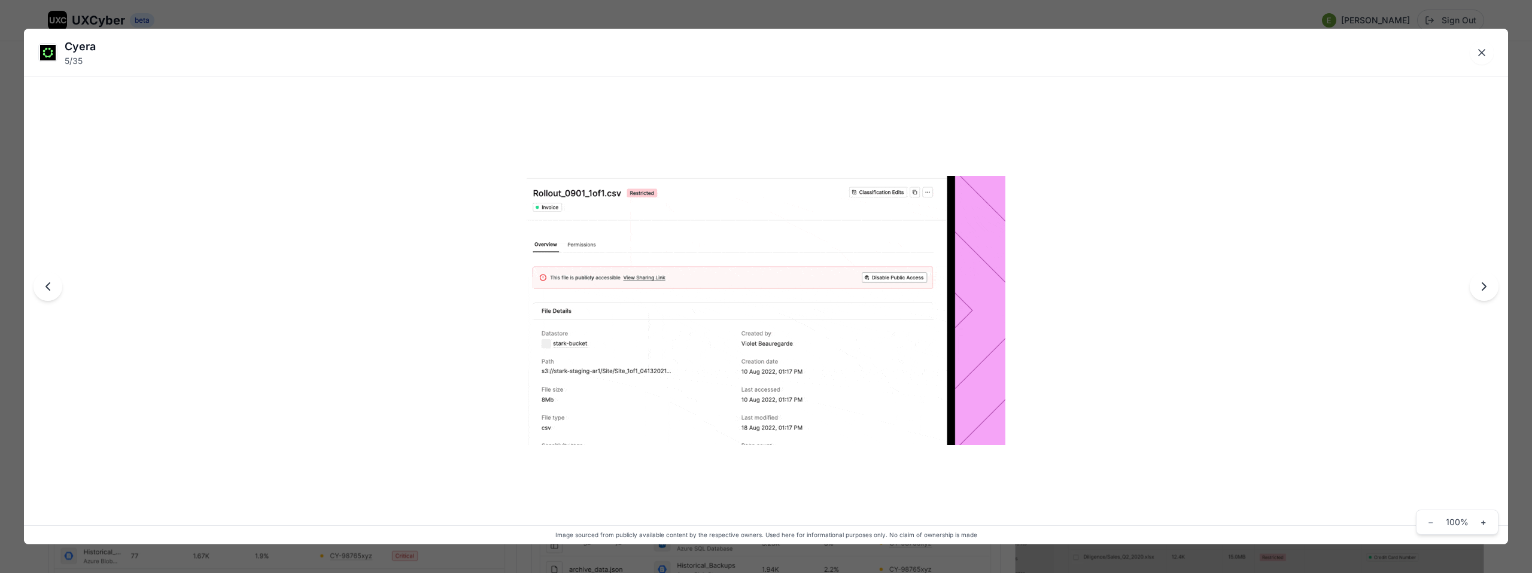
click at [677, 332] on img at bounding box center [765, 310] width 479 height 269
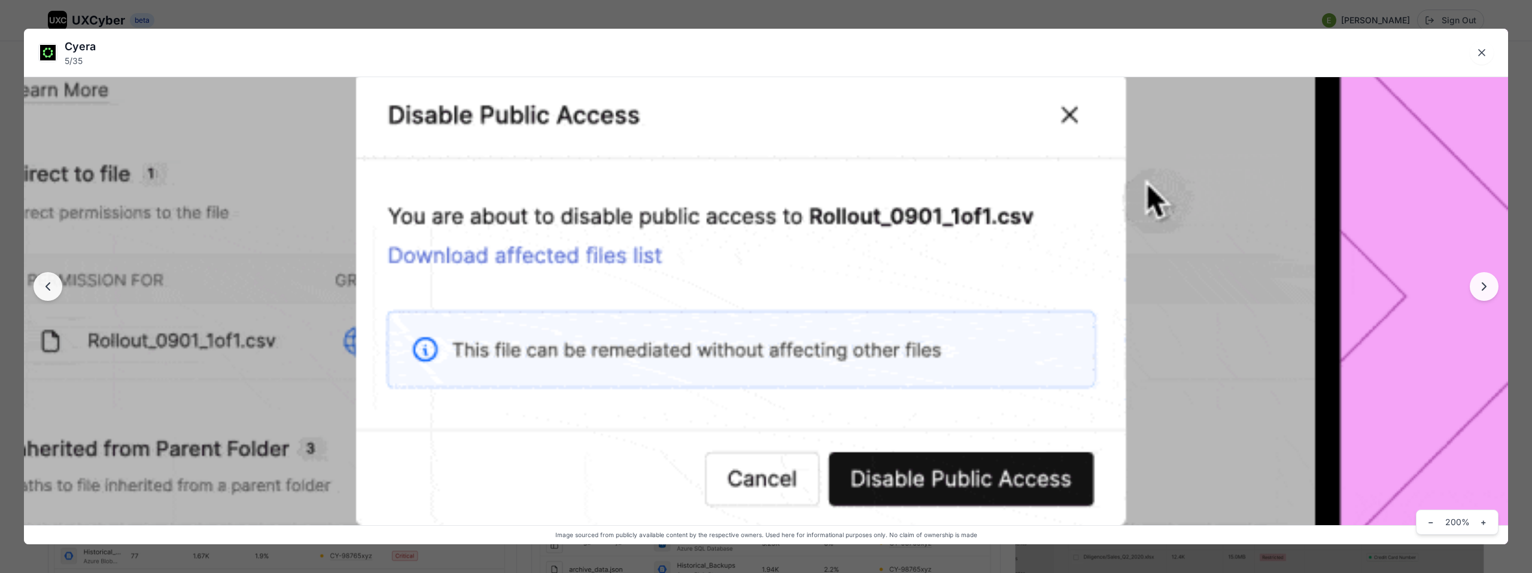
click at [677, 332] on img at bounding box center [766, 296] width 1484 height 835
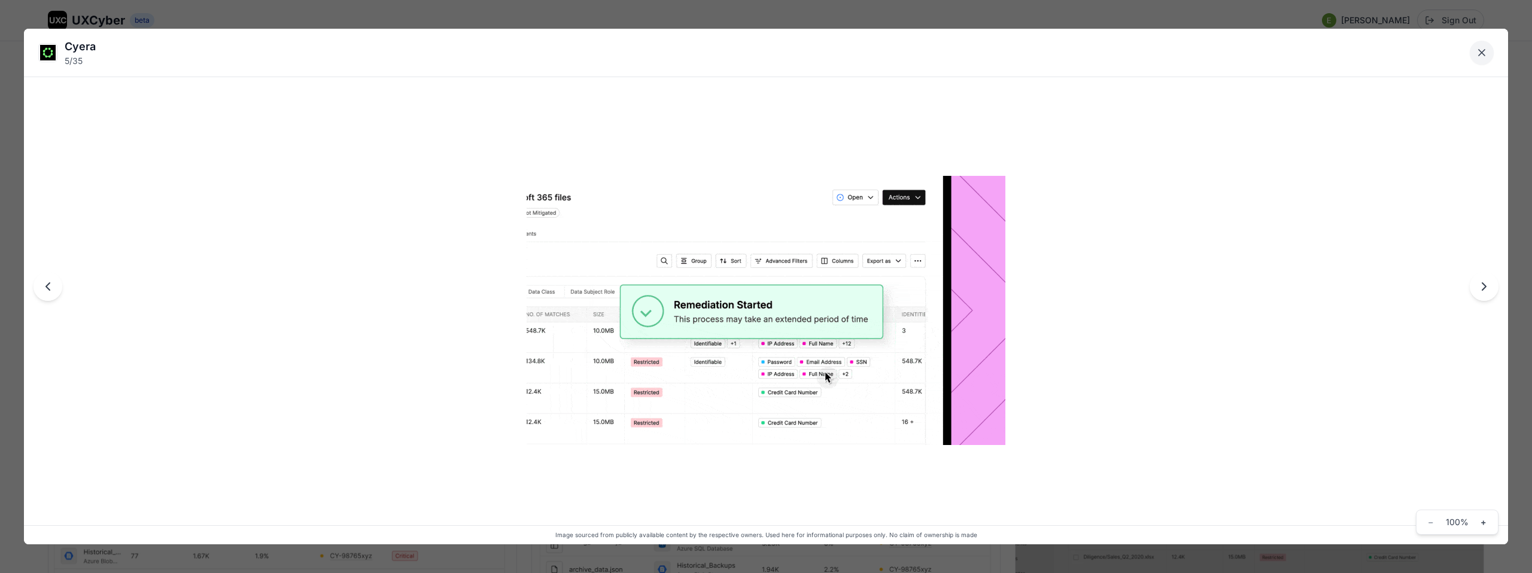
click at [1481, 56] on icon "Close lightbox" at bounding box center [1481, 53] width 12 height 12
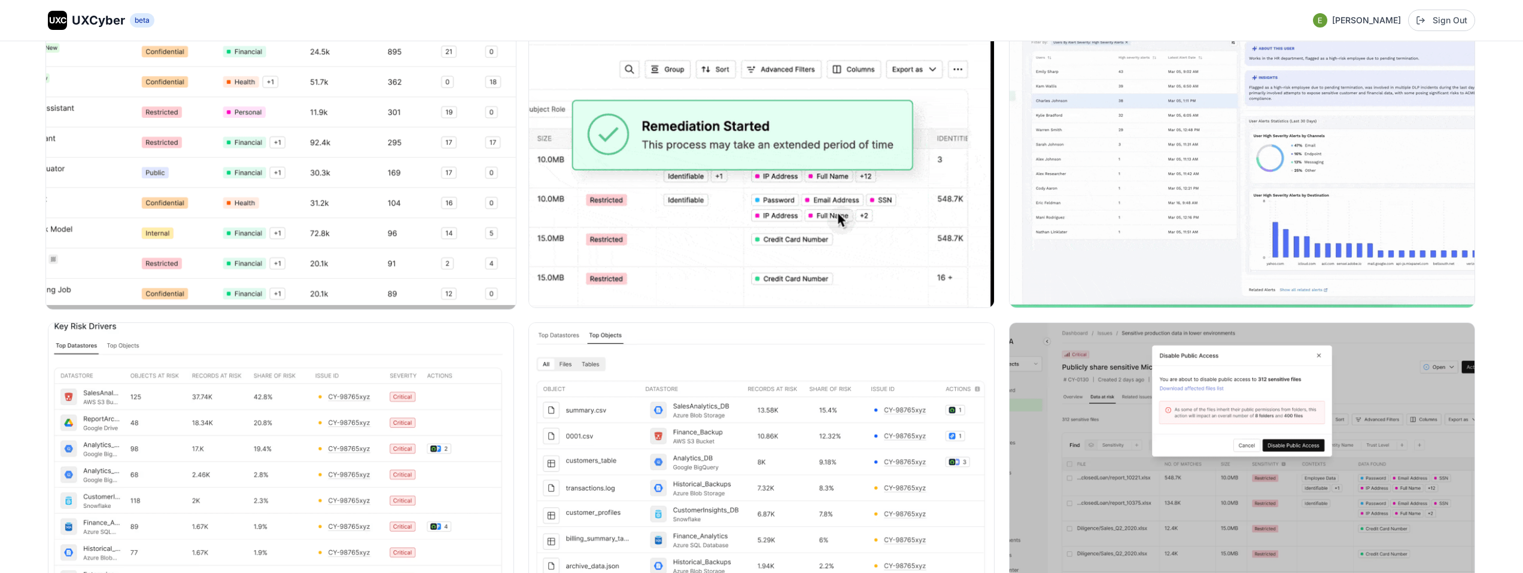
click at [418, 247] on img at bounding box center [281, 134] width 470 height 352
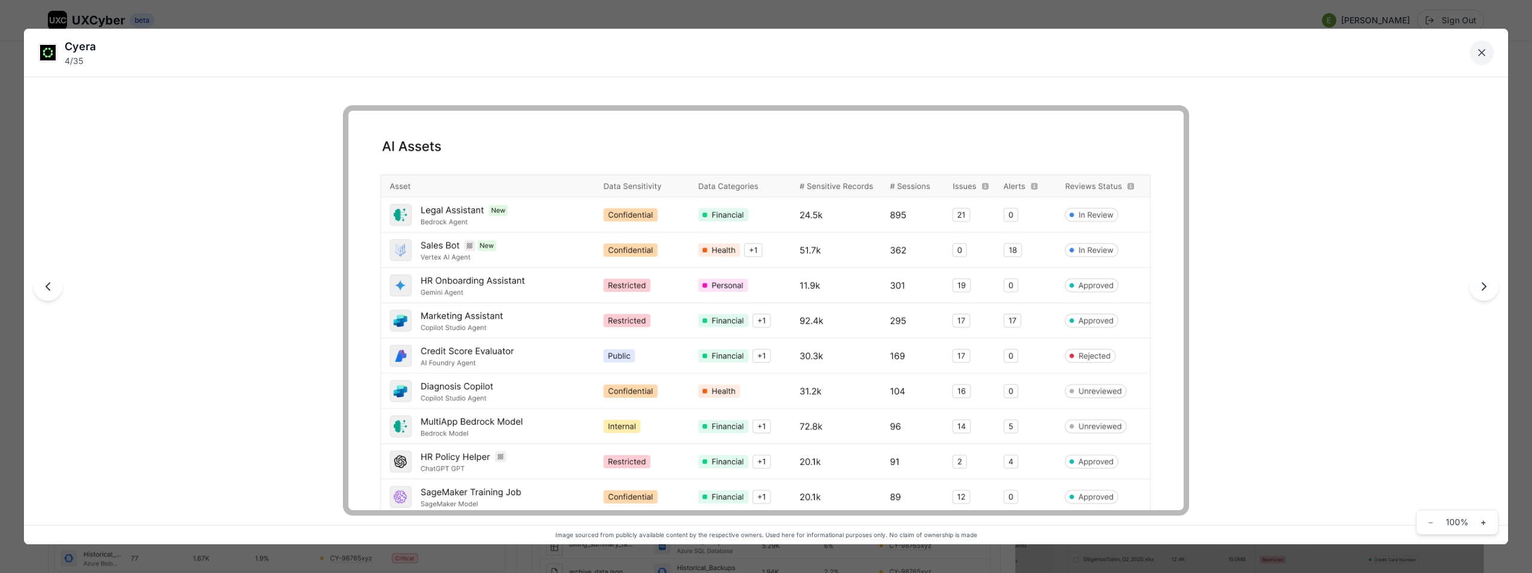
click at [1476, 54] on icon "Close lightbox" at bounding box center [1481, 53] width 12 height 12
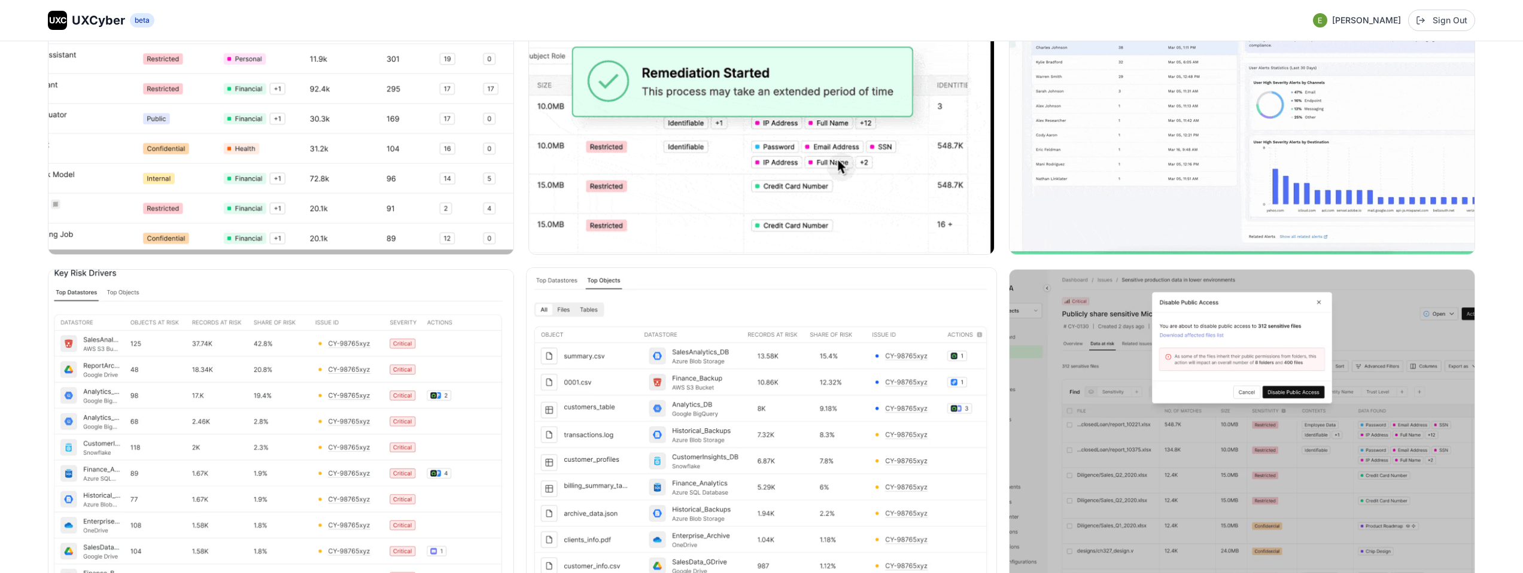
click at [714, 393] on img at bounding box center [761, 444] width 470 height 352
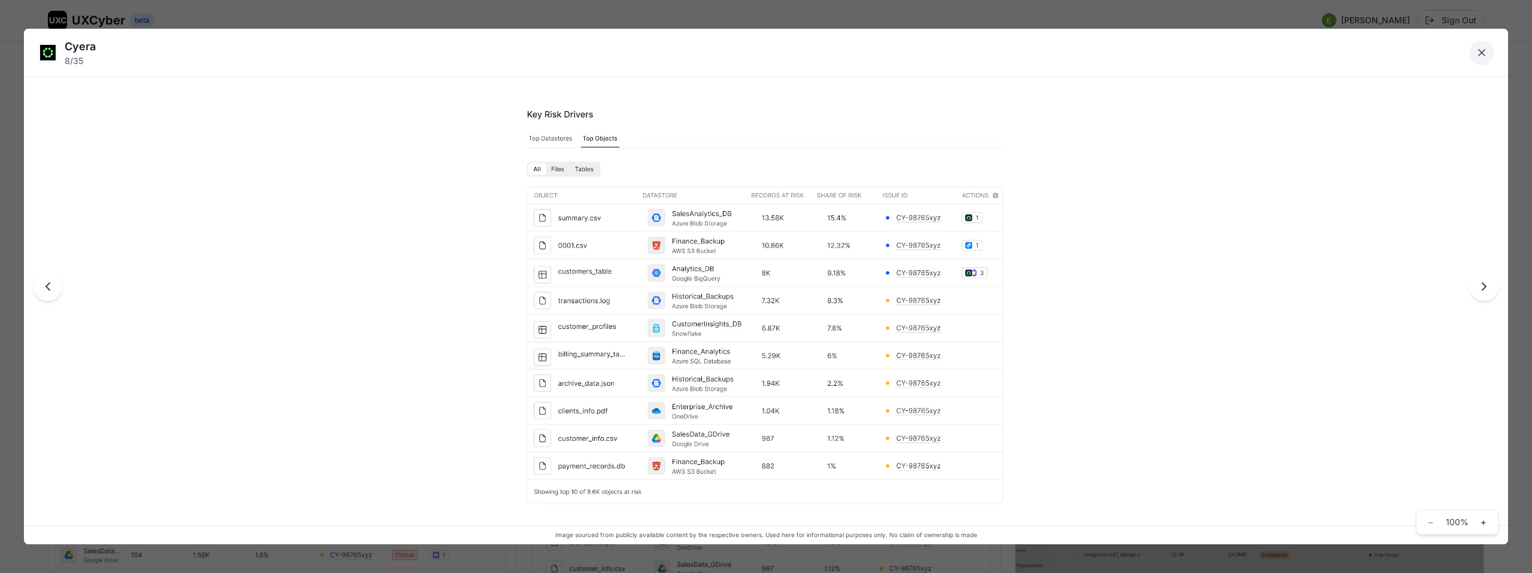
click at [1483, 53] on icon "Close lightbox" at bounding box center [1481, 53] width 12 height 12
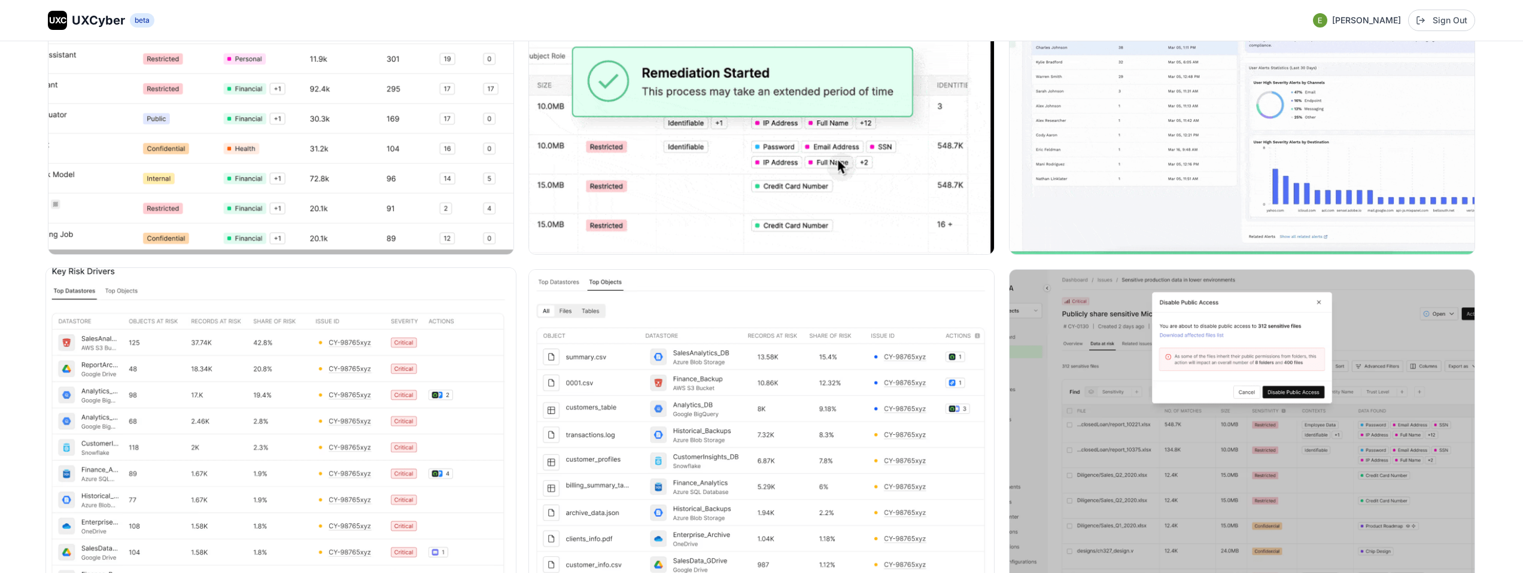
click at [303, 390] on img at bounding box center [281, 444] width 470 height 352
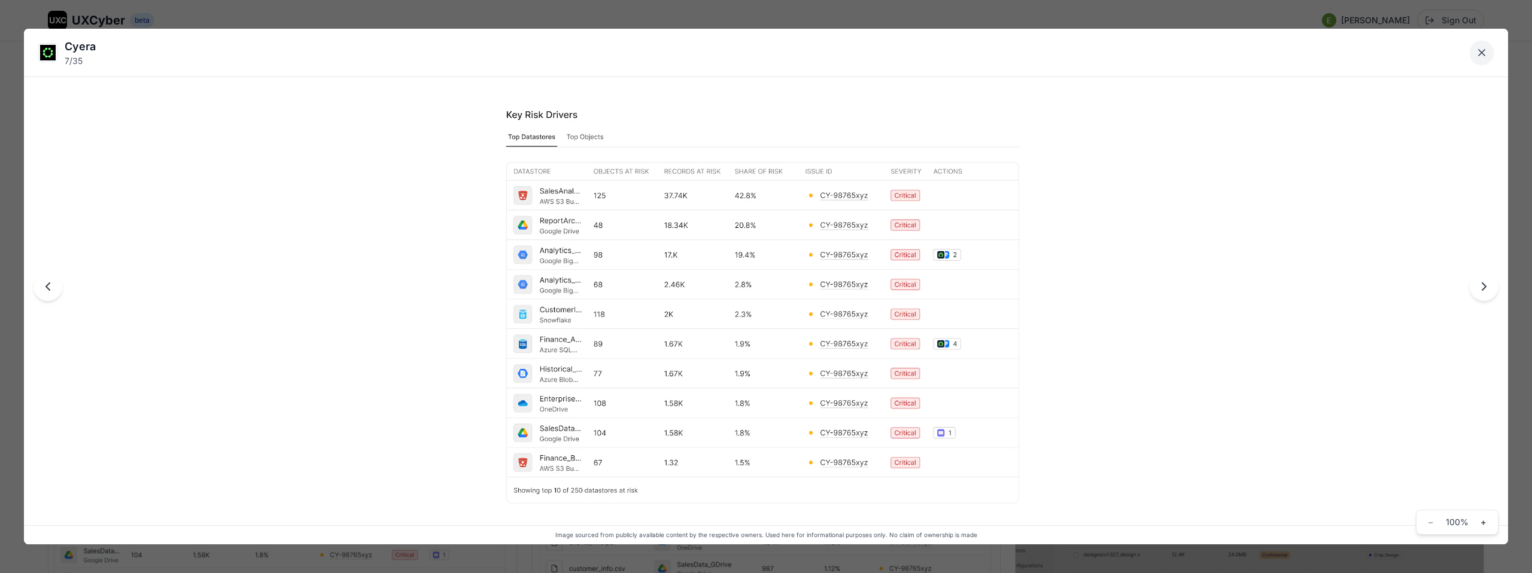
click at [1484, 53] on icon "Close lightbox" at bounding box center [1481, 53] width 12 height 12
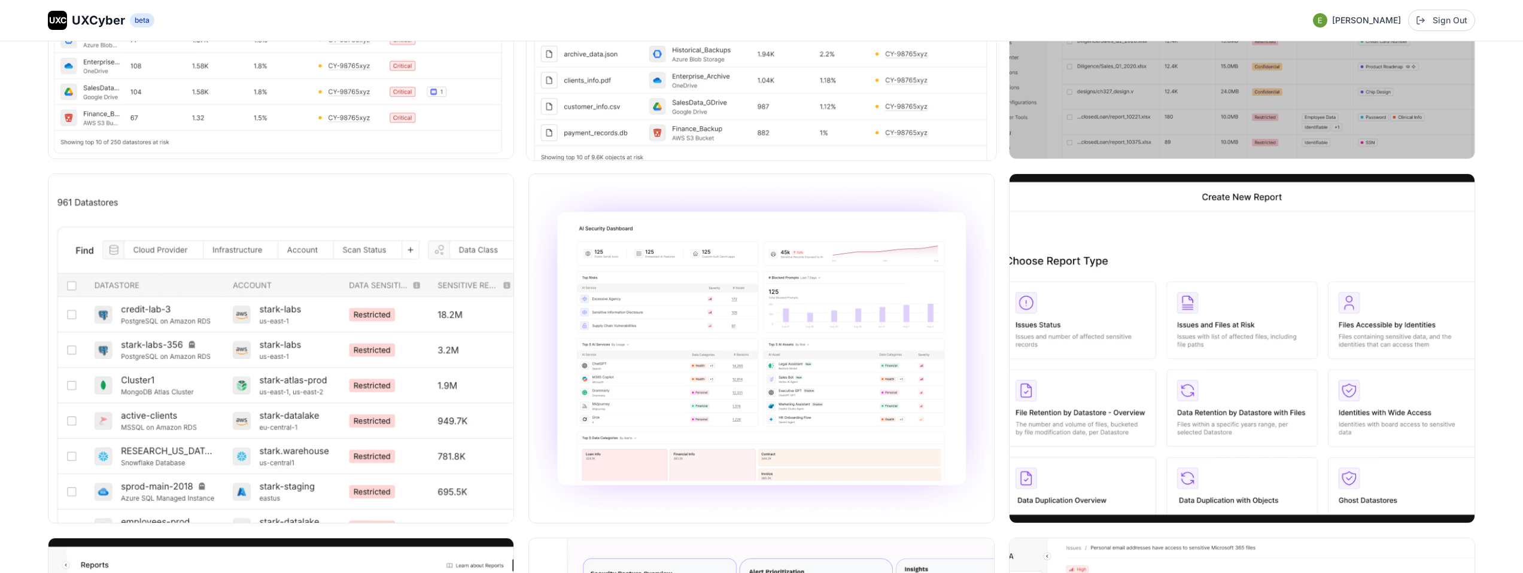
scroll to position [1149, 0]
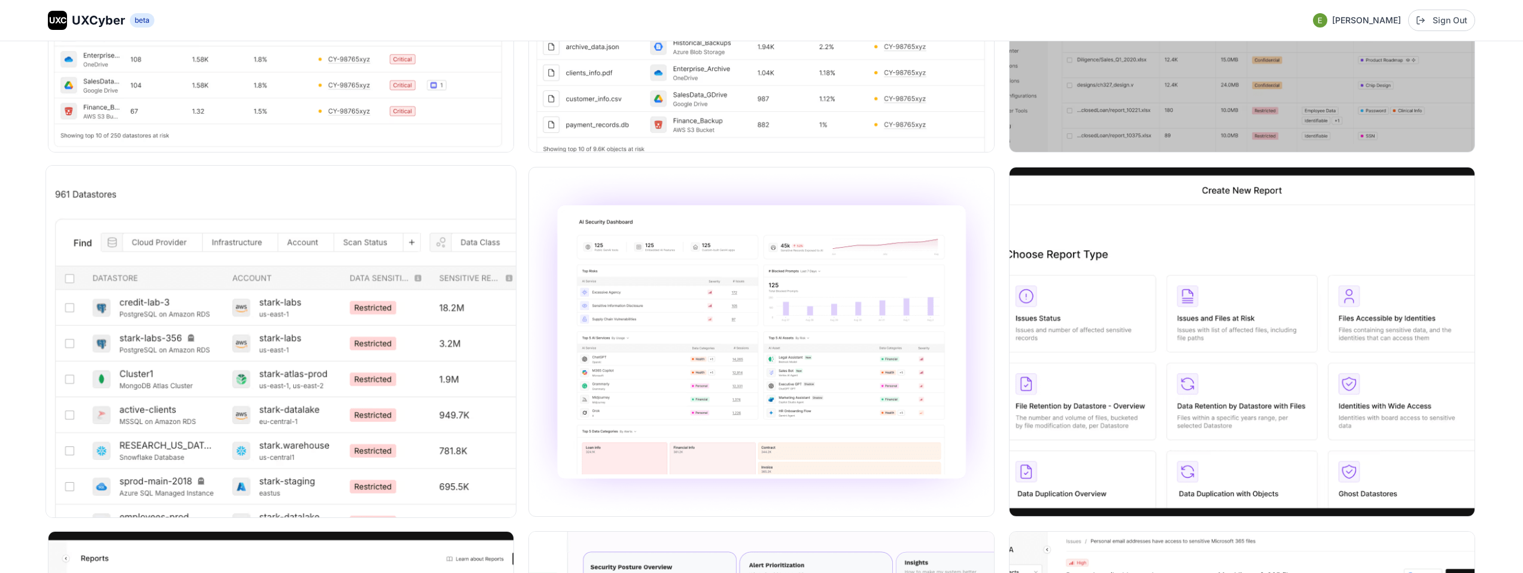
click at [399, 363] on img at bounding box center [281, 342] width 470 height 352
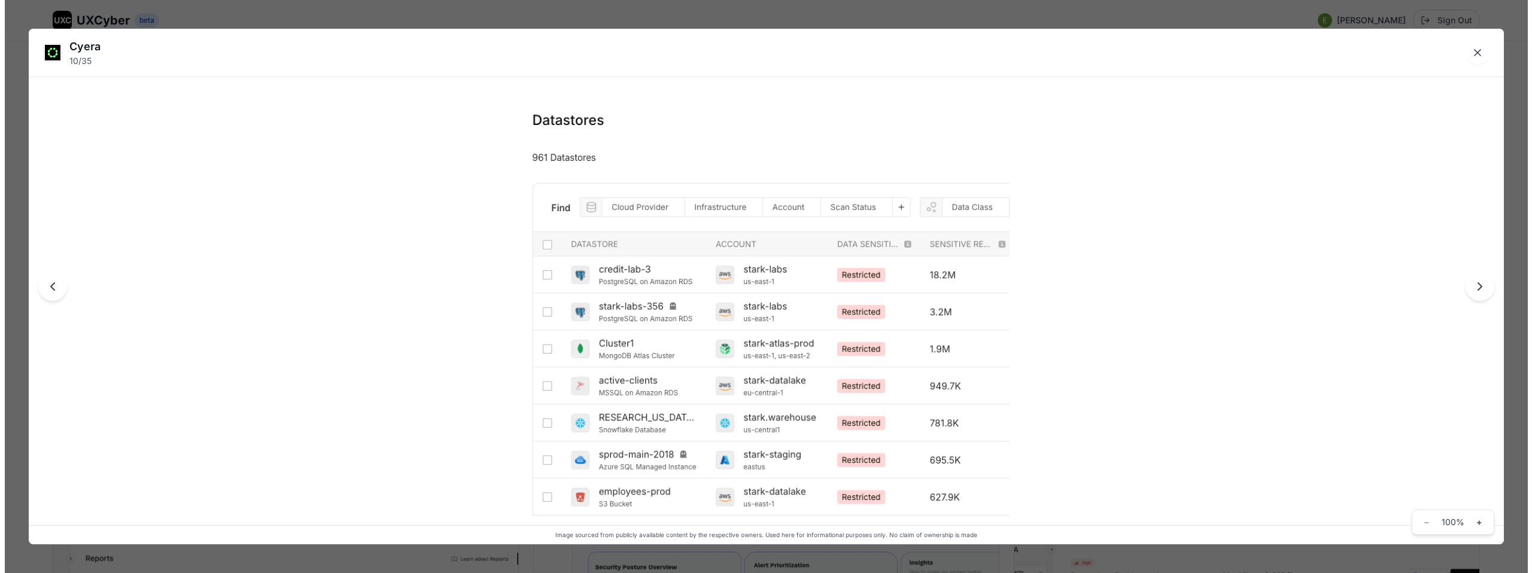
scroll to position [1154, 0]
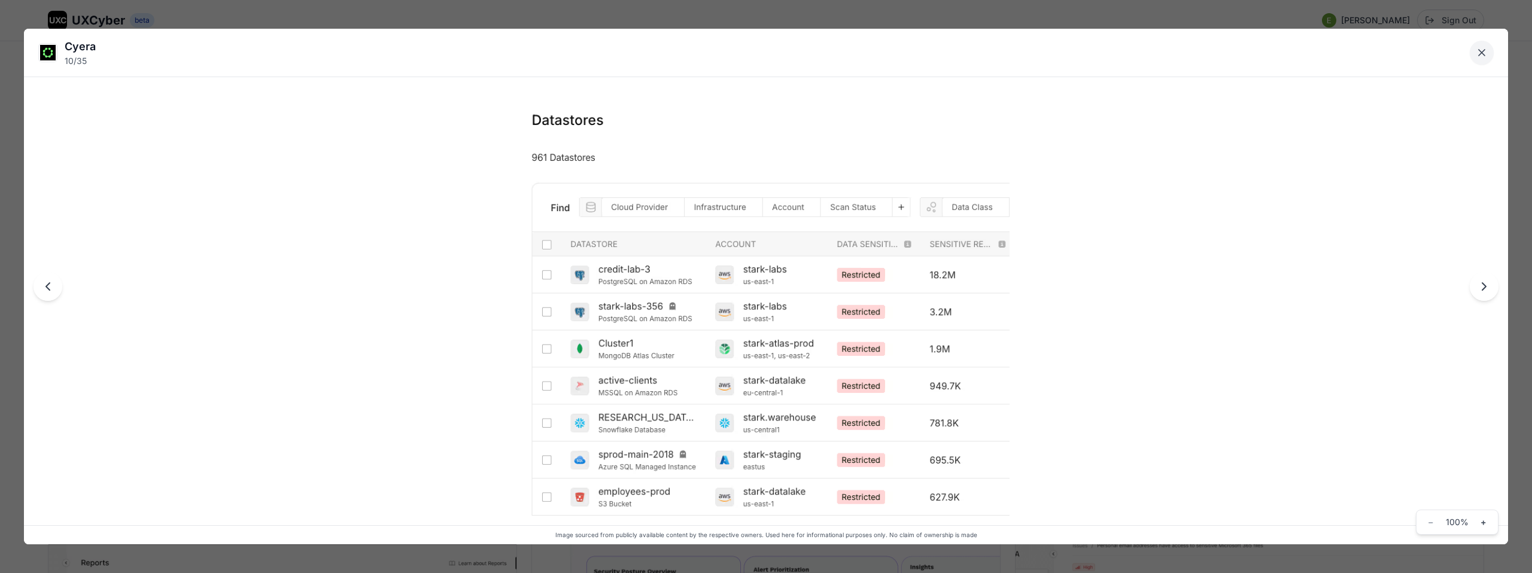
click at [1480, 53] on icon "Close lightbox" at bounding box center [1481, 53] width 6 height 6
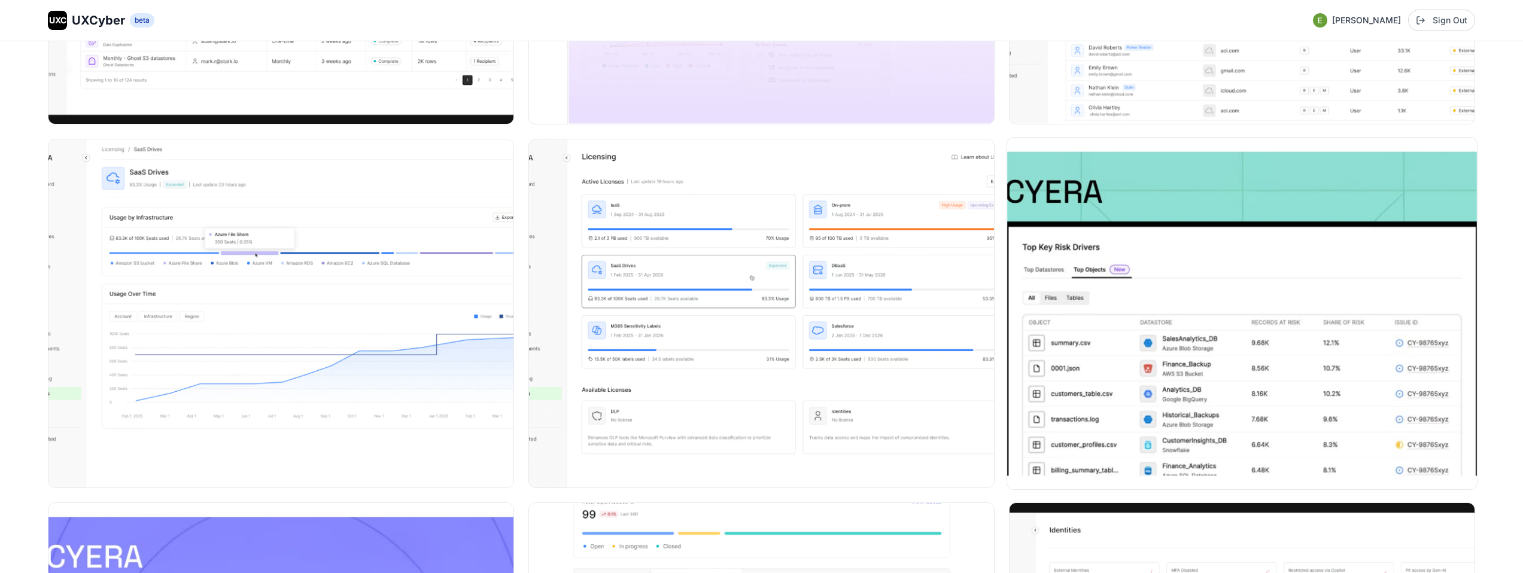
click at [1175, 318] on img at bounding box center [1242, 314] width 470 height 352
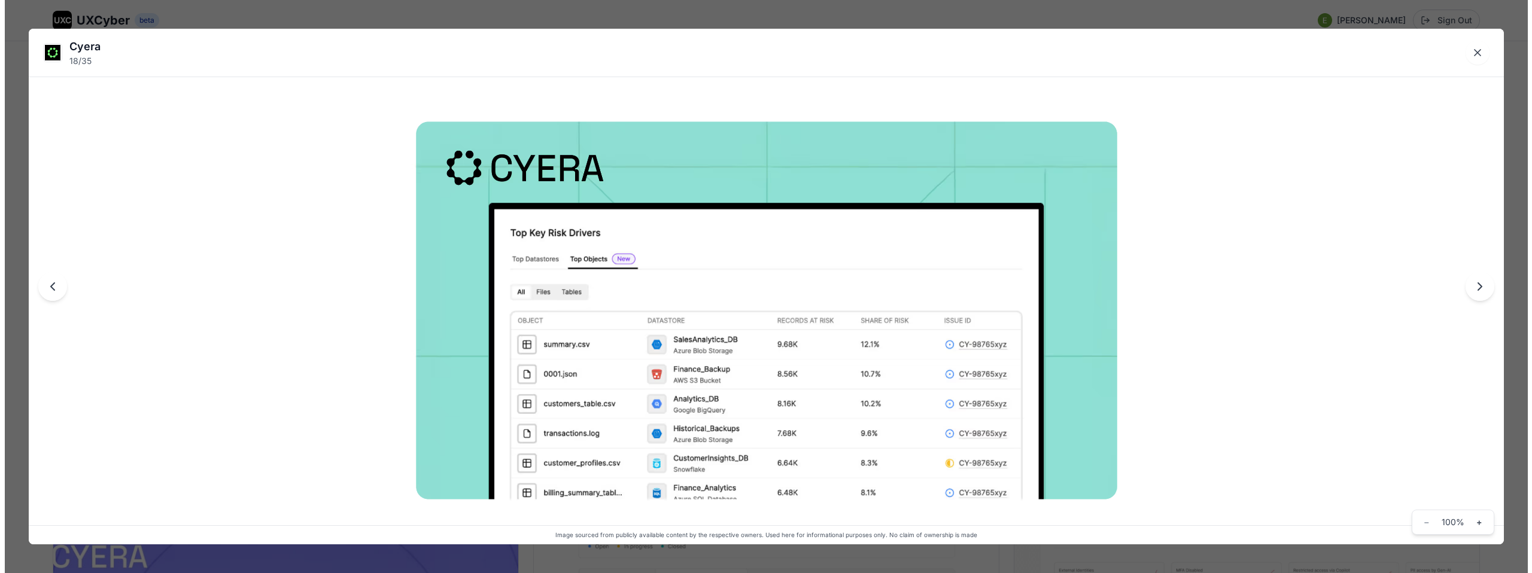
scroll to position [1914, 0]
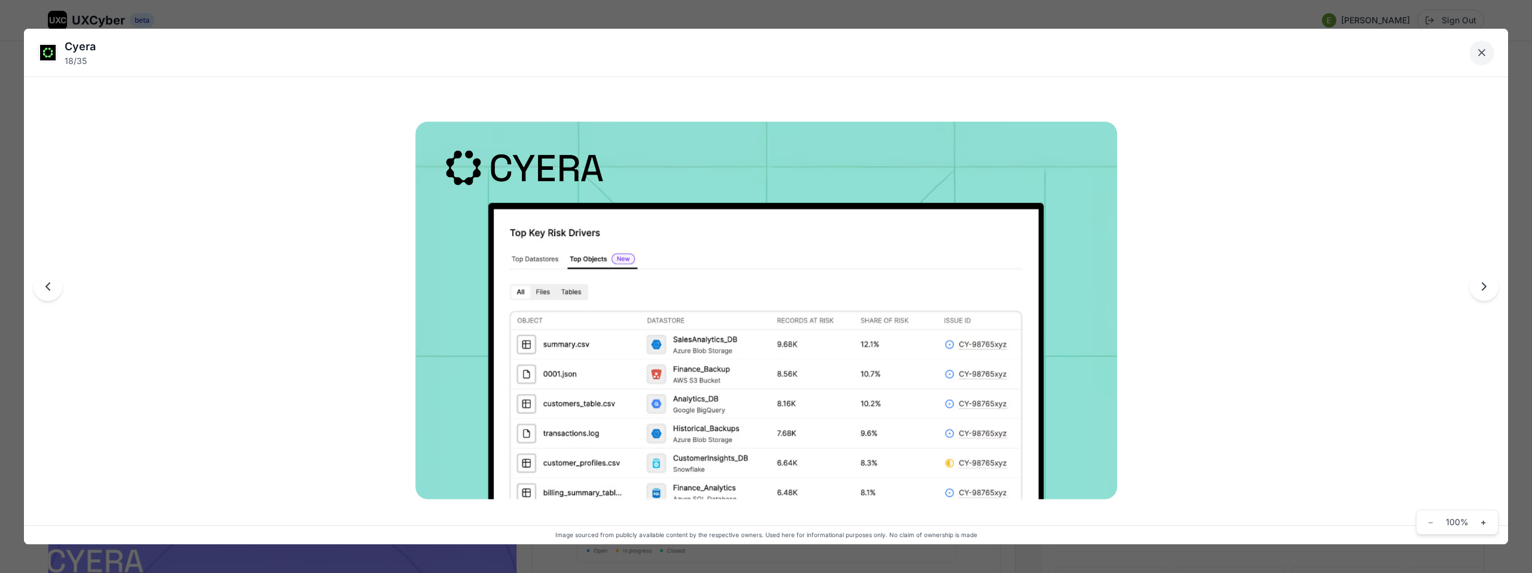
click at [1479, 59] on button "Close lightbox" at bounding box center [1481, 53] width 24 height 24
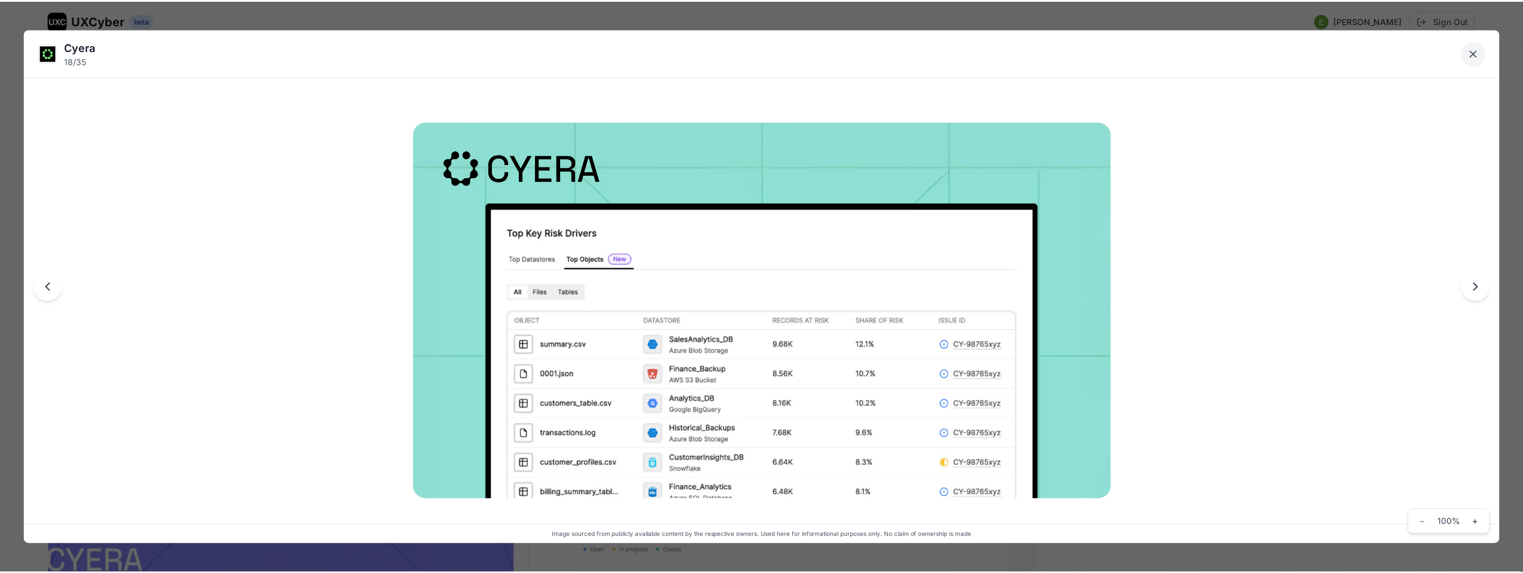
scroll to position [1905, 0]
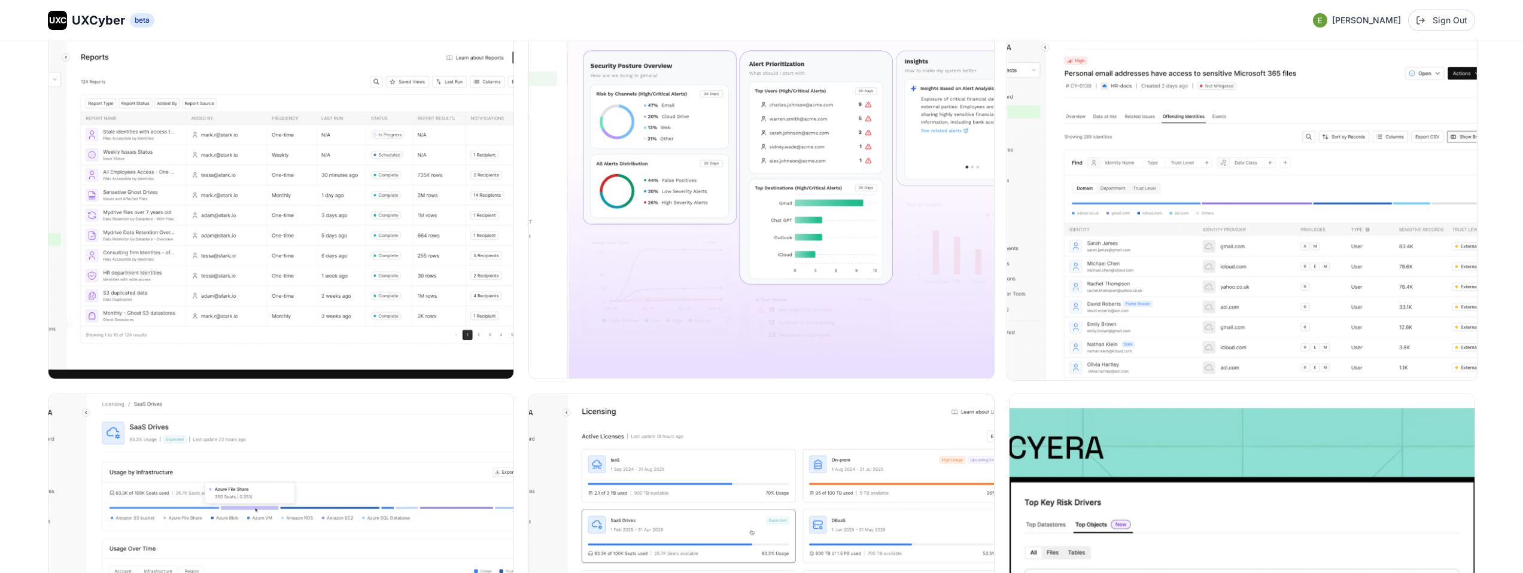
click at [1224, 278] on img at bounding box center [1242, 205] width 470 height 352
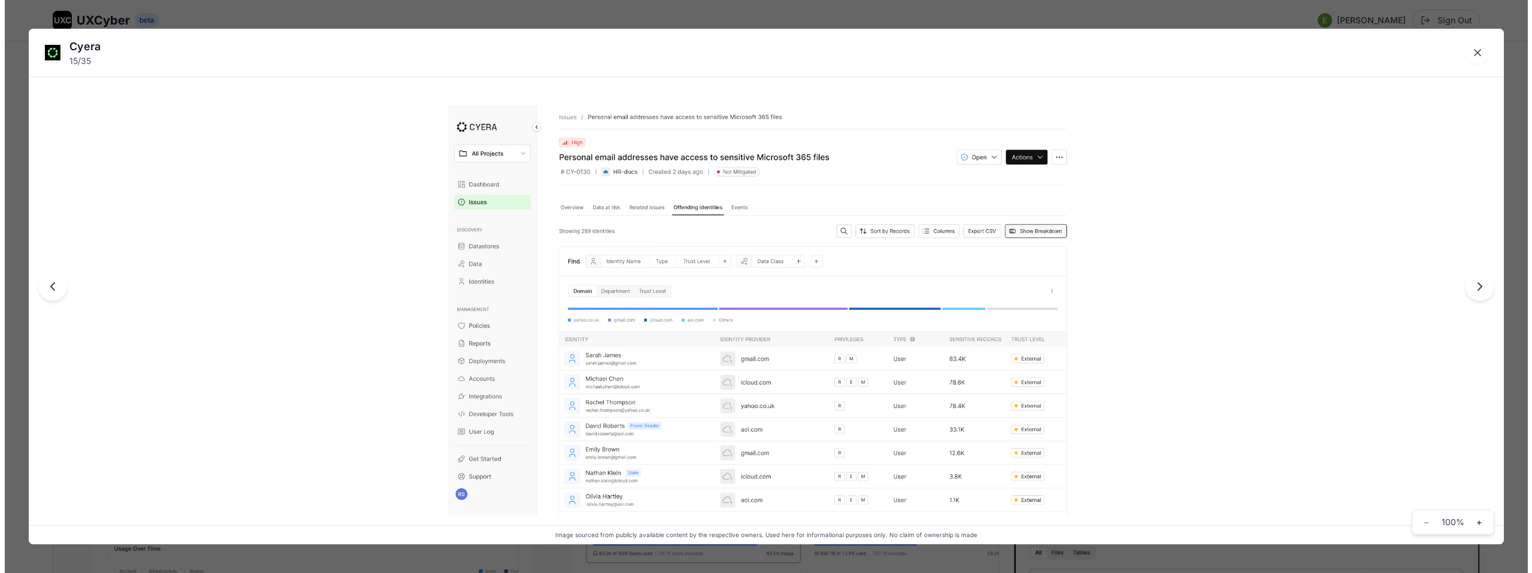
scroll to position [1658, 0]
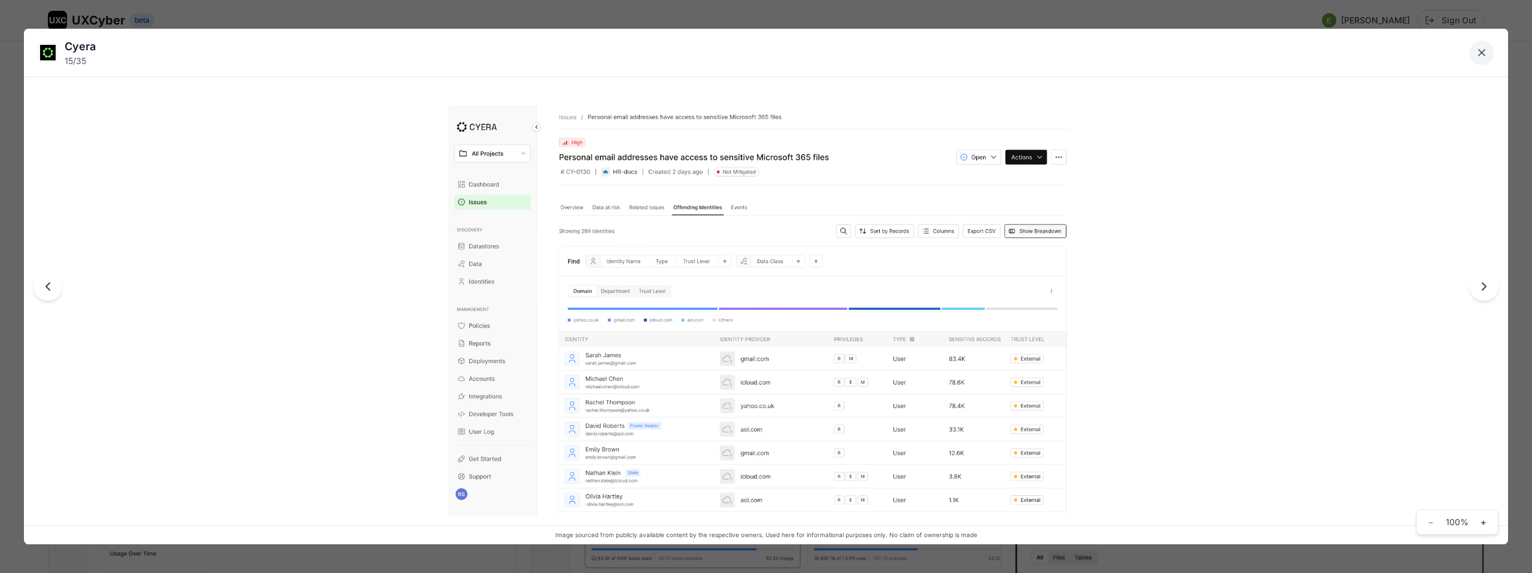
click at [1482, 54] on icon "Close lightbox" at bounding box center [1481, 53] width 6 height 6
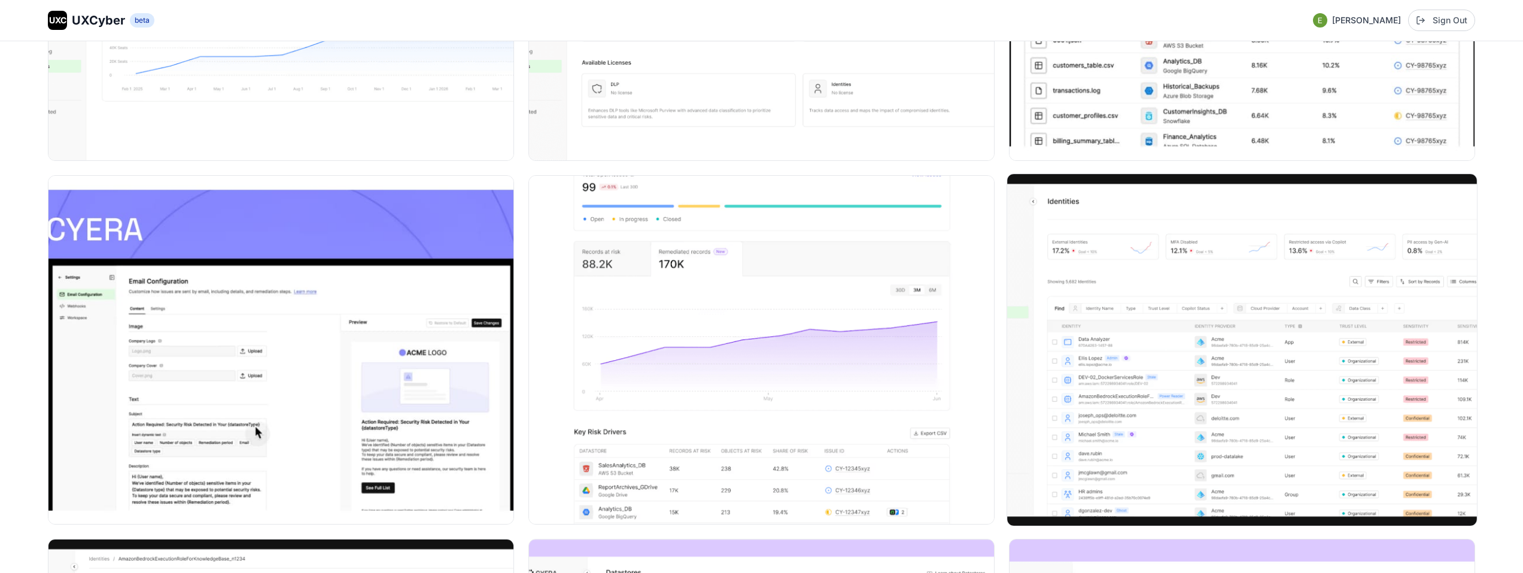
click at [1216, 362] on img at bounding box center [1242, 350] width 470 height 352
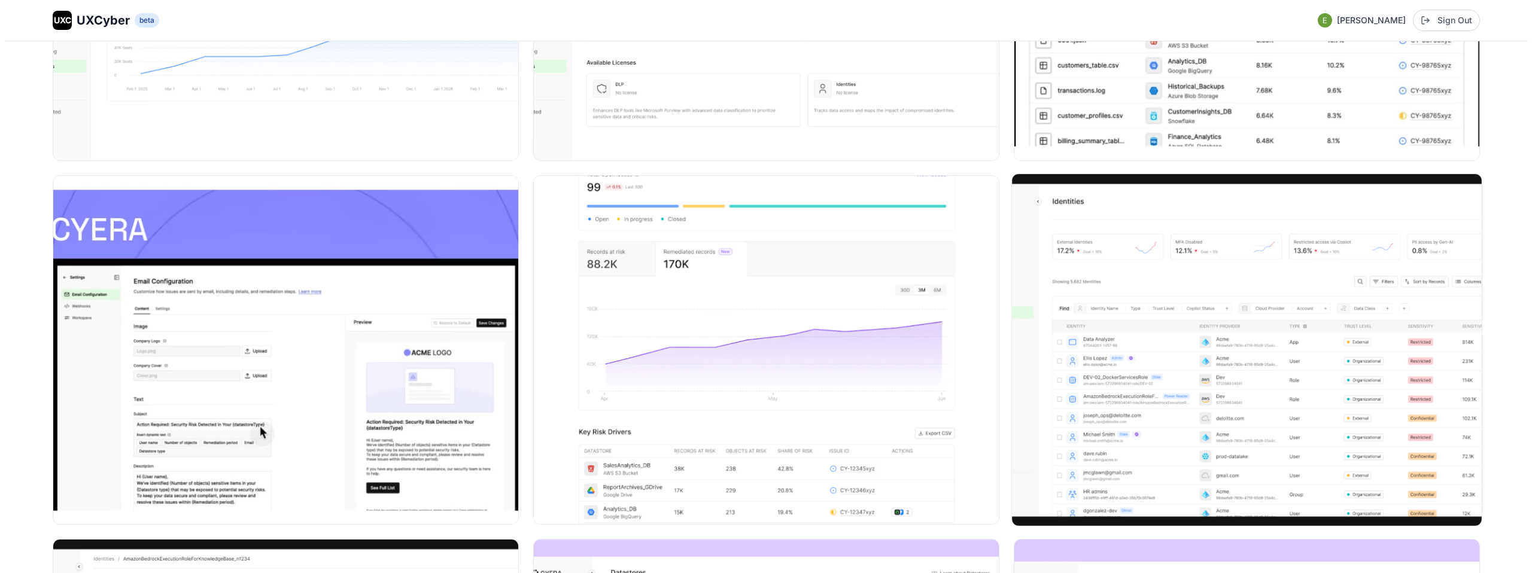
scroll to position [2244, 0]
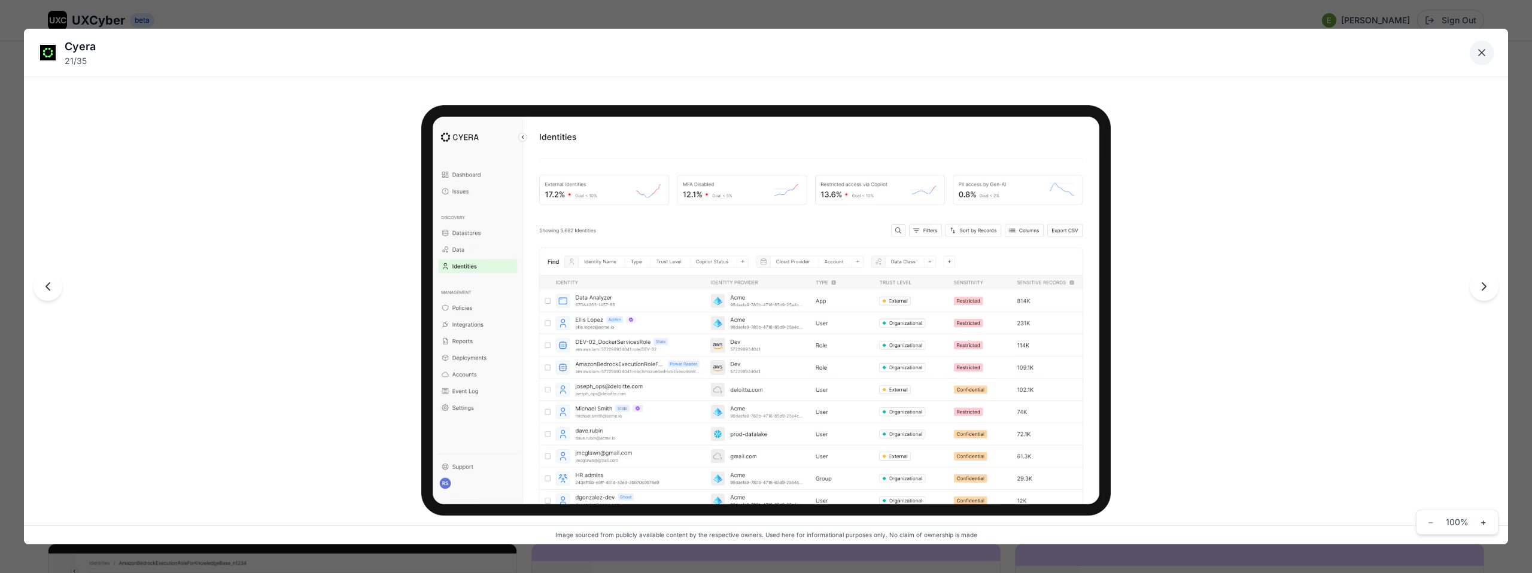
click at [1478, 52] on icon "Close lightbox" at bounding box center [1481, 53] width 12 height 12
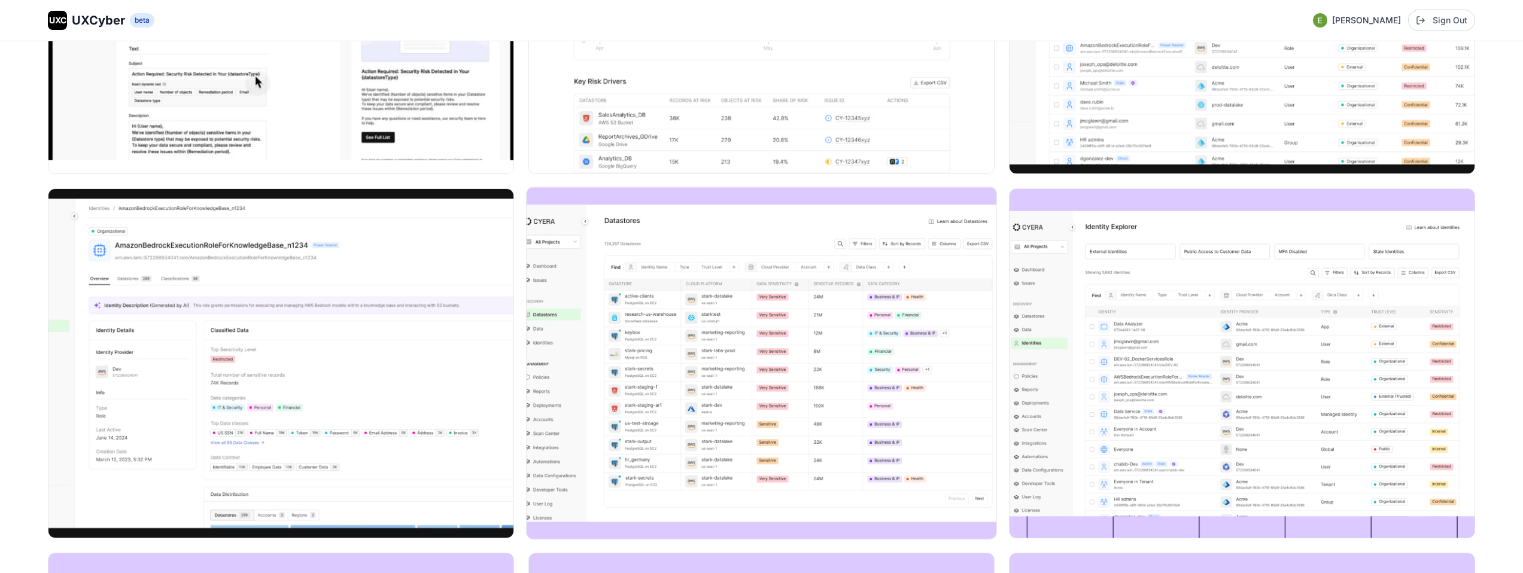
scroll to position [2782, 0]
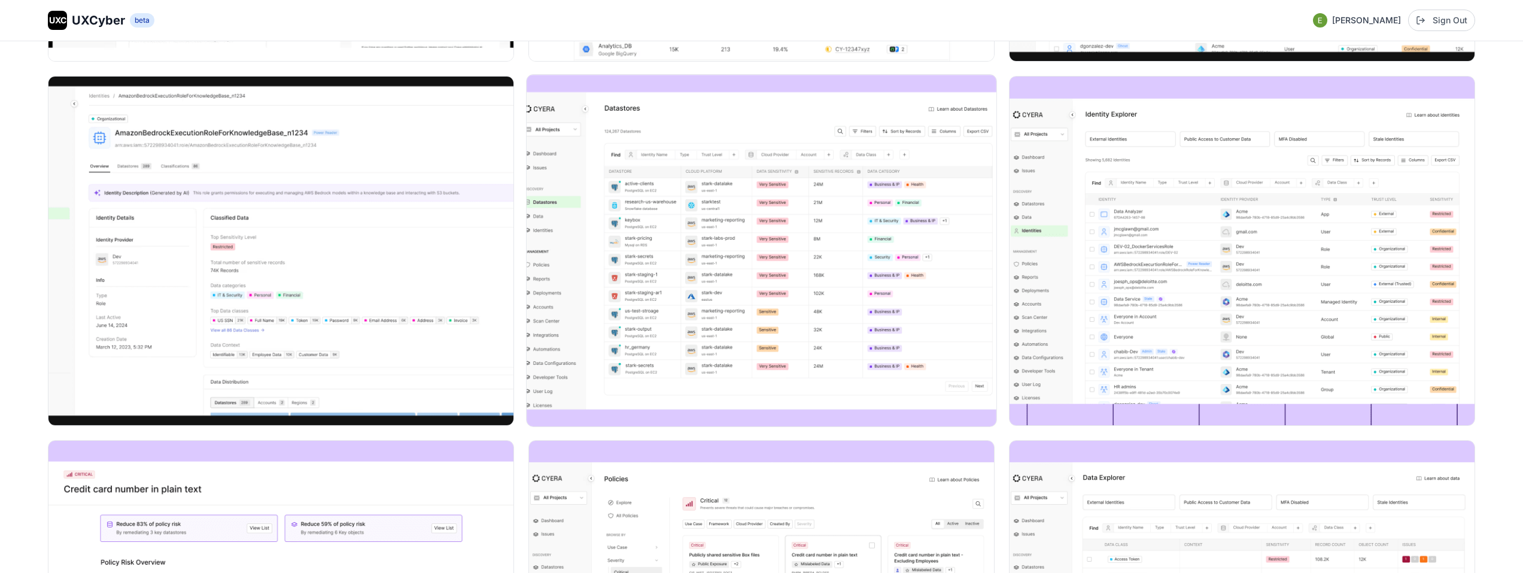
click at [778, 300] on img at bounding box center [761, 251] width 470 height 352
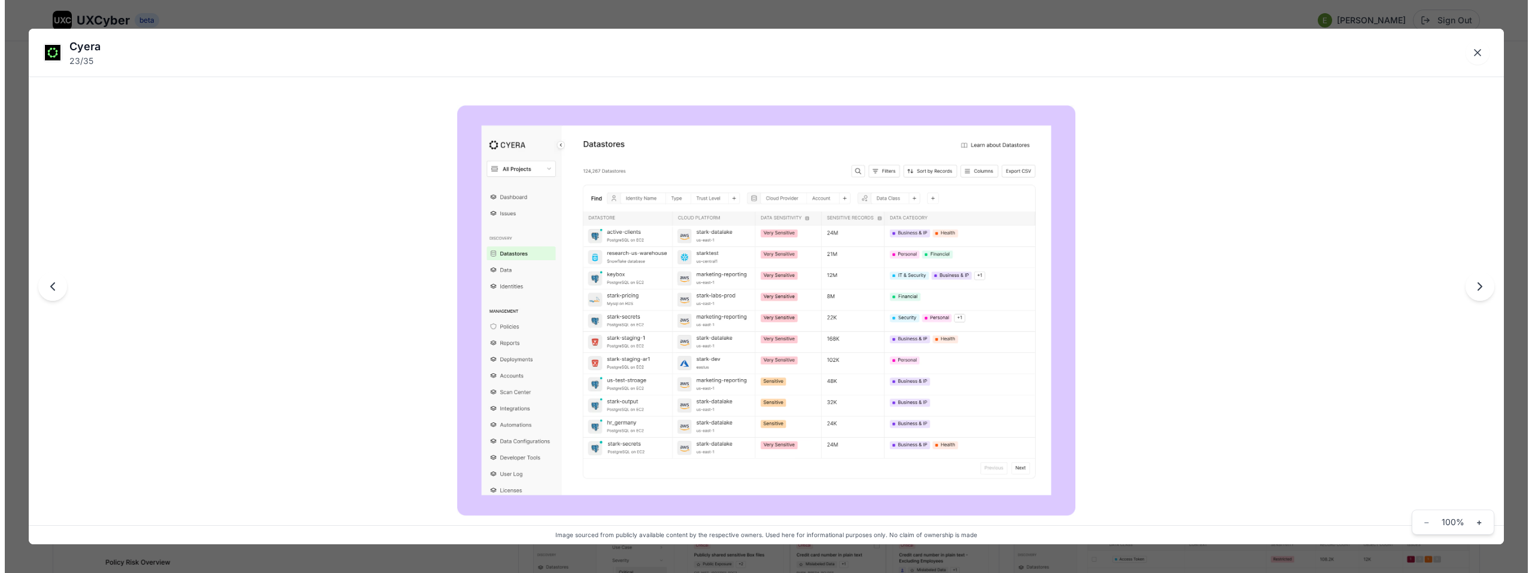
scroll to position [2709, 0]
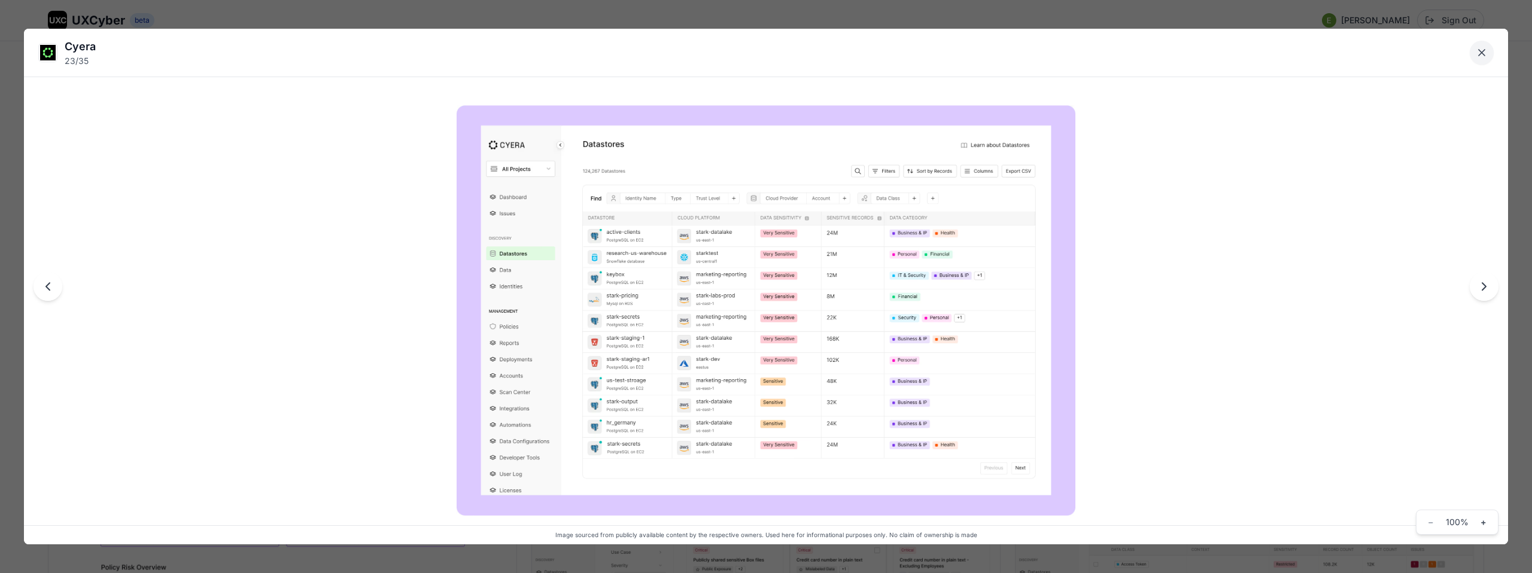
click at [1478, 54] on icon "Close lightbox" at bounding box center [1481, 53] width 12 height 12
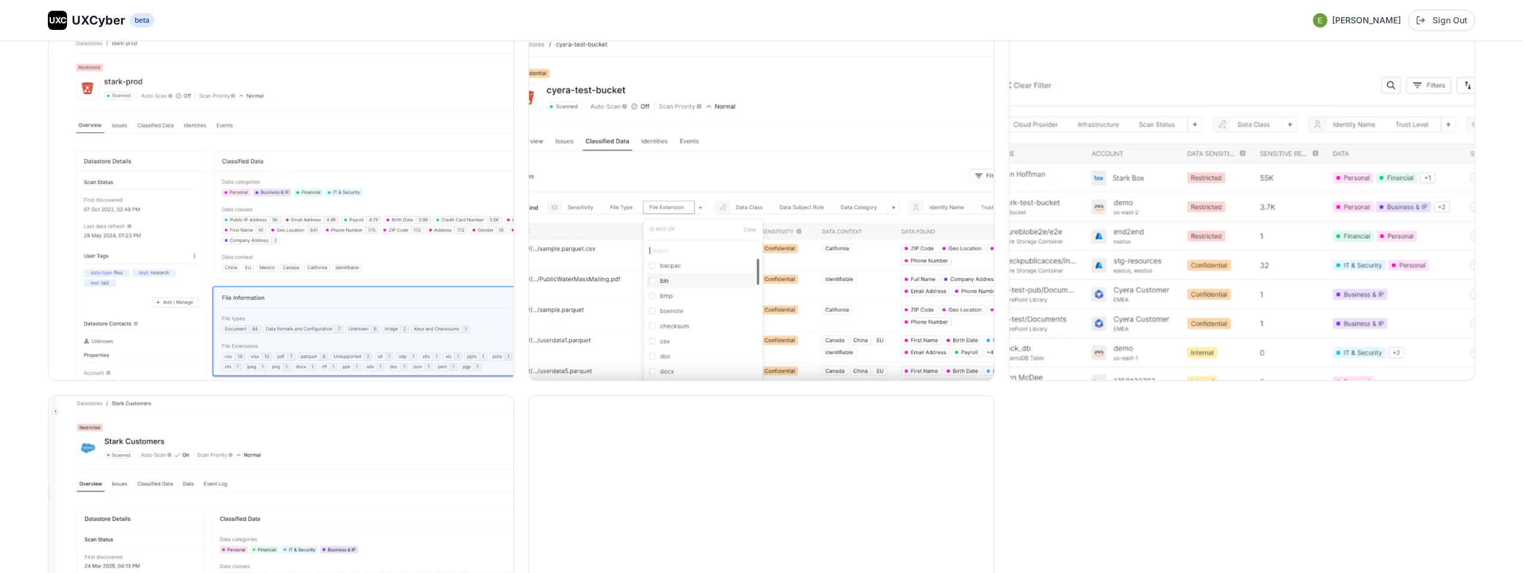
scroll to position [4064, 0]
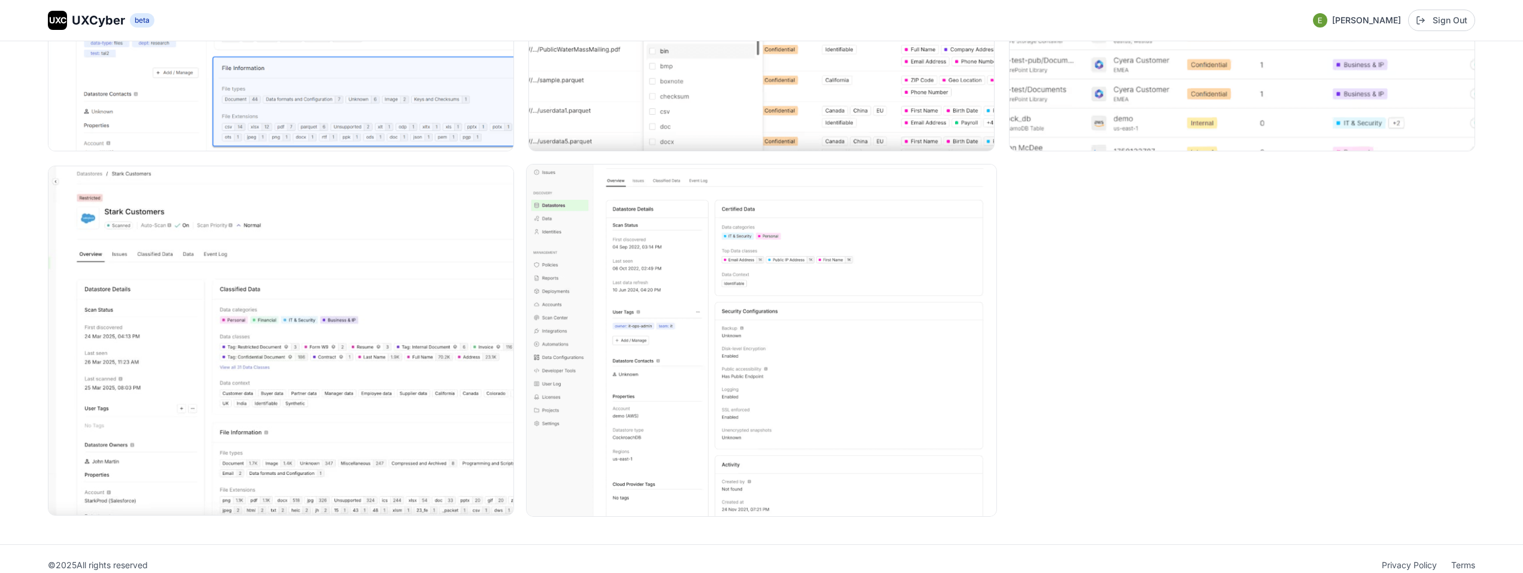
click at [786, 231] on img at bounding box center [761, 341] width 470 height 352
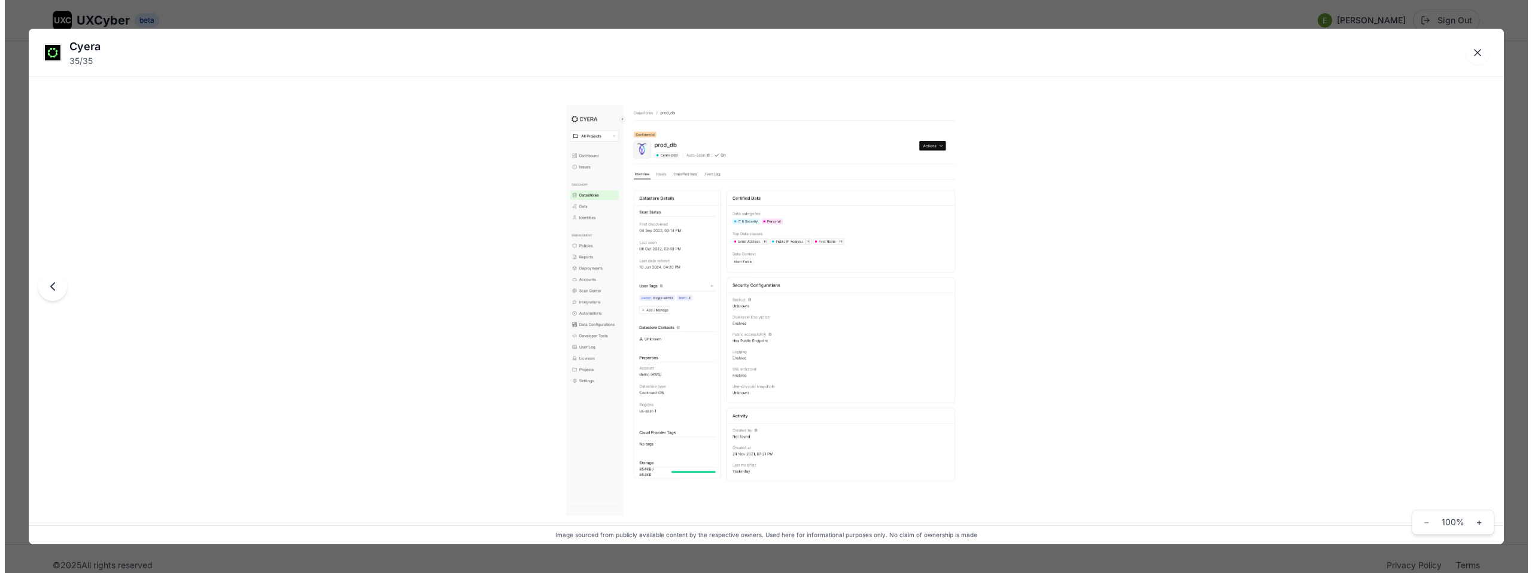
scroll to position [4084, 0]
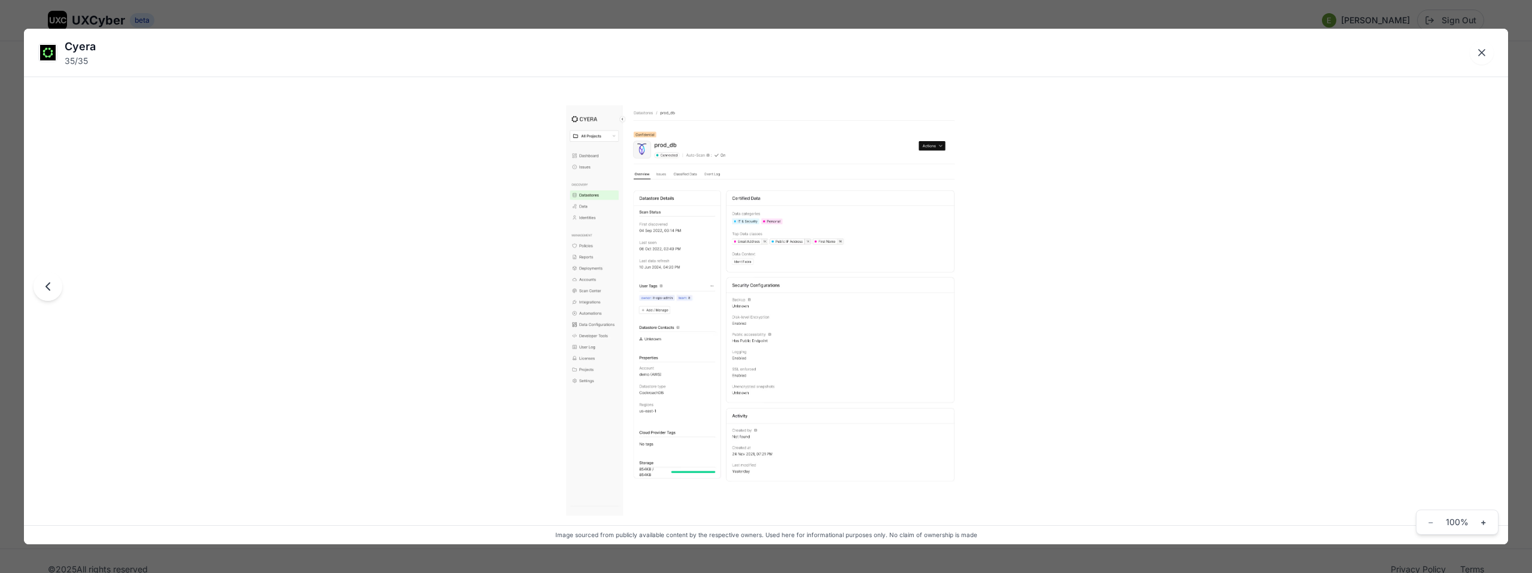
click at [725, 197] on img at bounding box center [766, 310] width 400 height 410
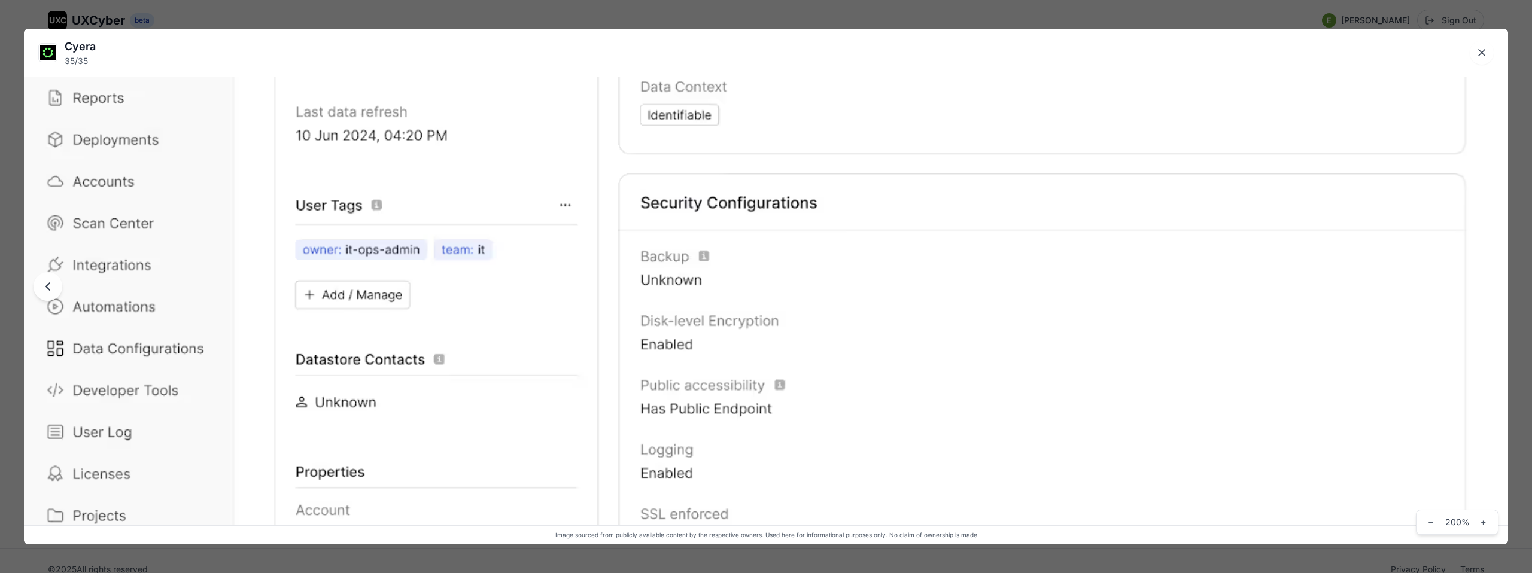
click at [725, 197] on img at bounding box center [766, 296] width 1484 height 1523
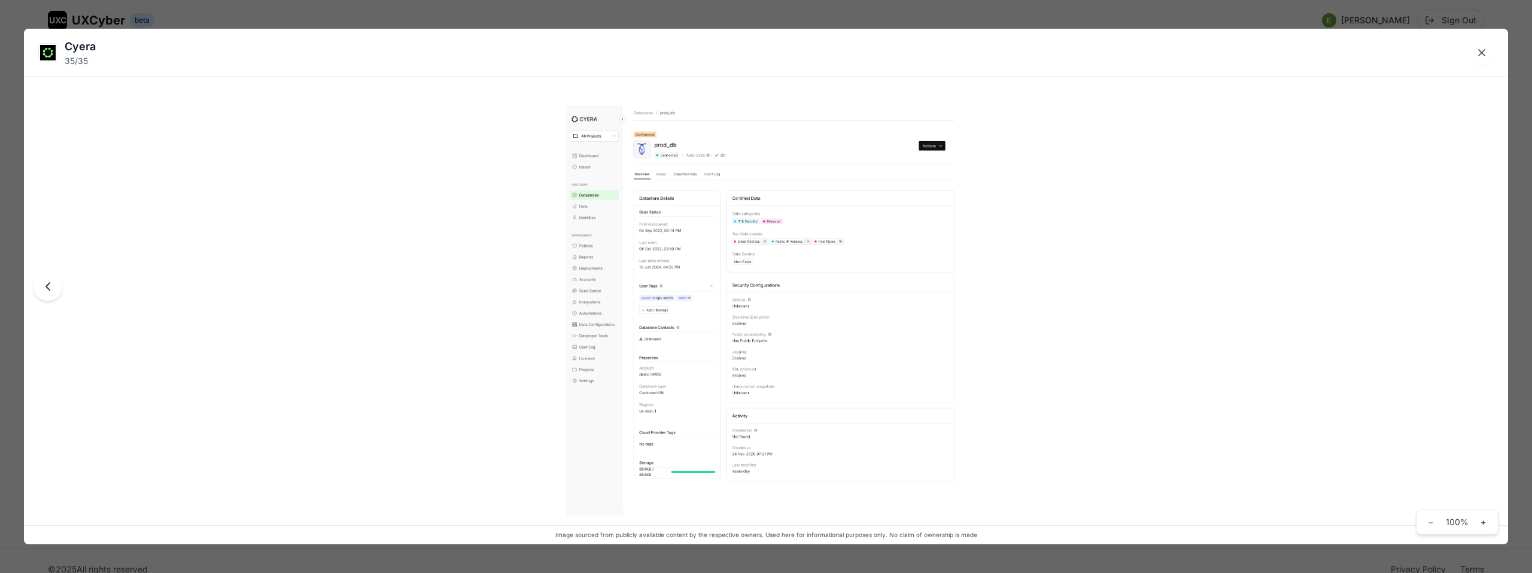
click at [733, 275] on img at bounding box center [766, 310] width 400 height 410
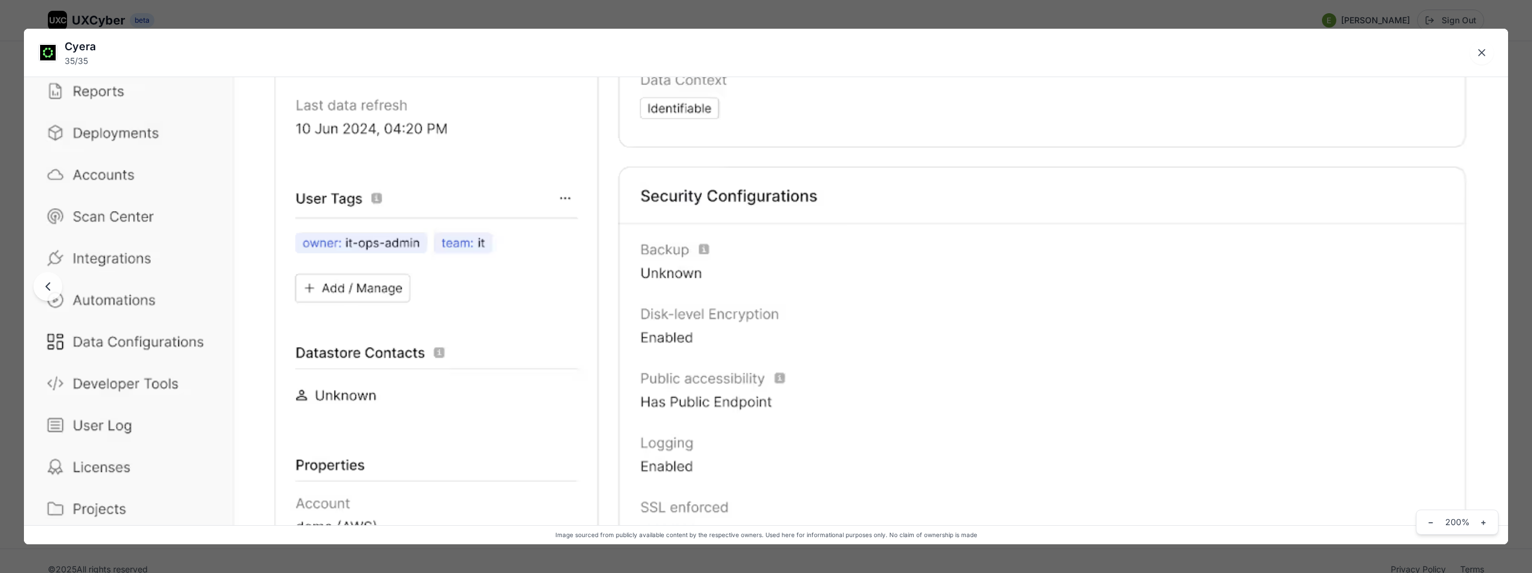
click at [733, 275] on img at bounding box center [766, 289] width 1484 height 1523
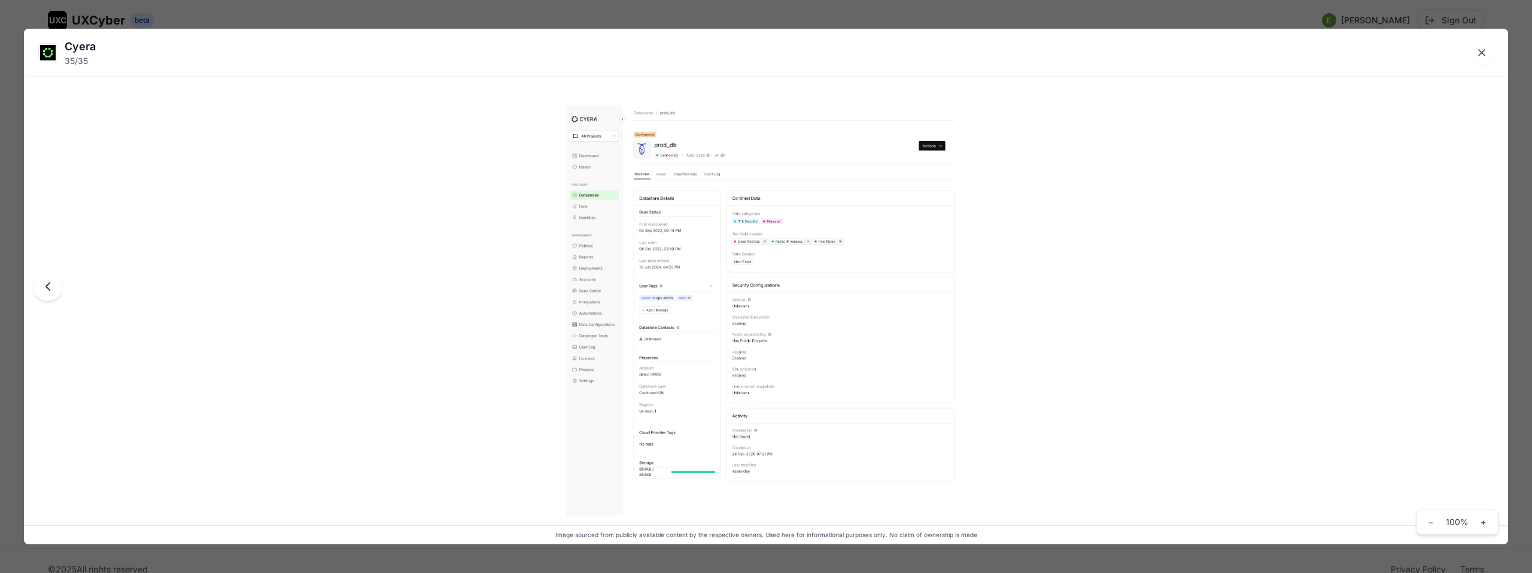
click at [707, 22] on div "Cyera 35 / 35 Image sourced from publicly available content by the respective o…" at bounding box center [766, 286] width 1532 height 573
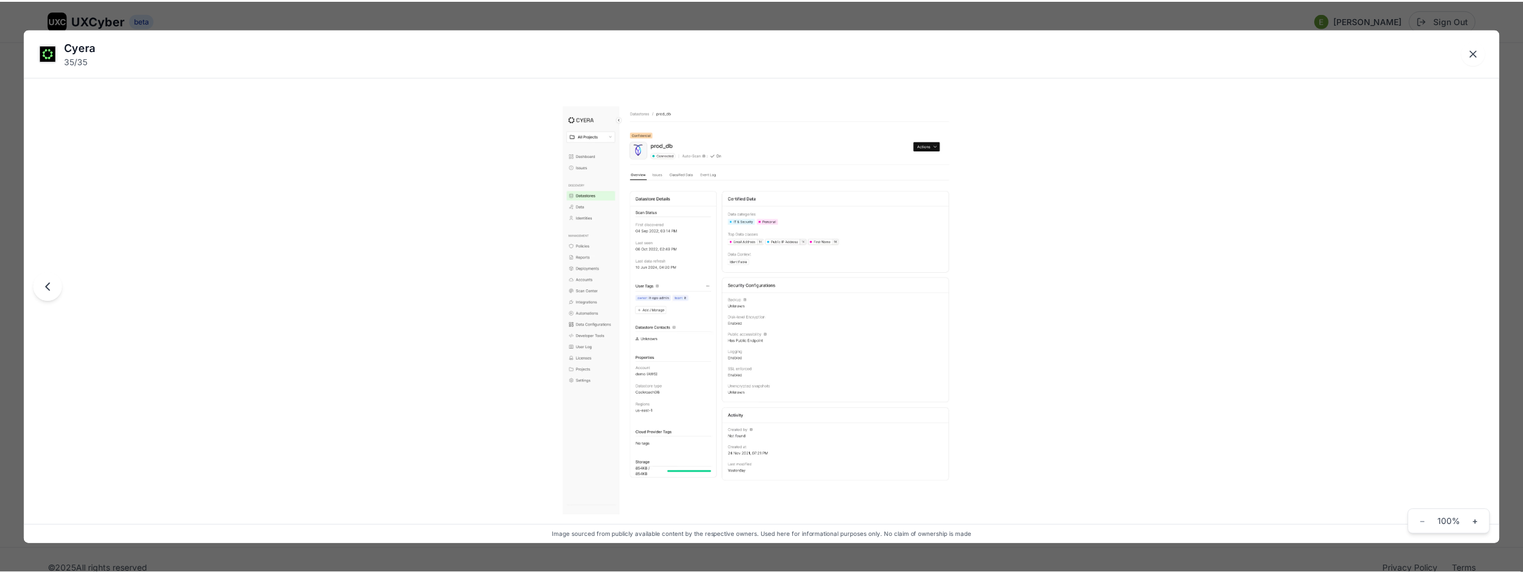
scroll to position [4062, 0]
